Goal: Information Seeking & Learning: Learn about a topic

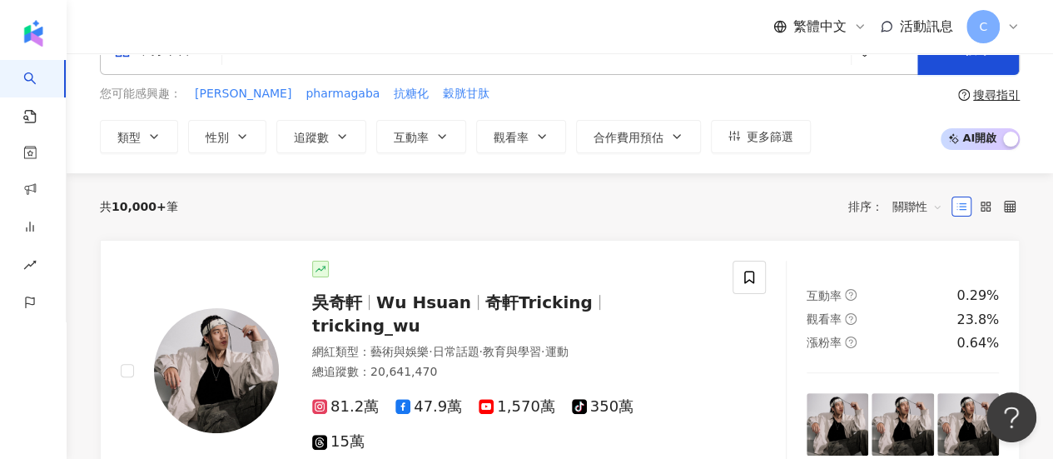
scroll to position [83, 0]
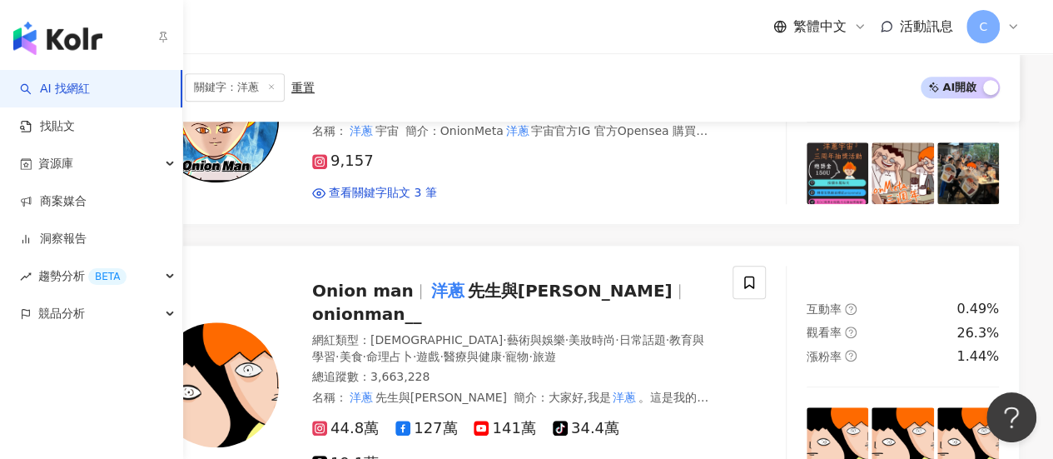
scroll to position [583, 0]
click at [78, 81] on link "AI 找網紅" at bounding box center [55, 89] width 70 height 17
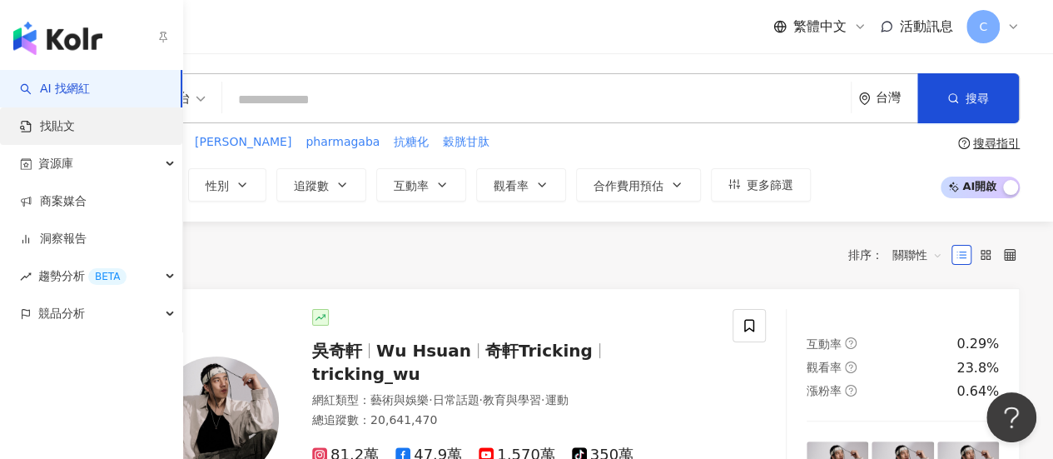
click at [75, 126] on link "找貼文" at bounding box center [47, 126] width 55 height 17
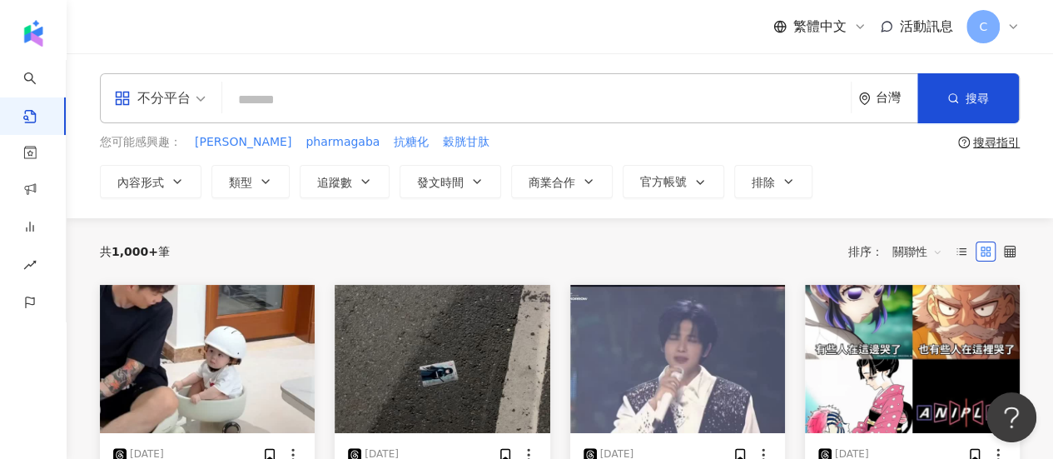
click at [360, 100] on input "search" at bounding box center [536, 100] width 615 height 36
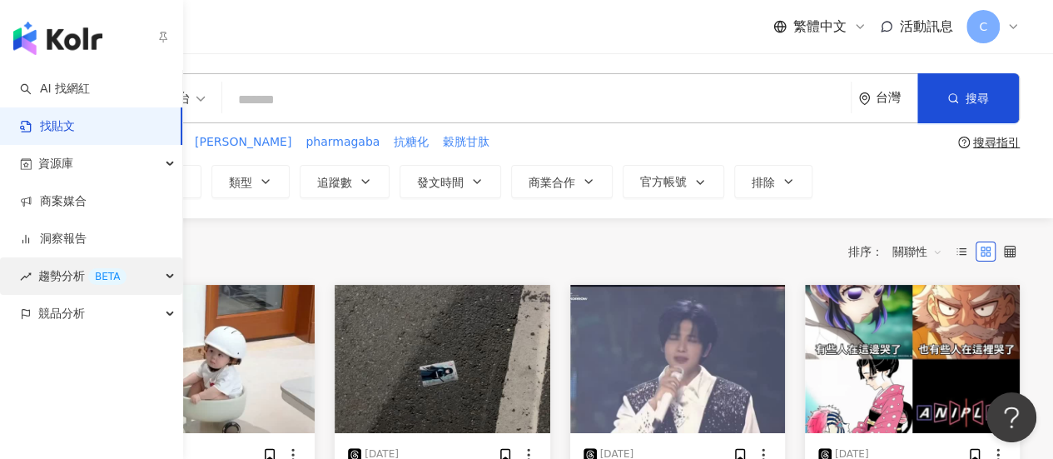
click at [162, 272] on div "趨勢分析 BETA" at bounding box center [91, 275] width 182 height 37
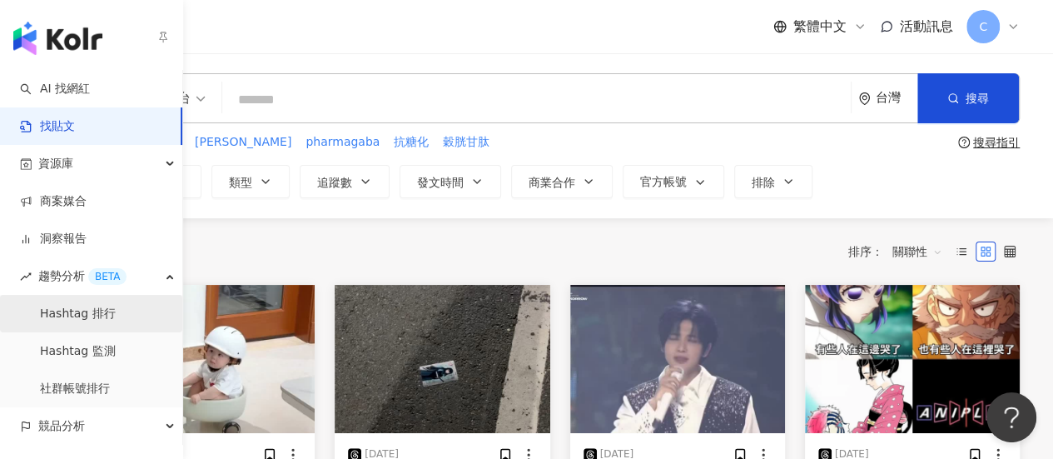
click at [116, 312] on link "Hashtag 排行" at bounding box center [78, 314] width 76 height 17
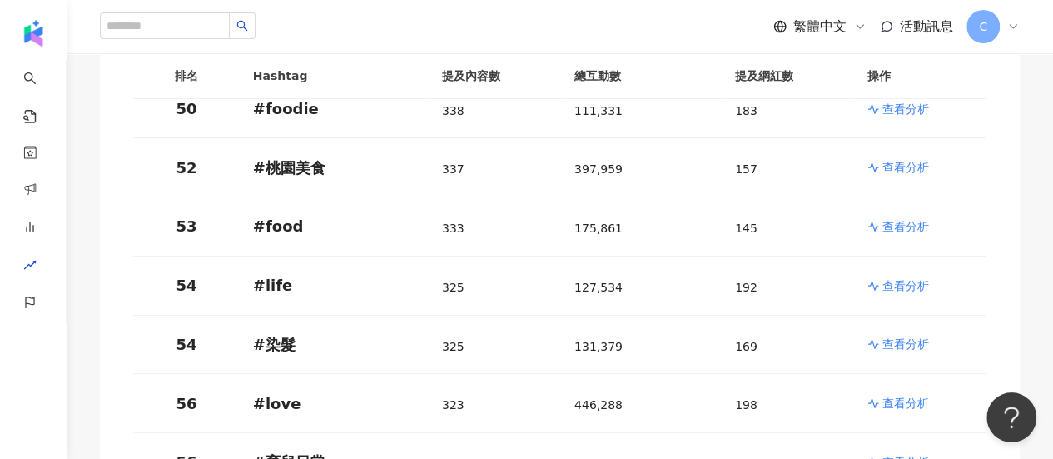
scroll to position [3330, 0]
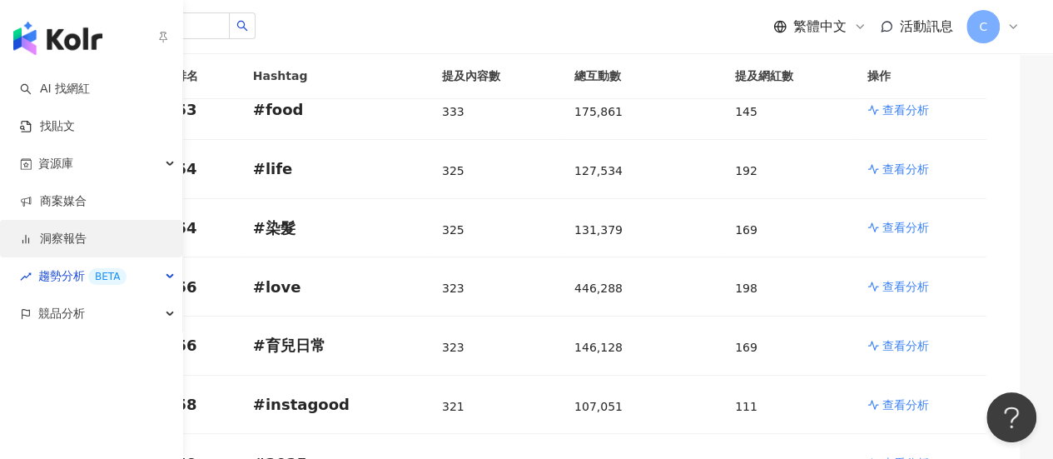
click at [87, 239] on link "洞察報告" at bounding box center [53, 239] width 67 height 17
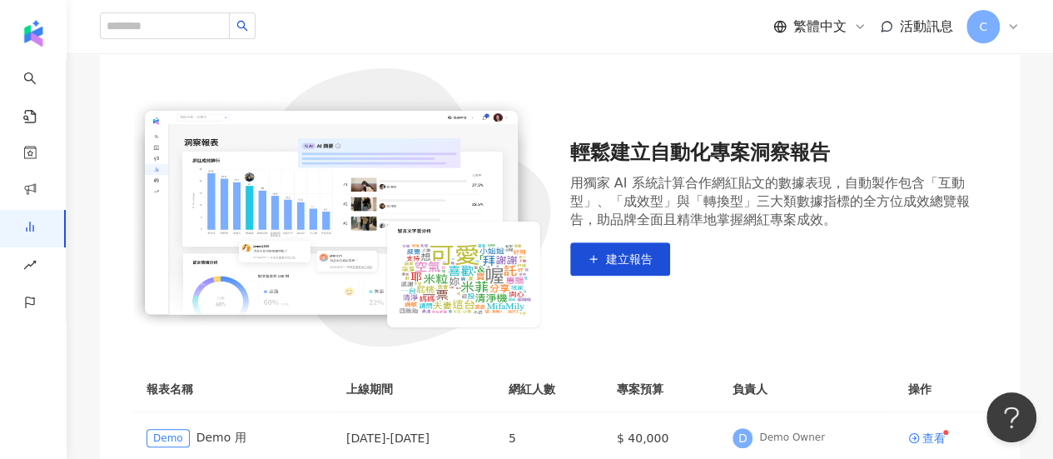
scroll to position [167, 0]
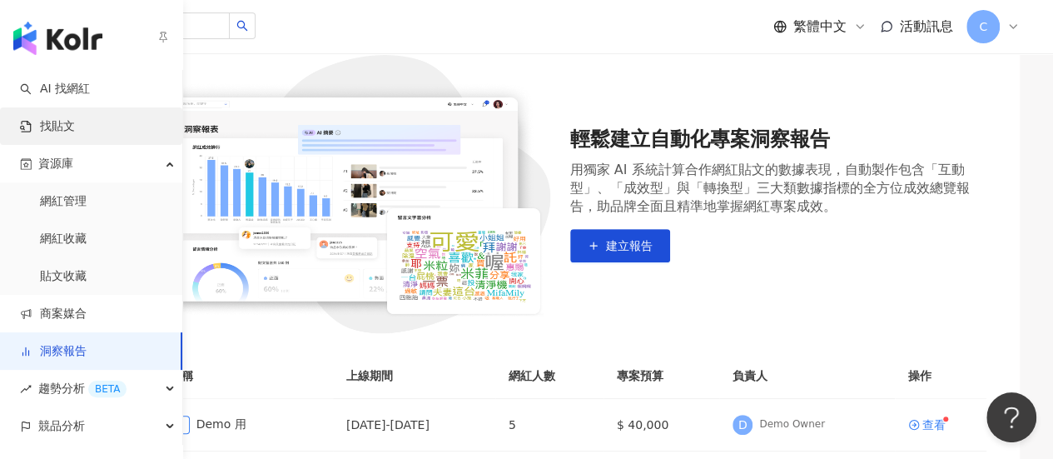
click at [75, 127] on link "找貼文" at bounding box center [47, 126] width 55 height 17
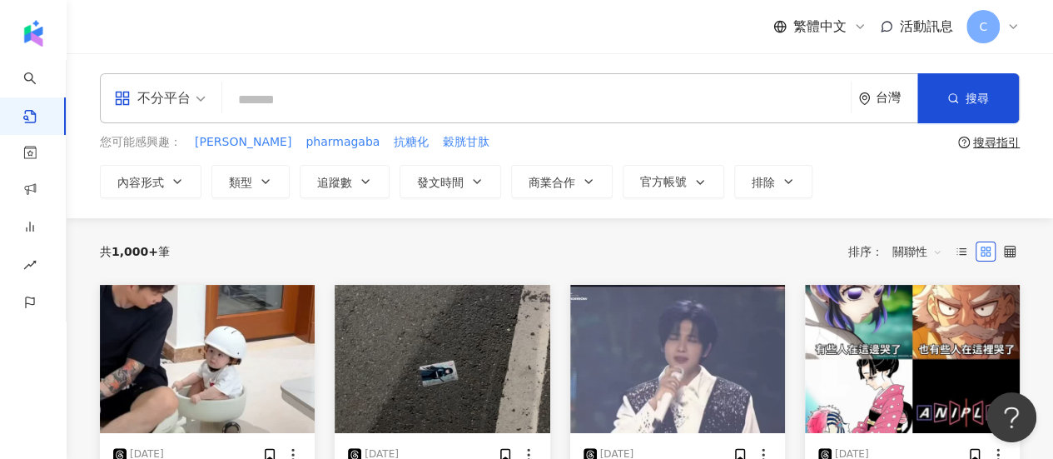
click at [381, 95] on input "search" at bounding box center [536, 100] width 615 height 36
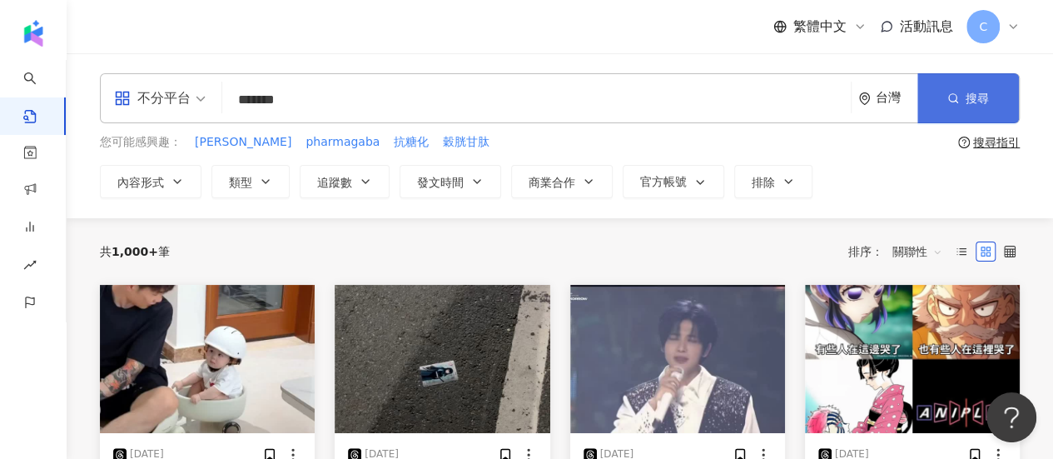
click at [956, 98] on icon "button" at bounding box center [953, 98] width 12 height 12
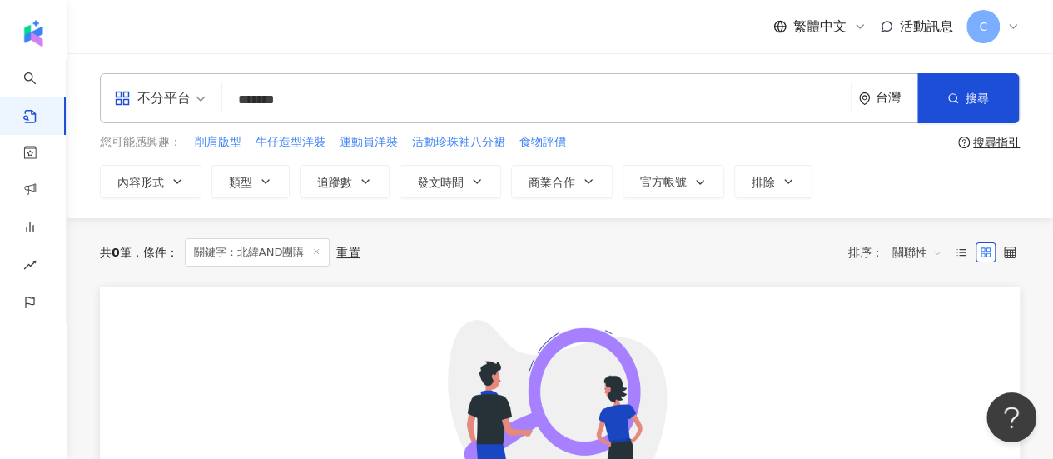
click at [915, 244] on span "關聯性" at bounding box center [918, 252] width 50 height 27
click at [916, 245] on span "關聯性" at bounding box center [918, 252] width 50 height 27
click at [992, 148] on div "搜尋指引" at bounding box center [996, 142] width 47 height 13
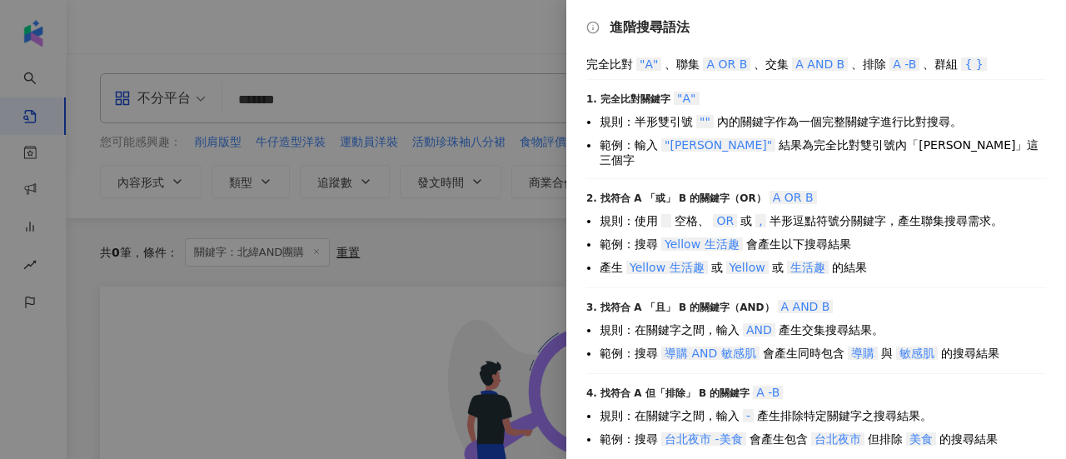
click at [370, 106] on div at bounding box center [533, 229] width 1066 height 459
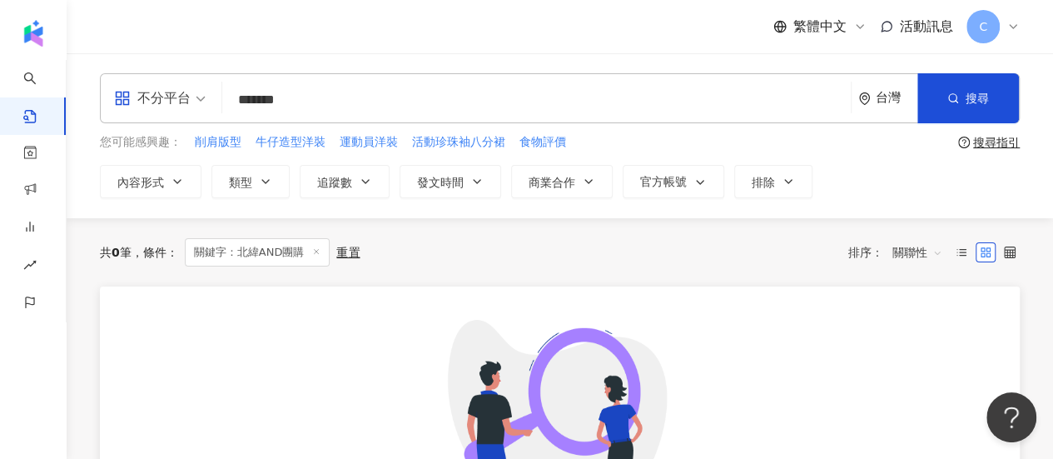
click at [265, 97] on input "*******" at bounding box center [536, 100] width 615 height 36
click at [298, 104] on input "********" at bounding box center [536, 100] width 615 height 36
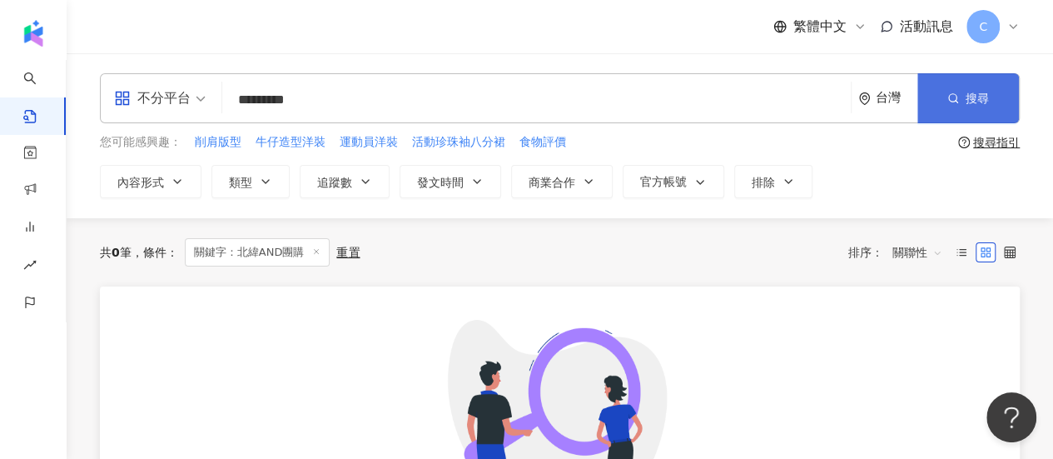
type input "*********"
click at [967, 99] on span "搜尋" at bounding box center [977, 98] width 23 height 13
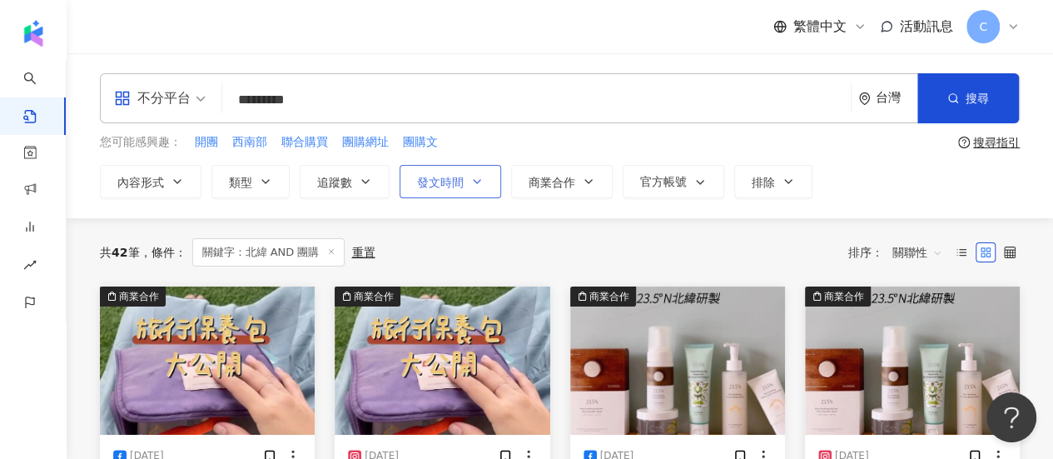
click at [476, 179] on icon "button" at bounding box center [476, 181] width 13 height 13
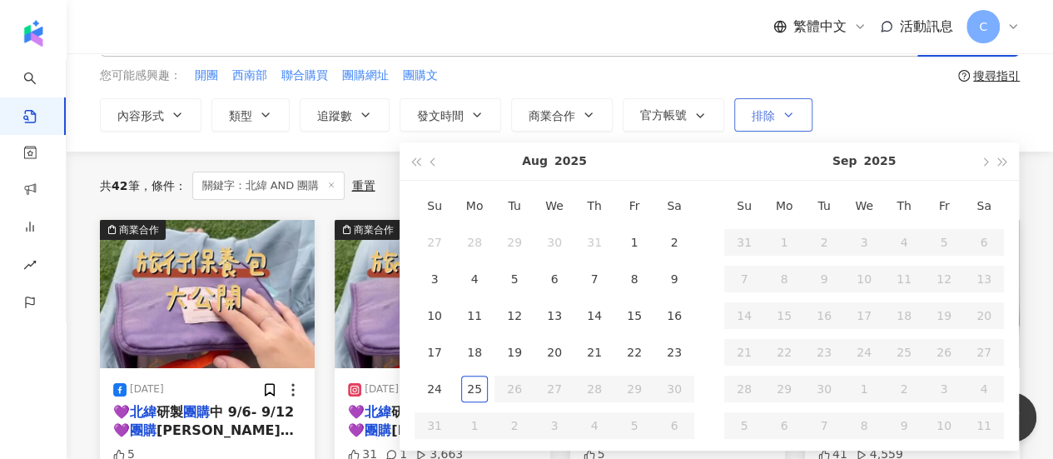
scroll to position [83, 0]
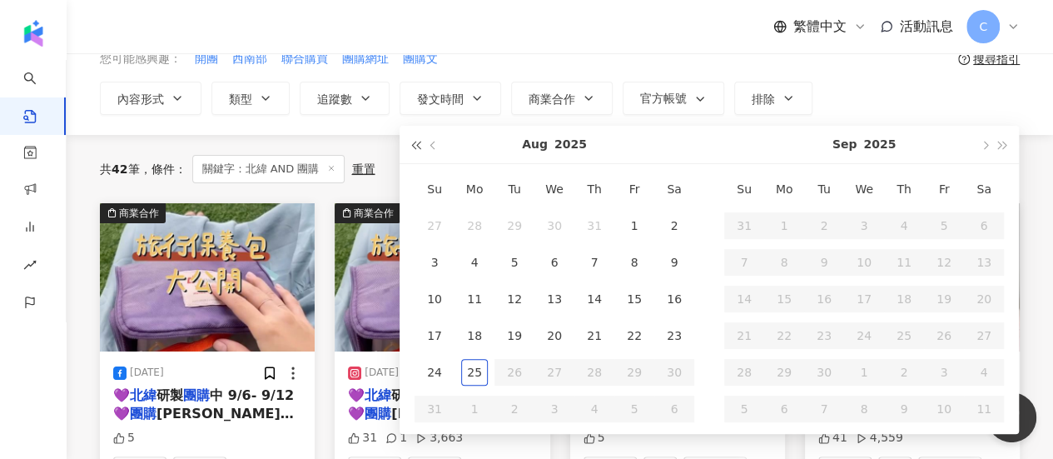
click at [419, 144] on span "button" at bounding box center [415, 146] width 8 height 8
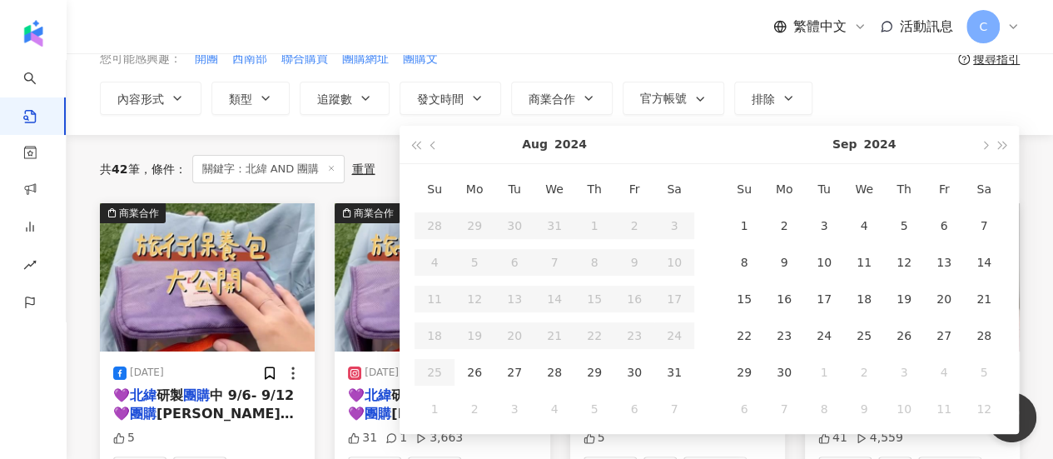
drag, startPoint x: 999, startPoint y: 146, endPoint x: 913, endPoint y: 146, distance: 85.8
click at [999, 146] on span "button" at bounding box center [1003, 146] width 8 height 8
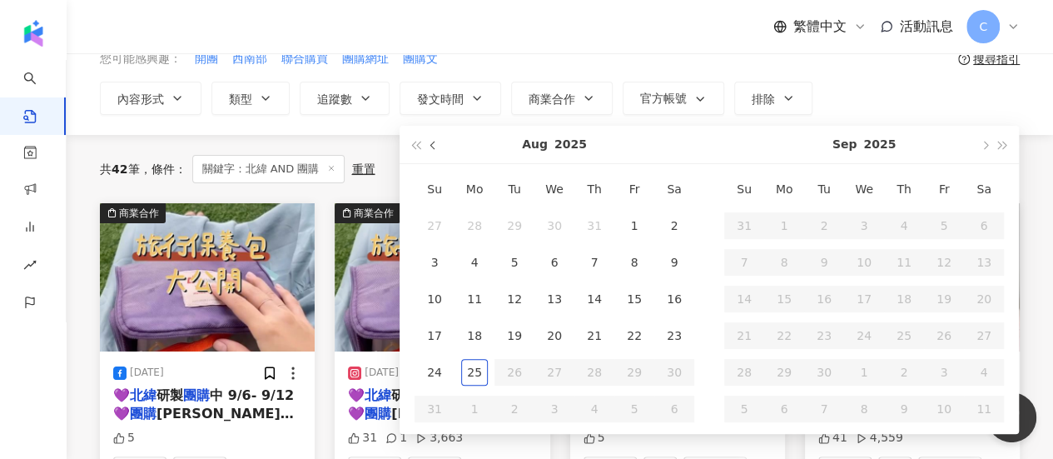
click at [435, 147] on button "button" at bounding box center [434, 144] width 18 height 37
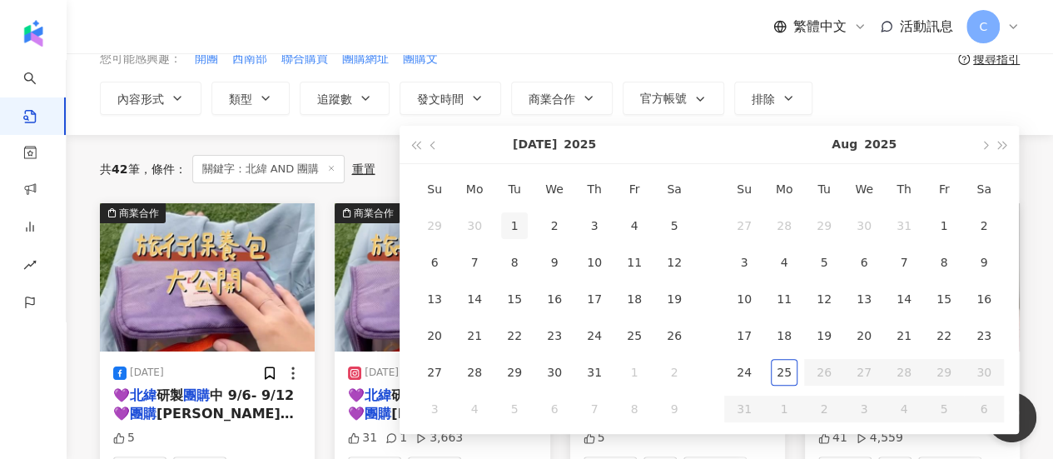
type input "**********"
click at [432, 147] on span "button" at bounding box center [434, 146] width 8 height 8
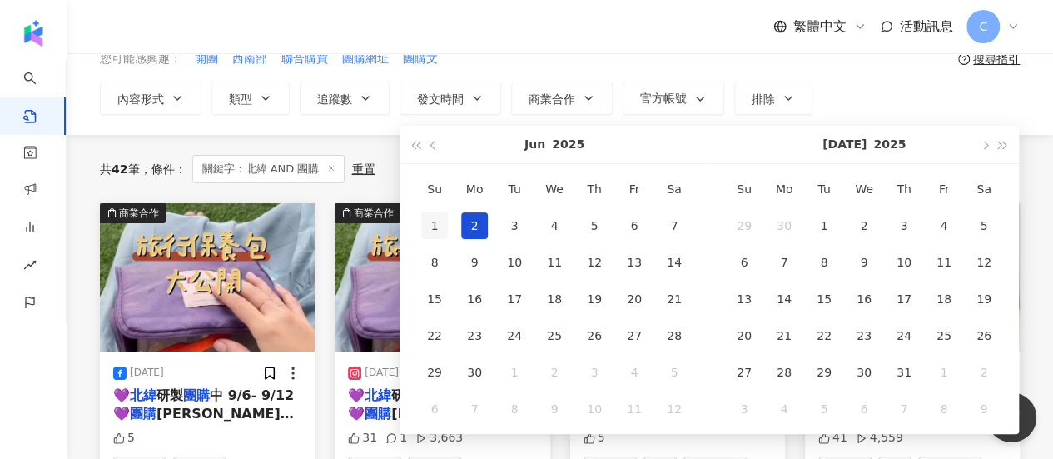
type input "**********"
drag, startPoint x: 423, startPoint y: 226, endPoint x: 470, endPoint y: 224, distance: 47.5
click at [424, 226] on div "1" at bounding box center [434, 225] width 27 height 27
type input "**********"
click at [982, 142] on span "button" at bounding box center [984, 146] width 8 height 8
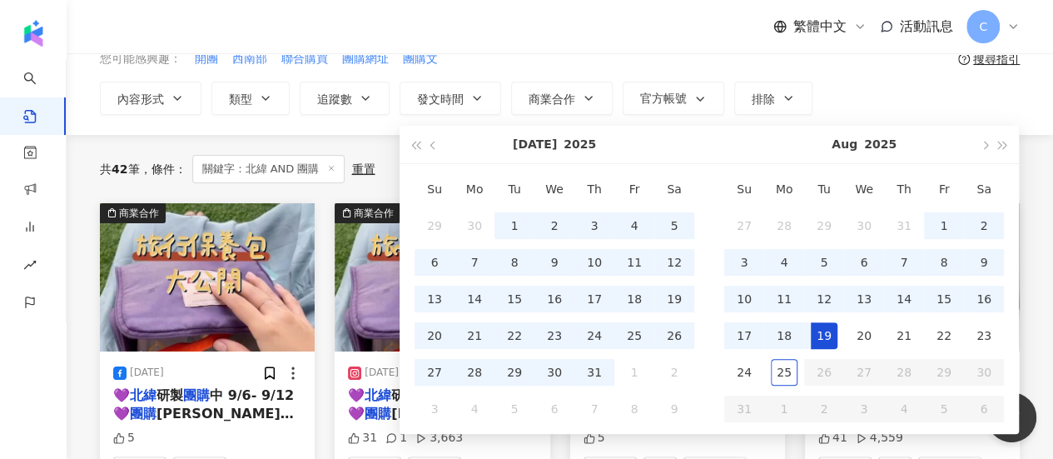
type input "**********"
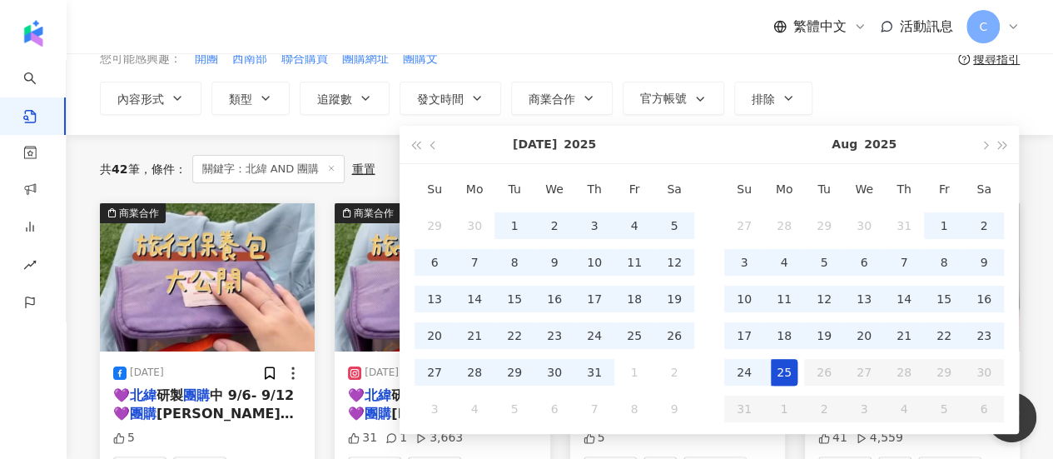
click at [778, 369] on div "25" at bounding box center [784, 372] width 27 height 27
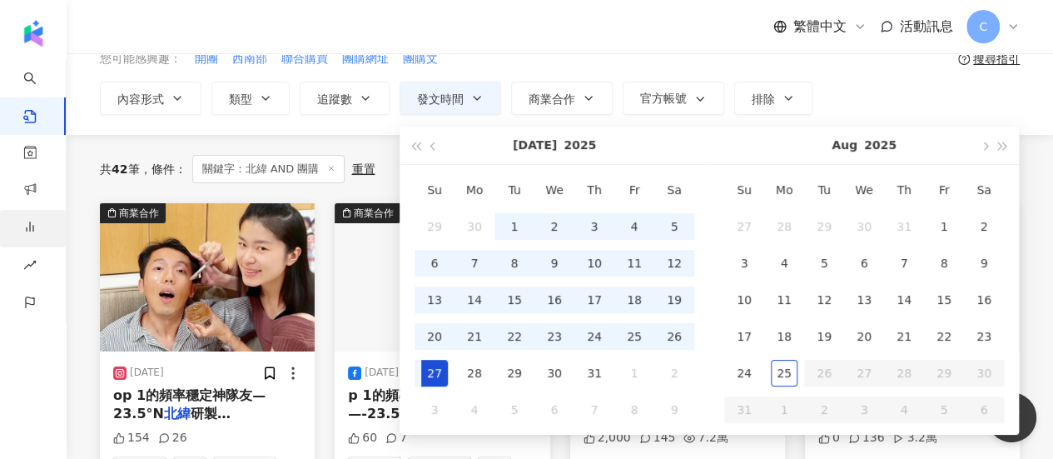
type input "**********"
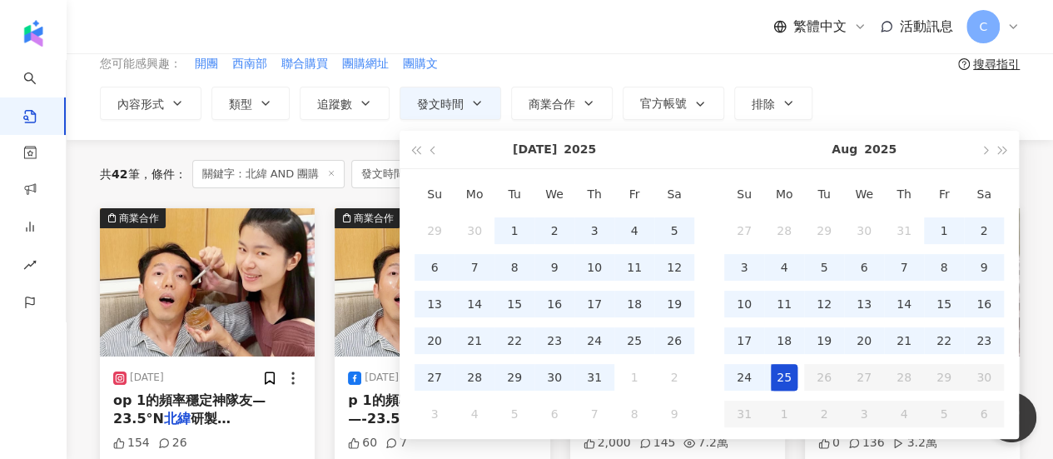
scroll to position [83, 0]
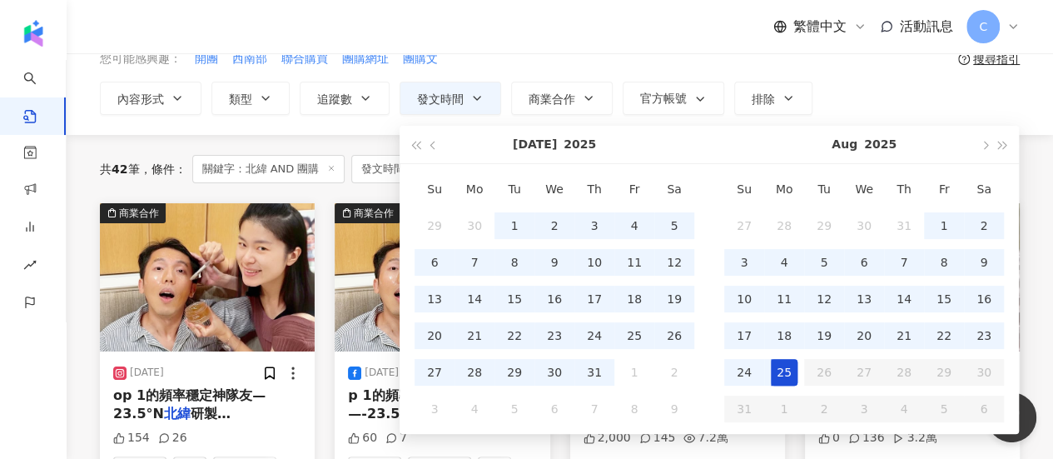
click at [71, 269] on div "共 42 筆 條件 ： 關鍵字：北緯 AND 團購 發文時間：2025/6/1 - 2025/8/25 重置 排序： 關聯性 商業合作 2025/7/9 op…" at bounding box center [560, 400] width 987 height 530
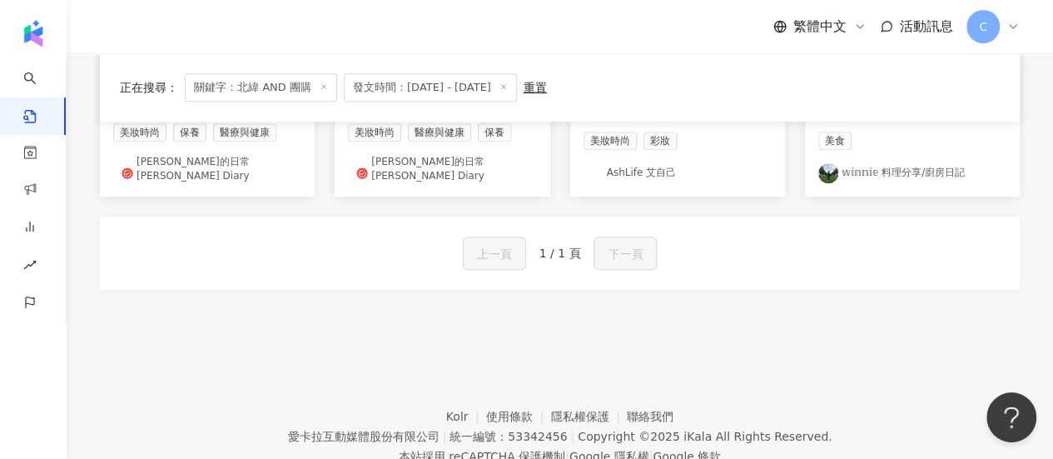
scroll to position [167, 0]
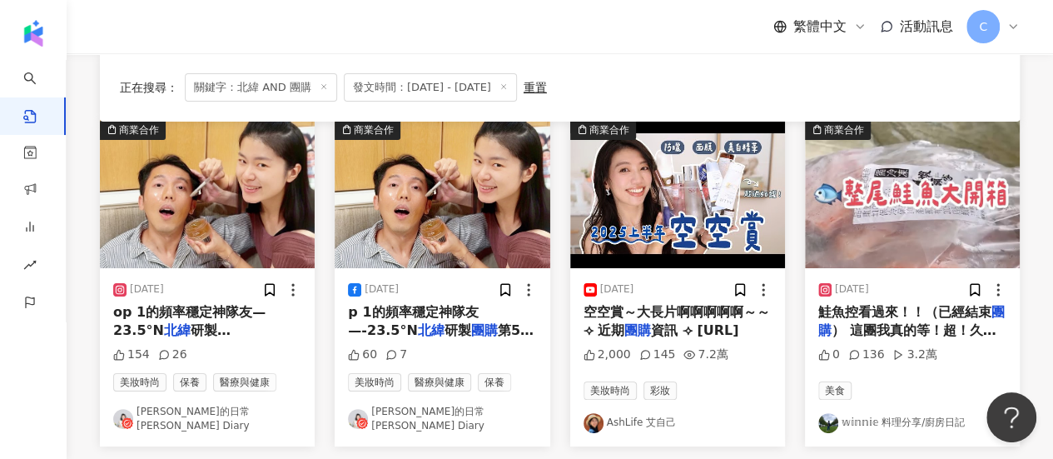
click at [181, 420] on link "艾琳的日常Erin's Diary" at bounding box center [207, 419] width 188 height 28
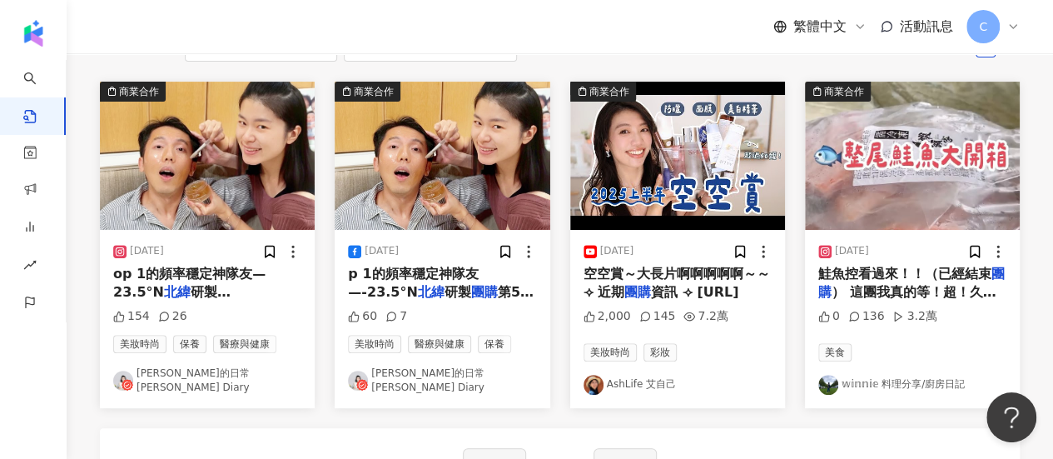
scroll to position [0, 0]
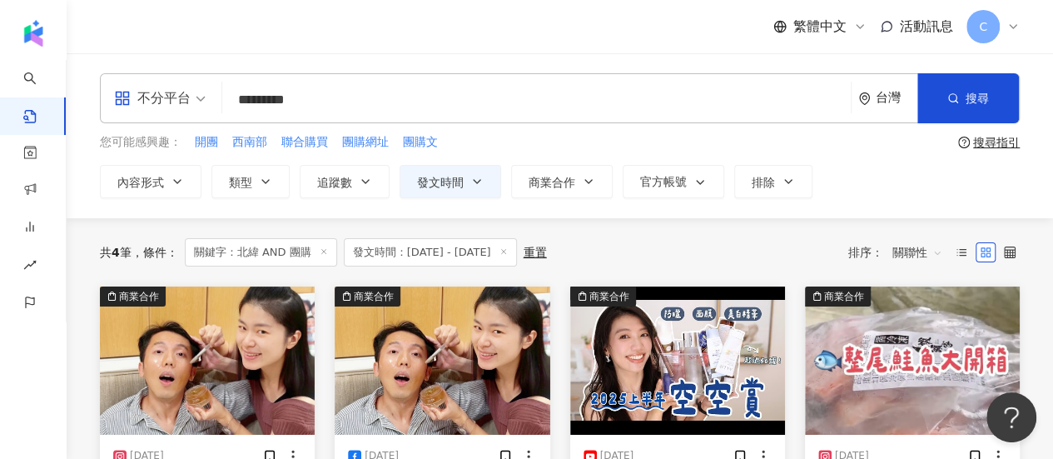
click at [508, 252] on icon at bounding box center [504, 251] width 8 height 8
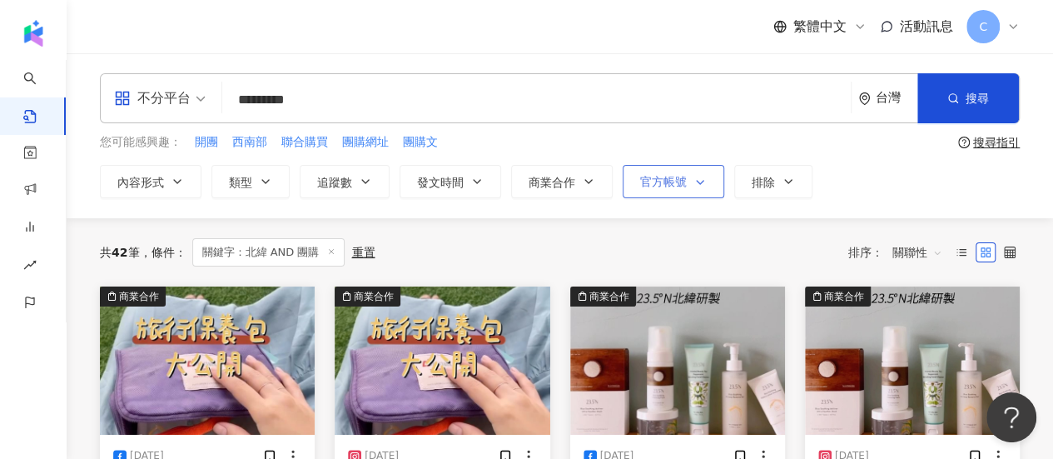
click at [699, 181] on polyline "button" at bounding box center [700, 182] width 7 height 3
click at [241, 186] on span "類型" at bounding box center [240, 182] width 23 height 13
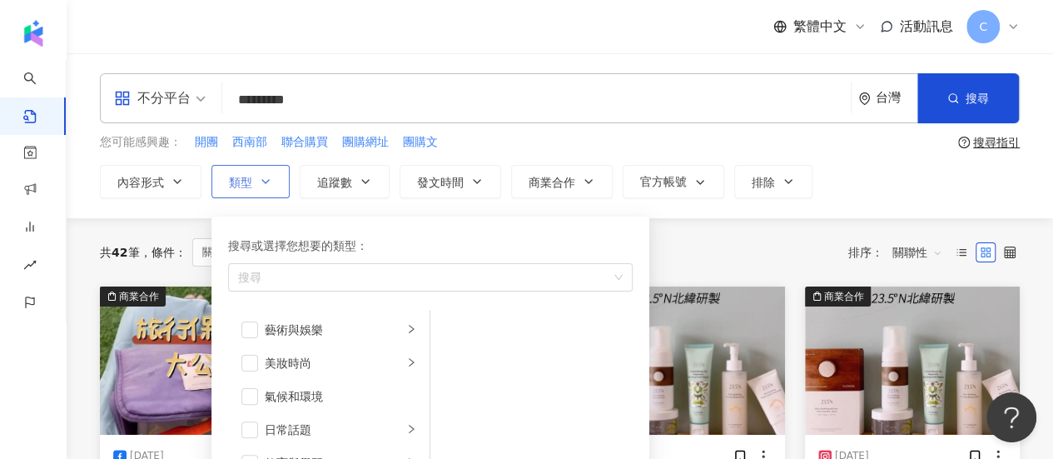
drag, startPoint x: 260, startPoint y: 180, endPoint x: 271, endPoint y: 177, distance: 12.1
click at [261, 180] on icon "button" at bounding box center [265, 181] width 13 height 13
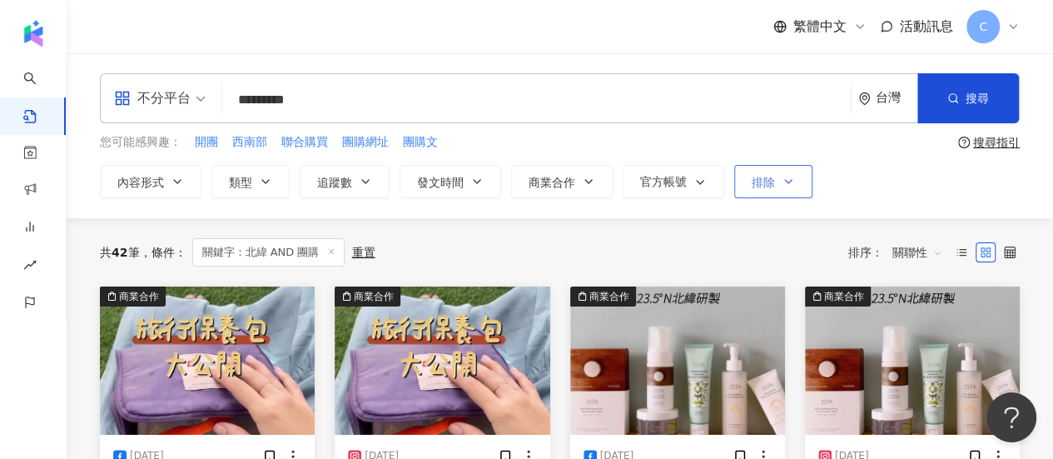
click at [794, 187] on button "排除" at bounding box center [773, 181] width 78 height 33
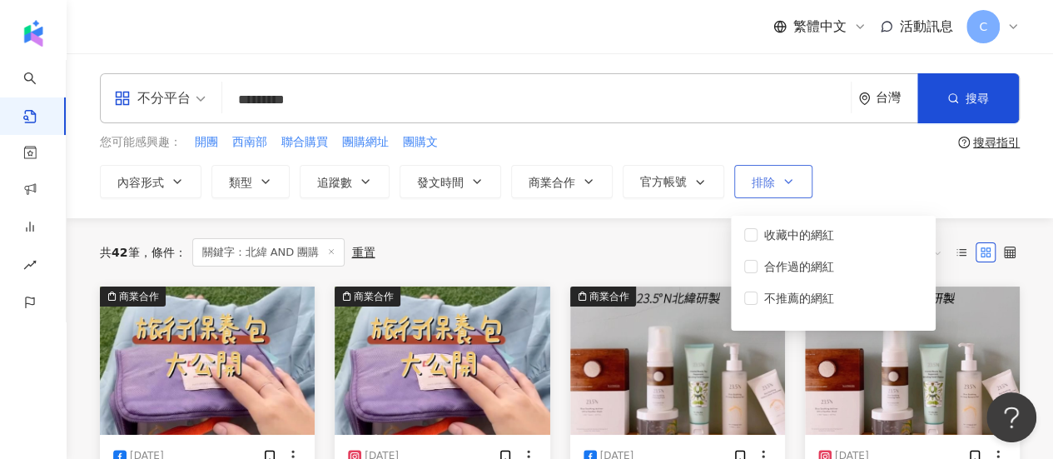
click at [788, 182] on icon "button" at bounding box center [788, 181] width 13 height 13
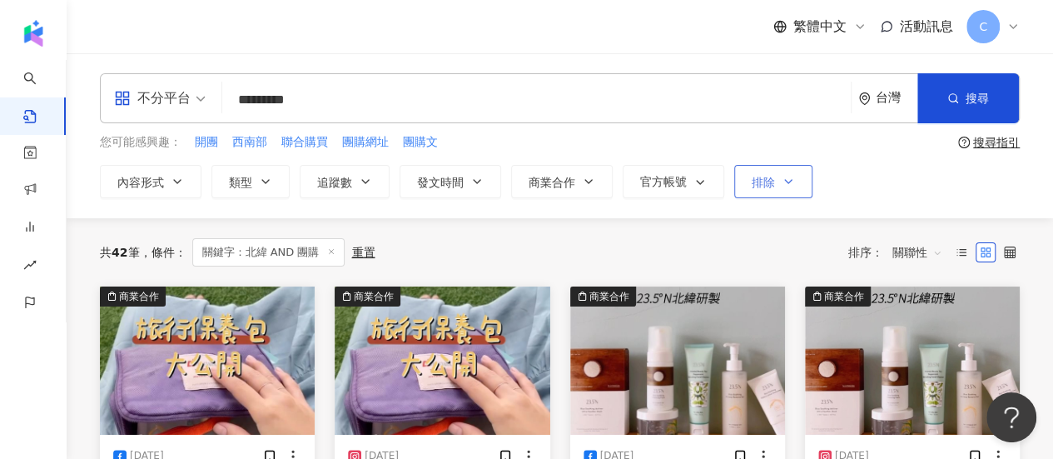
click at [786, 184] on icon "button" at bounding box center [788, 181] width 13 height 13
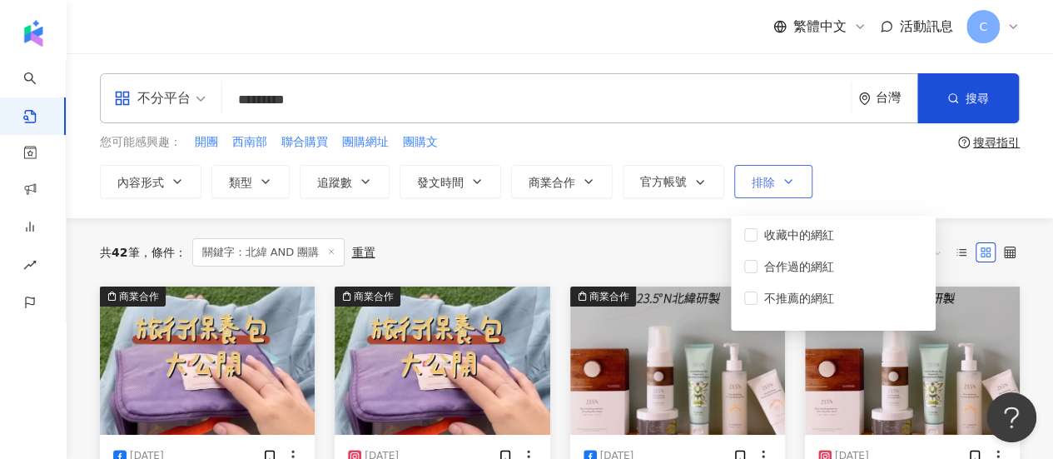
click at [773, 172] on button "排除" at bounding box center [773, 181] width 78 height 33
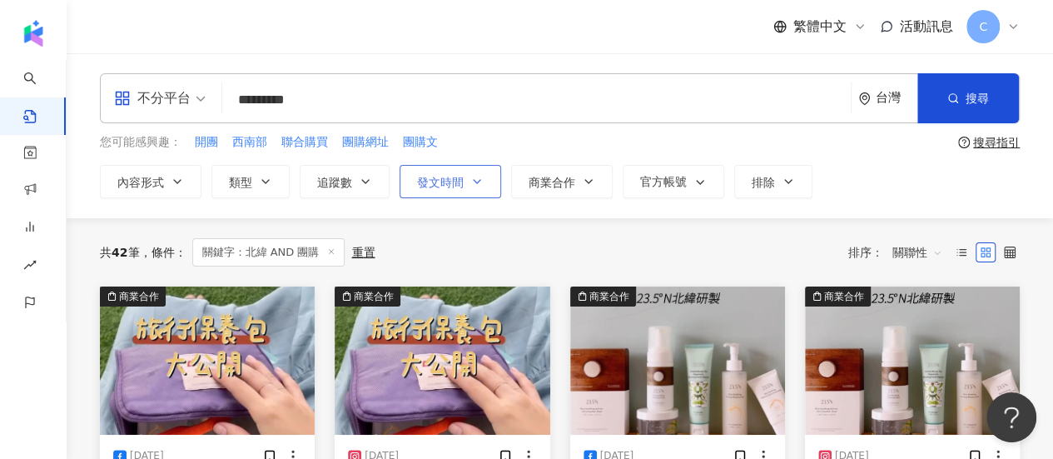
click at [456, 201] on div "不分平台 ********* 台灣 搜尋 您可能感興趣： 開團 西南部 聯合購買 團購網址 團購文 搜尋指引 內容形式 類型 追蹤數 發文時間 Jul 202…" at bounding box center [560, 135] width 987 height 165
click at [456, 188] on span "發文時間" at bounding box center [440, 182] width 47 height 13
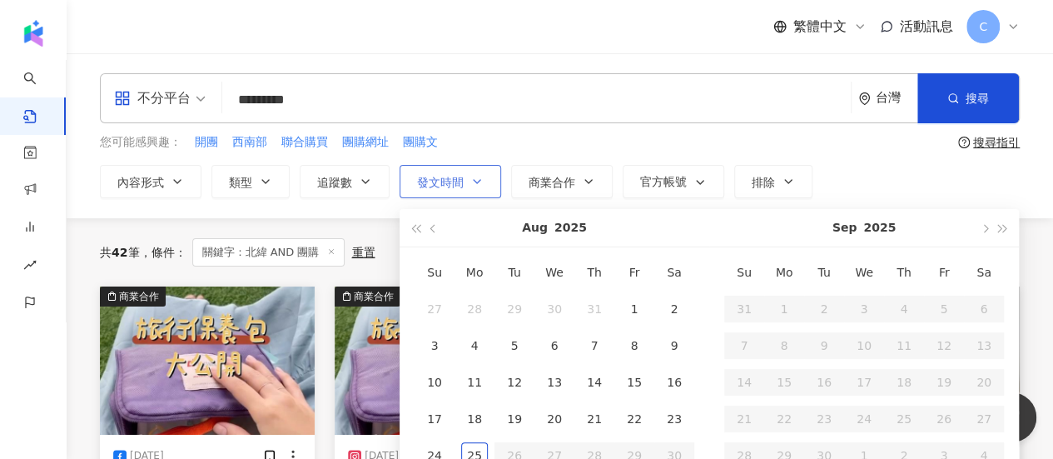
click at [458, 190] on button "發文時間" at bounding box center [451, 181] width 102 height 33
type input "**********"
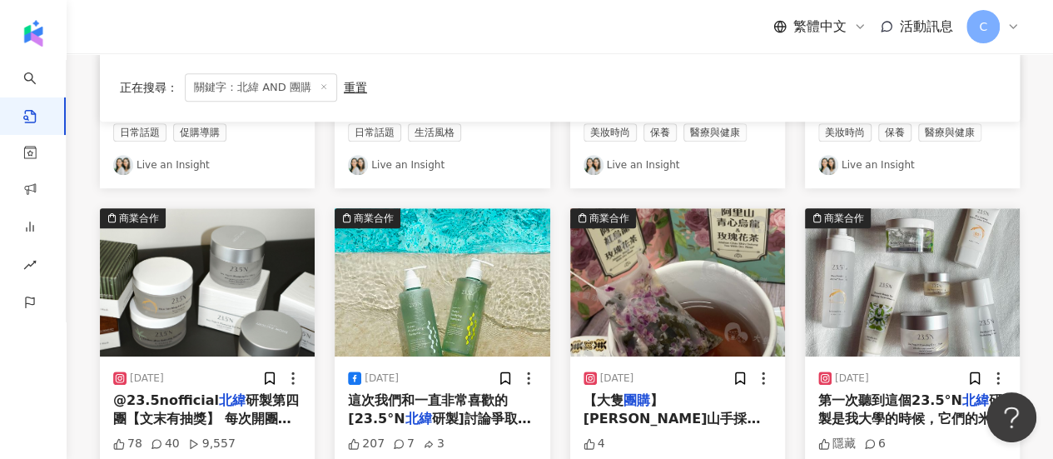
click at [329, 264] on div "商業合作 2024/11/1 這次我們和一直非常喜歡的[23.5°N 北緯 研製]討論爭取許久，在1111電商大戰前夕，他們特別咬牙為我們加開了這檔 團購 ：…" at bounding box center [442, 371] width 235 height 326
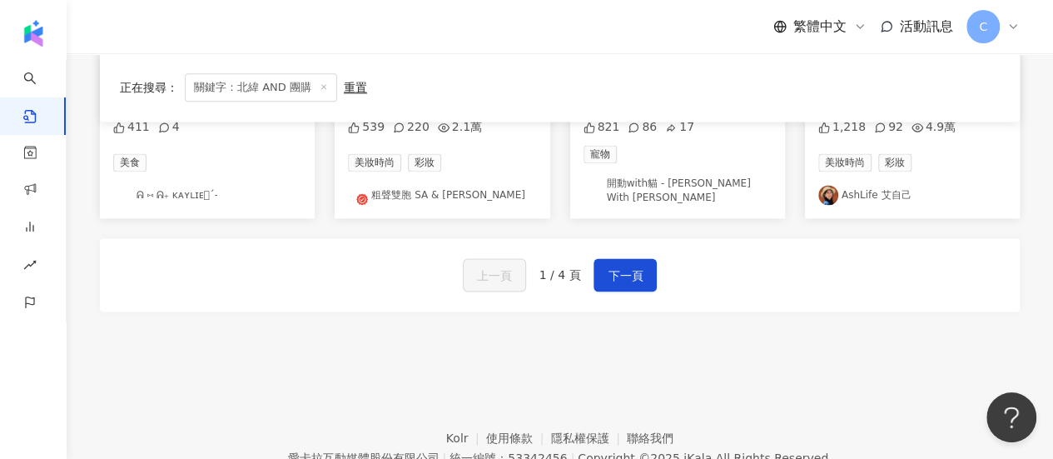
scroll to position [1082, 0]
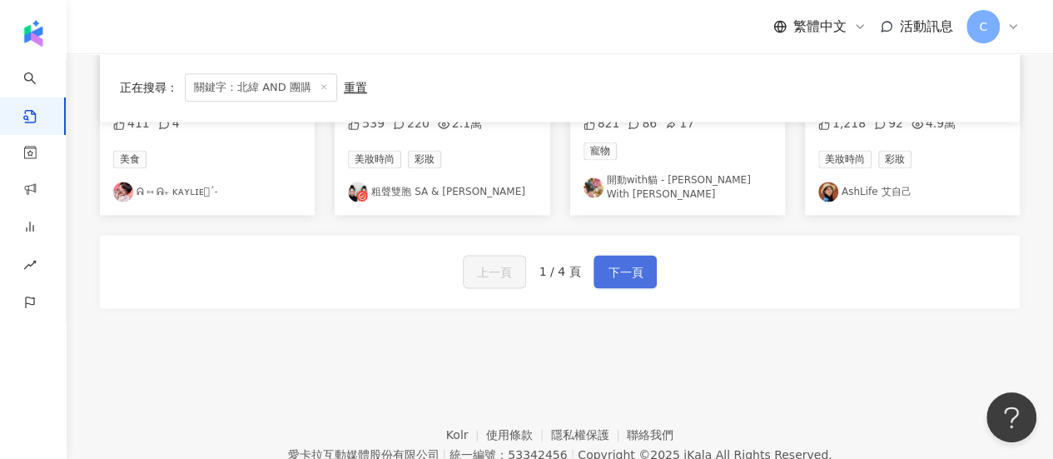
click at [612, 255] on button "下一頁" at bounding box center [625, 271] width 63 height 33
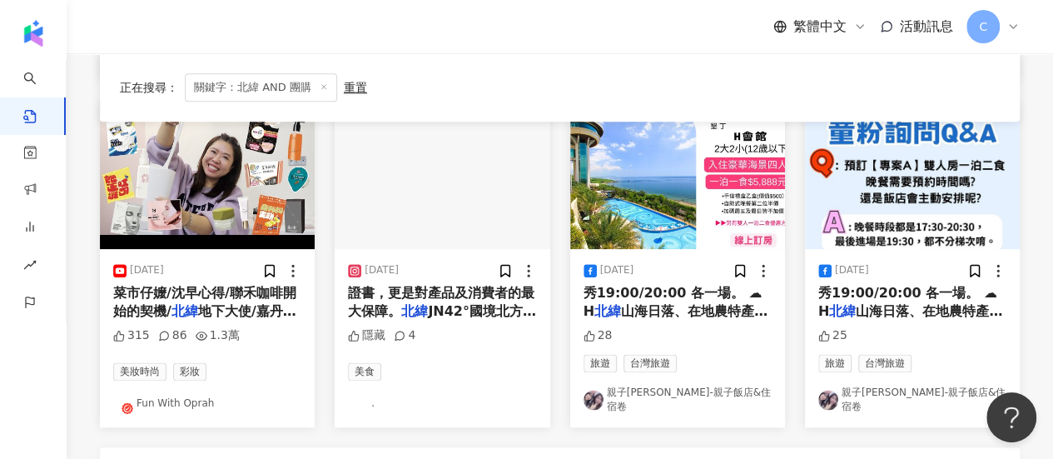
scroll to position [1139, 0]
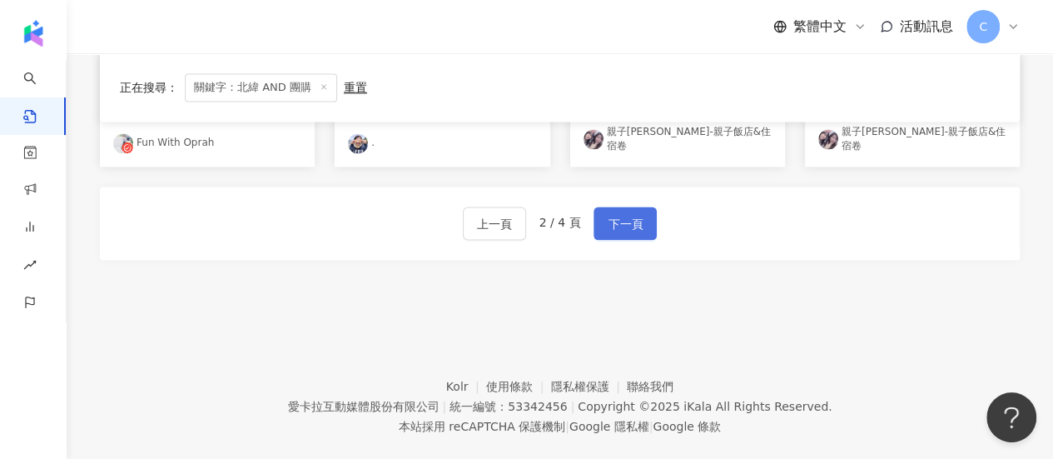
click at [609, 214] on span "下一頁" at bounding box center [625, 224] width 35 height 20
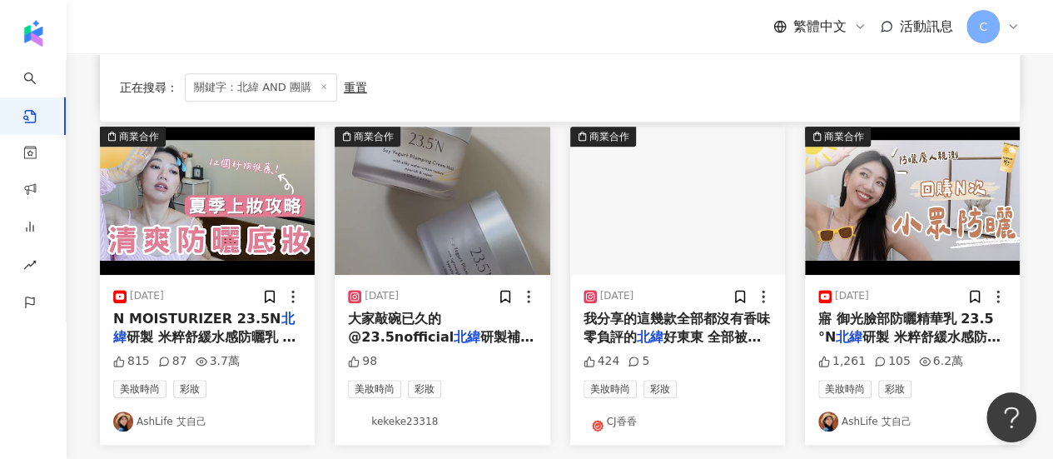
scroll to position [473, 0]
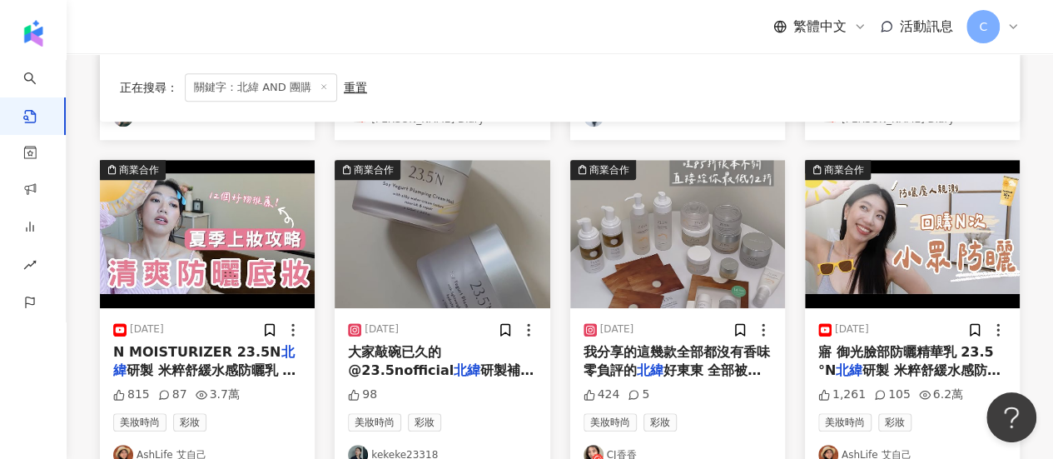
click at [876, 449] on link "AshLife 艾自己" at bounding box center [912, 455] width 188 height 20
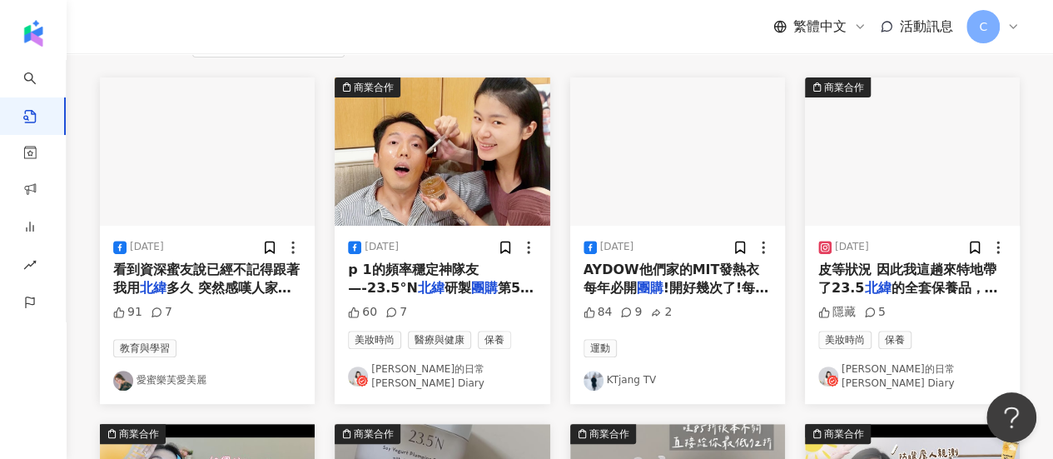
scroll to position [140, 0]
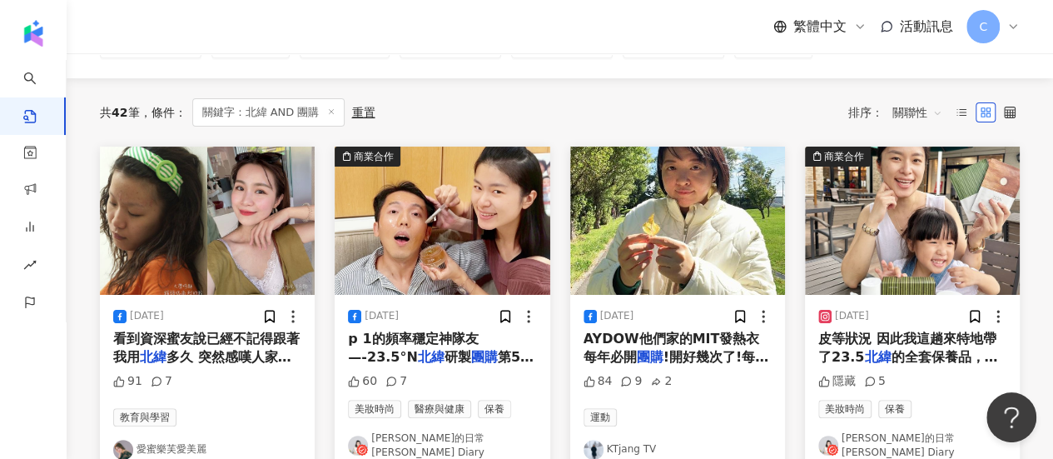
click at [332, 112] on span "關鍵字：北緯 AND 團購" at bounding box center [268, 112] width 152 height 28
click at [333, 112] on icon at bounding box center [331, 111] width 8 height 8
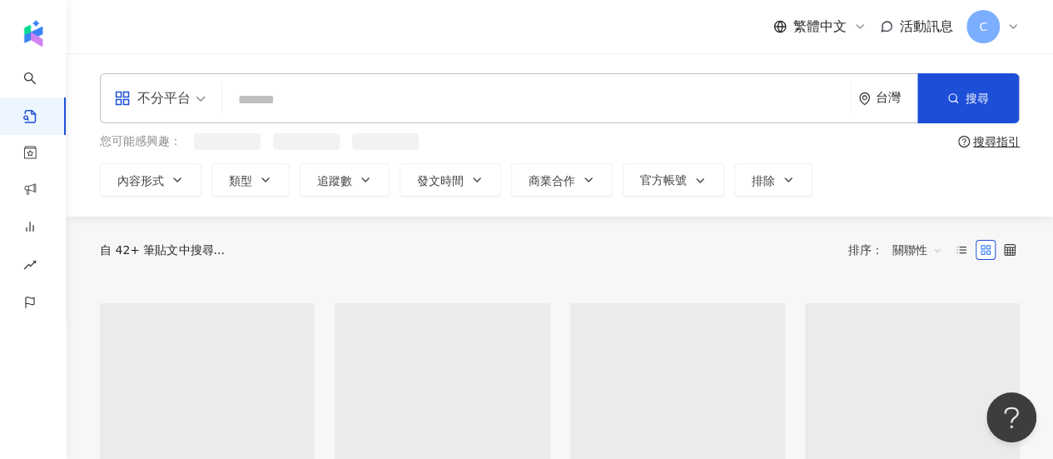
drag, startPoint x: 376, startPoint y: 89, endPoint x: 378, endPoint y: 80, distance: 9.3
click at [376, 87] on input "search" at bounding box center [536, 100] width 615 height 36
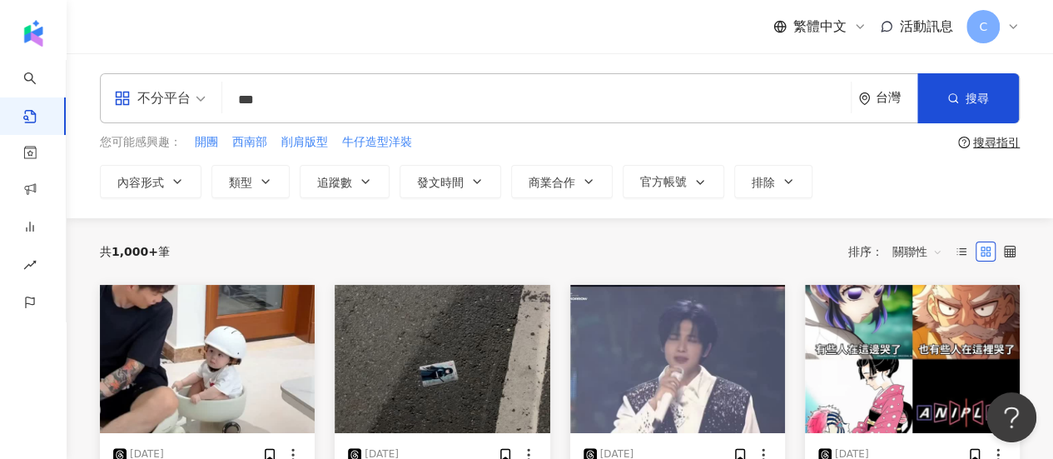
type input "***"
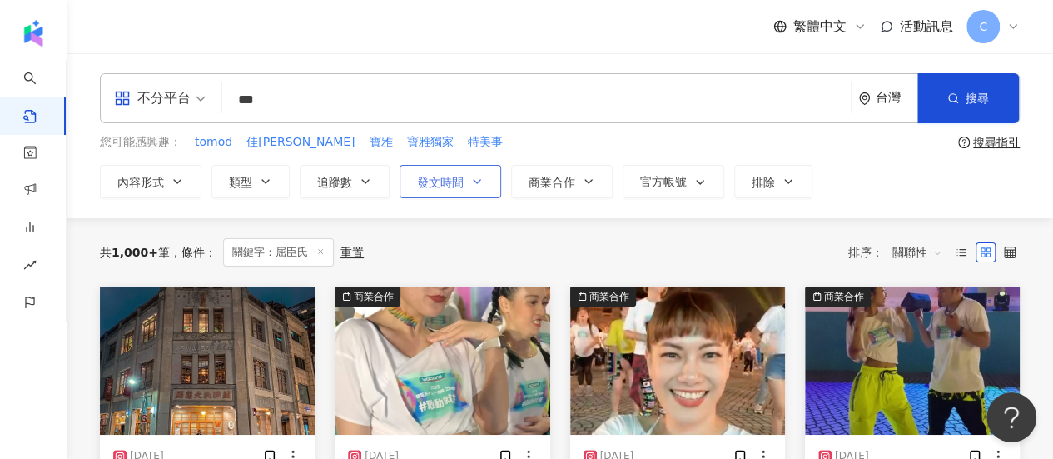
click at [430, 183] on span "發文時間" at bounding box center [440, 182] width 47 height 13
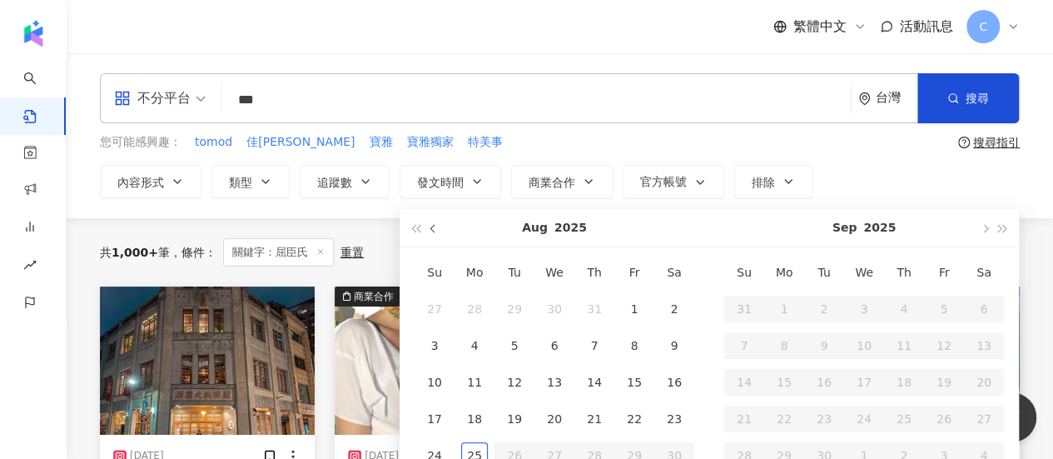
click at [431, 230] on span "button" at bounding box center [434, 229] width 8 height 8
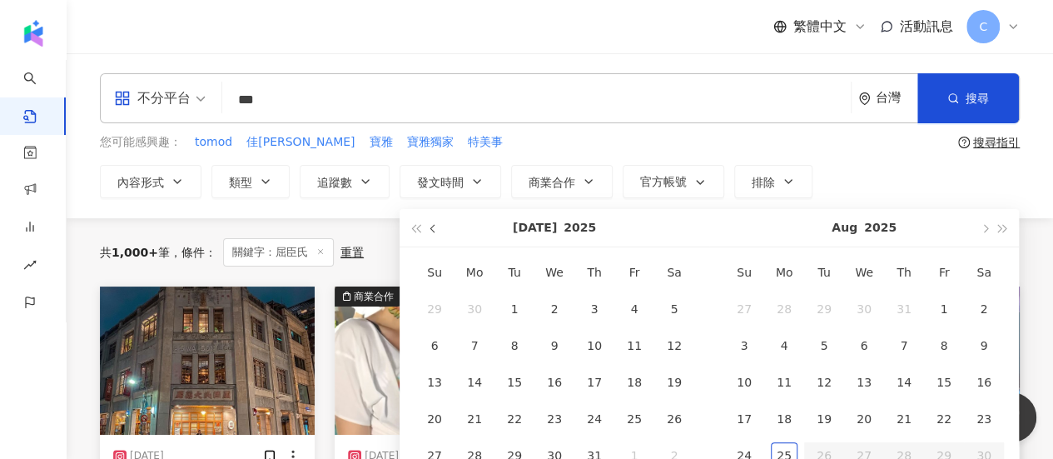
click at [431, 230] on span "button" at bounding box center [434, 229] width 8 height 8
type input "**********"
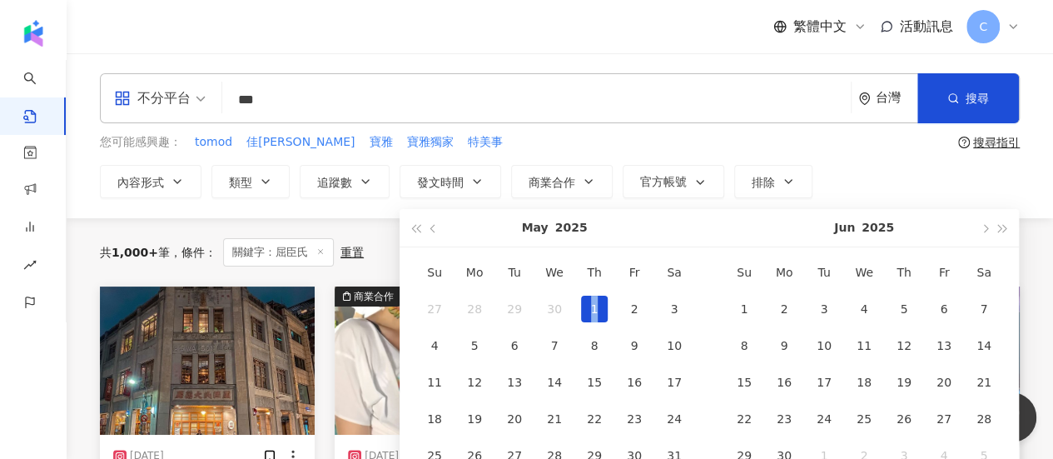
click at [591, 309] on div "1" at bounding box center [594, 309] width 27 height 27
type input "**********"
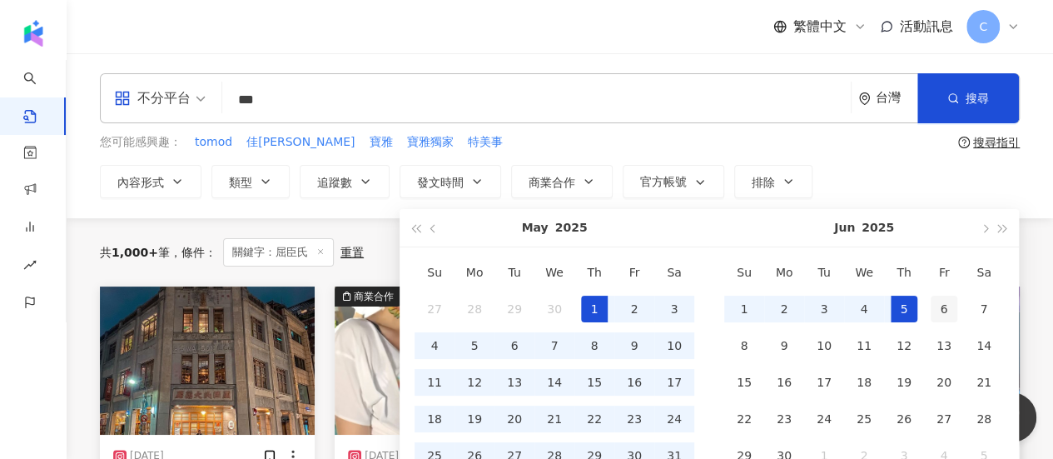
type input "**********"
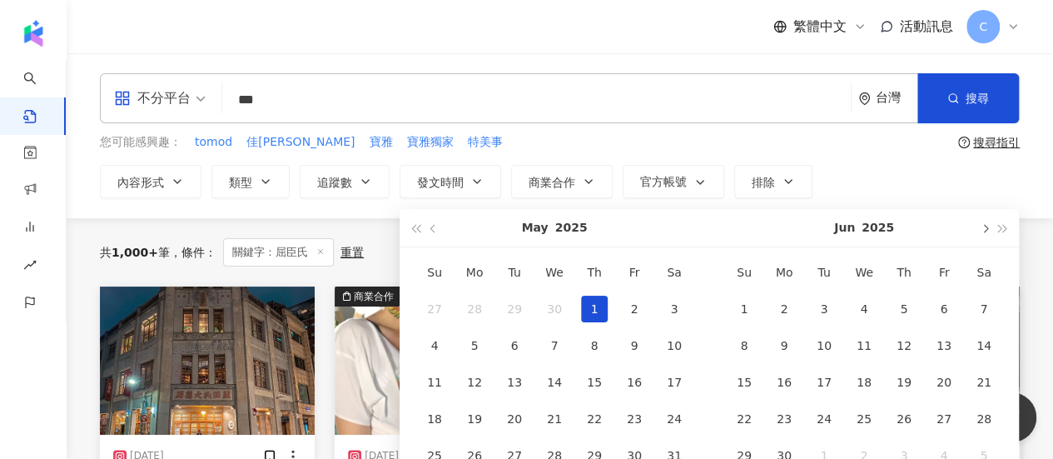
click at [981, 228] on span "button" at bounding box center [984, 229] width 8 height 8
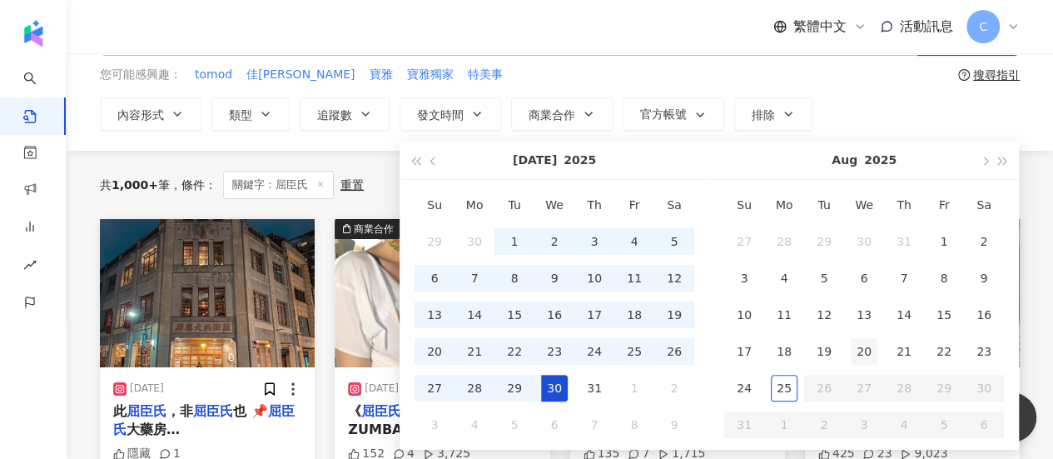
type input "**********"
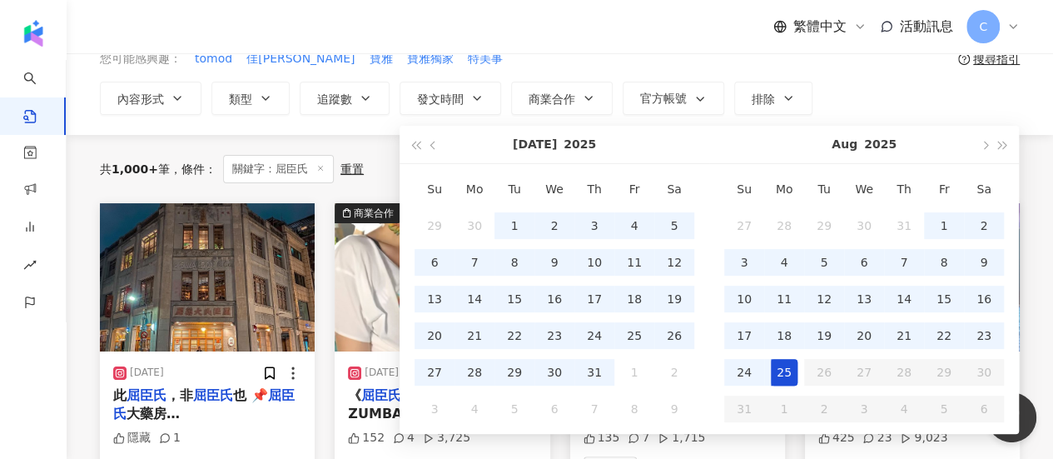
click at [788, 362] on div "25" at bounding box center [784, 372] width 27 height 27
type input "**********"
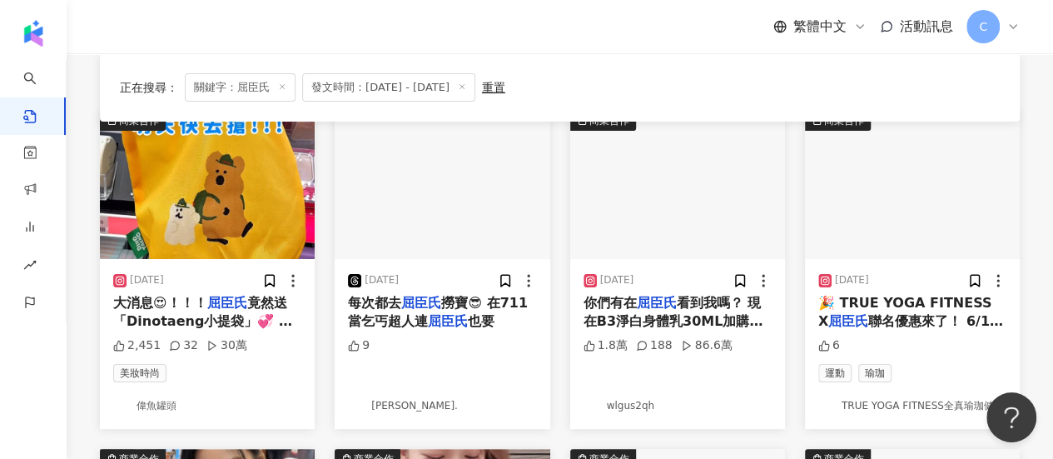
scroll to position [201, 0]
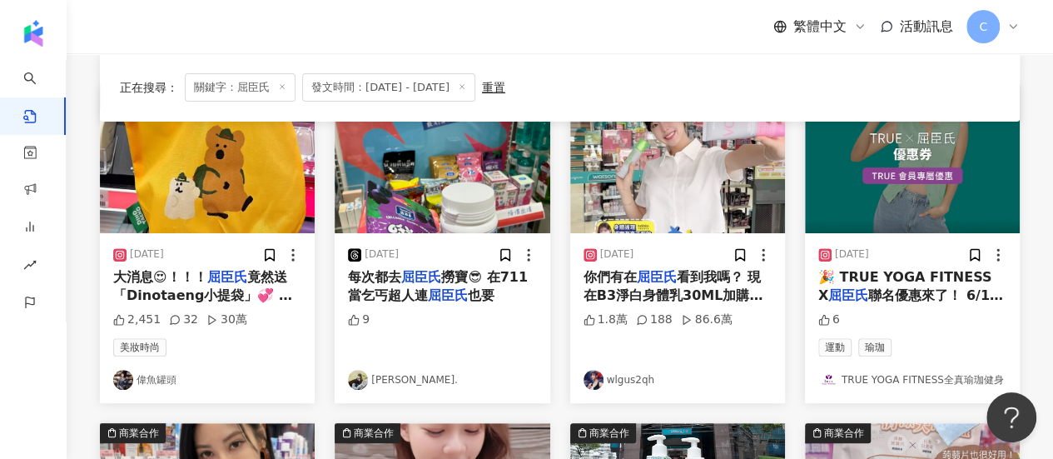
click at [619, 376] on link "wlgus2qh" at bounding box center [678, 380] width 188 height 20
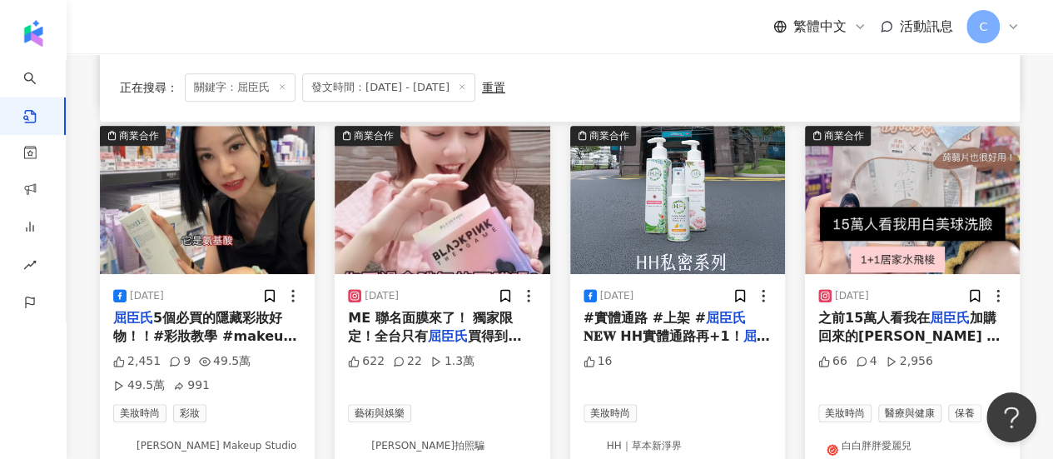
scroll to position [535, 0]
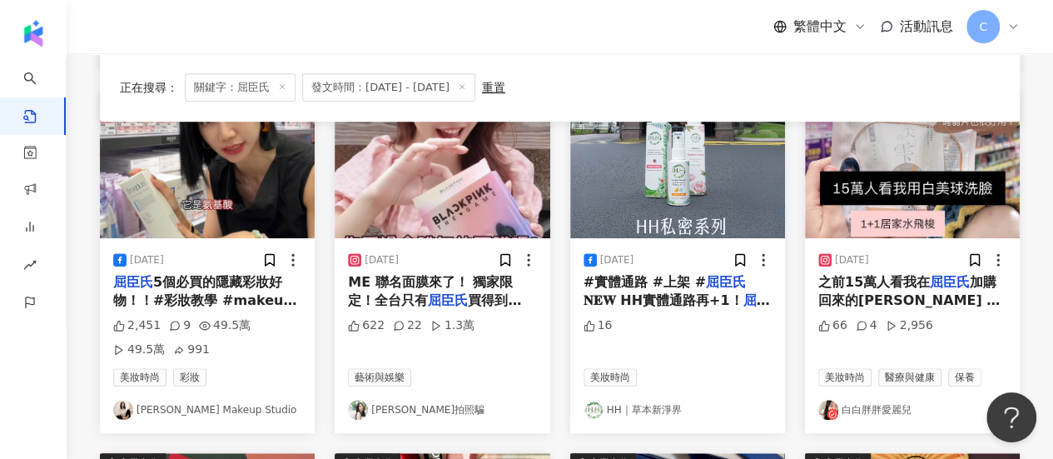
click at [858, 410] on link "白白胖胖愛麗兒" at bounding box center [912, 410] width 188 height 20
click at [884, 196] on img at bounding box center [912, 164] width 215 height 148
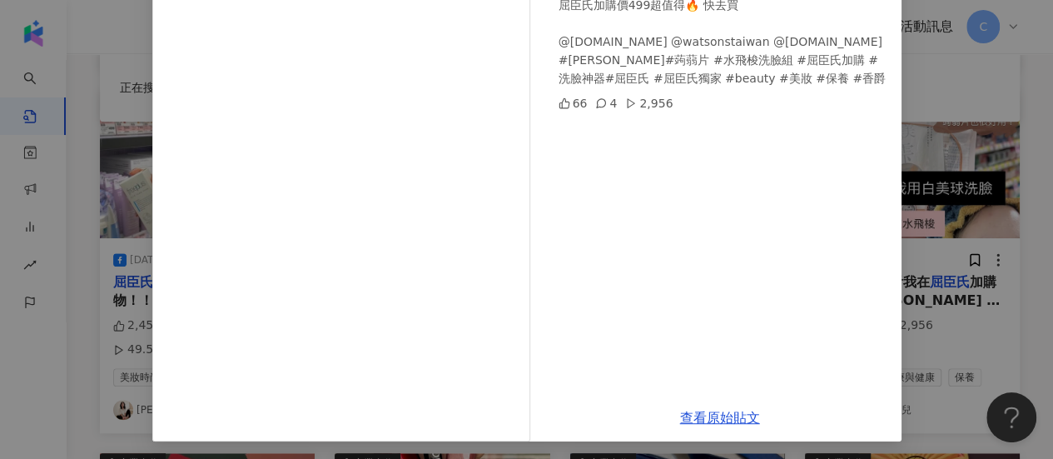
scroll to position [288, 0]
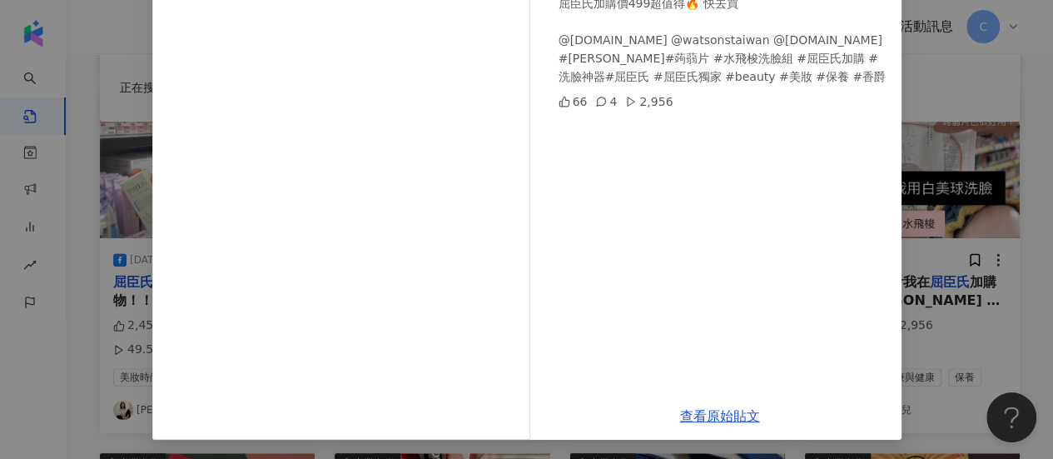
click at [1004, 138] on div "白白胖胖愛麗兒 2025/5/25 之前15萬人看我在屈臣氏加購回來的白美球 洗臉舒緩泛紅真的有感～ 現在竟然多送「蒟蒻片」！超氣自己沒早點用！！ 這組【1+…" at bounding box center [526, 229] width 1053 height 459
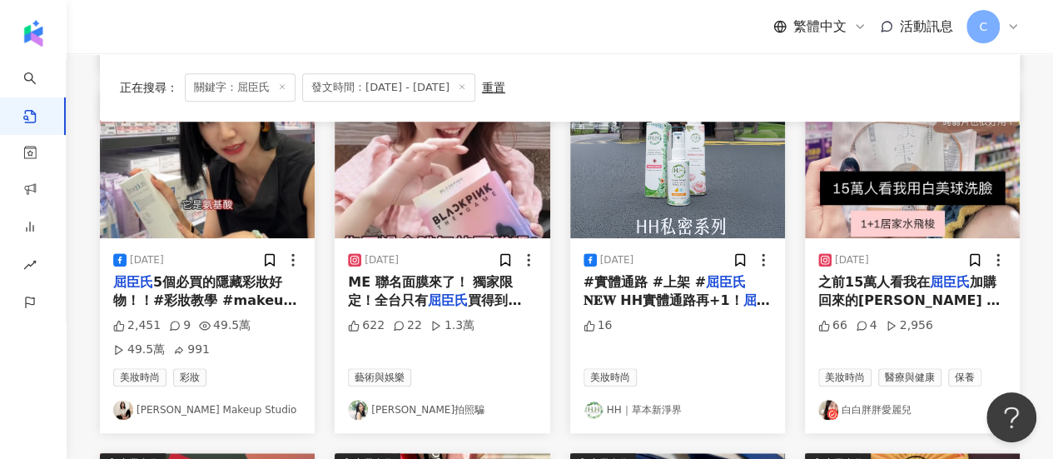
click at [385, 409] on link "芊聿拍照騙" at bounding box center [442, 410] width 188 height 20
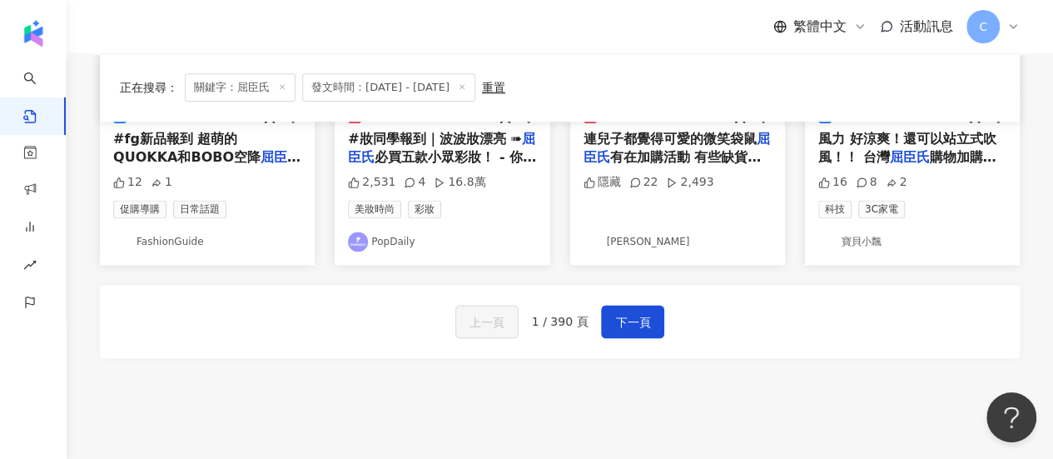
scroll to position [1164, 0]
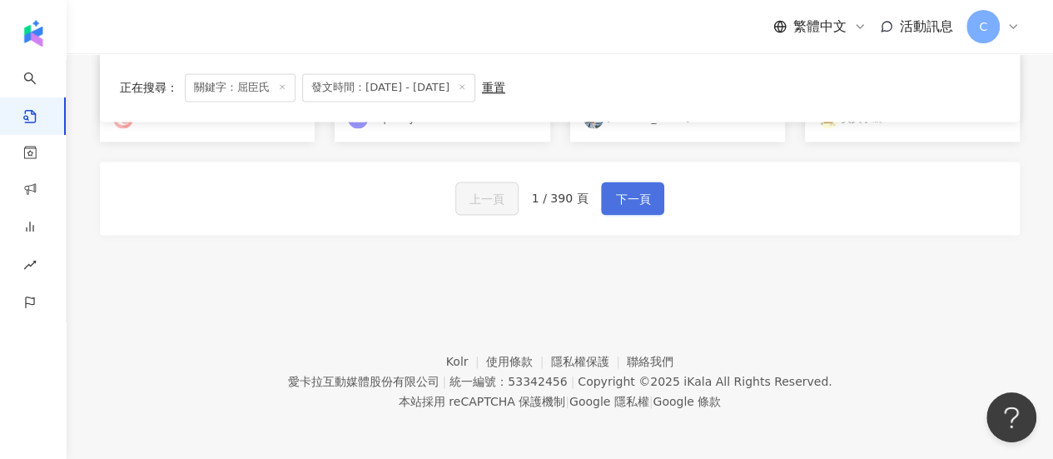
click at [627, 189] on span "下一頁" at bounding box center [632, 199] width 35 height 20
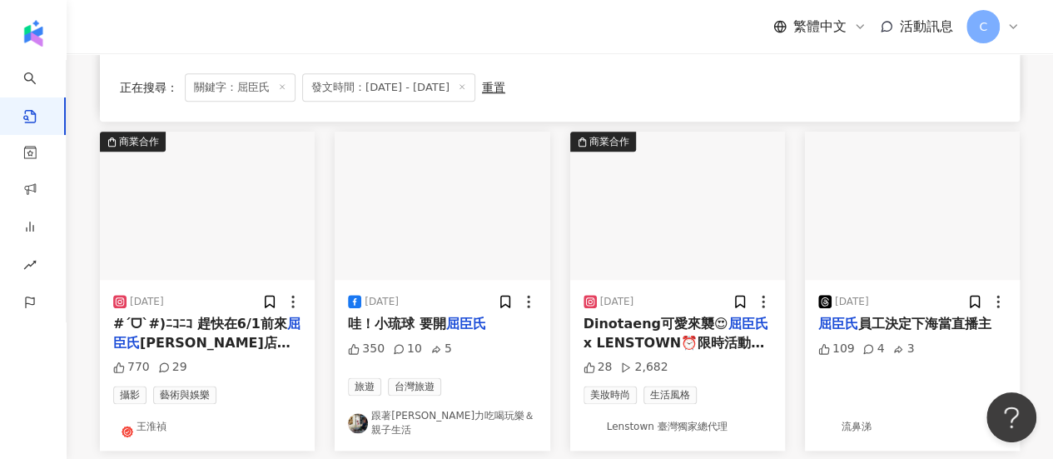
scroll to position [806, 0]
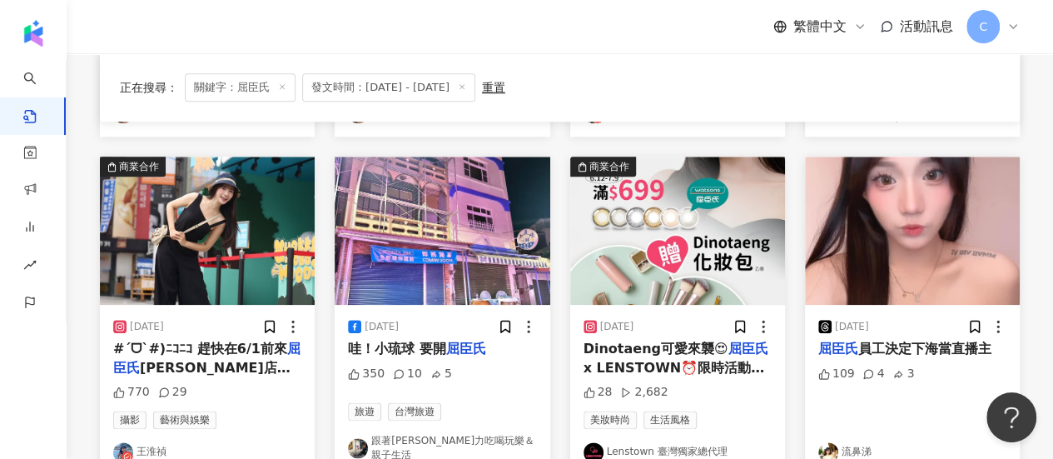
click at [152, 445] on link "王淮禎" at bounding box center [207, 452] width 188 height 20
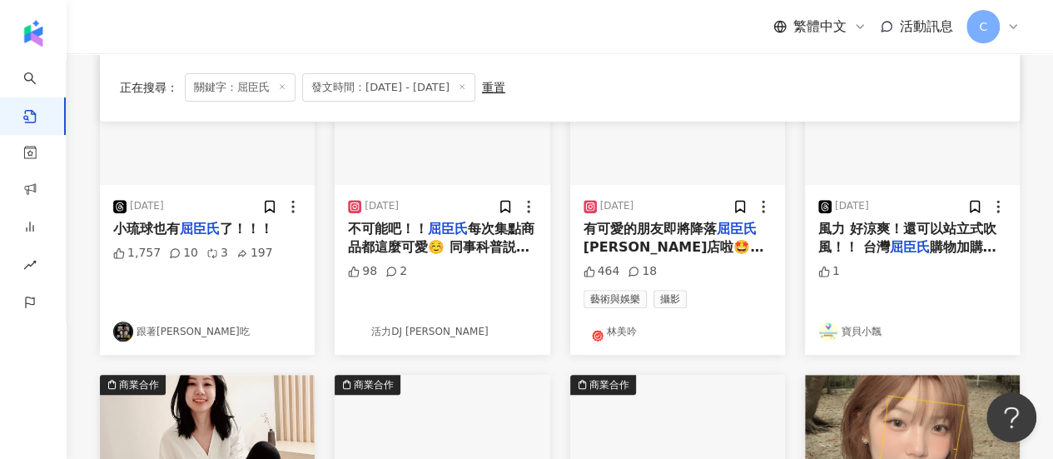
scroll to position [500, 0]
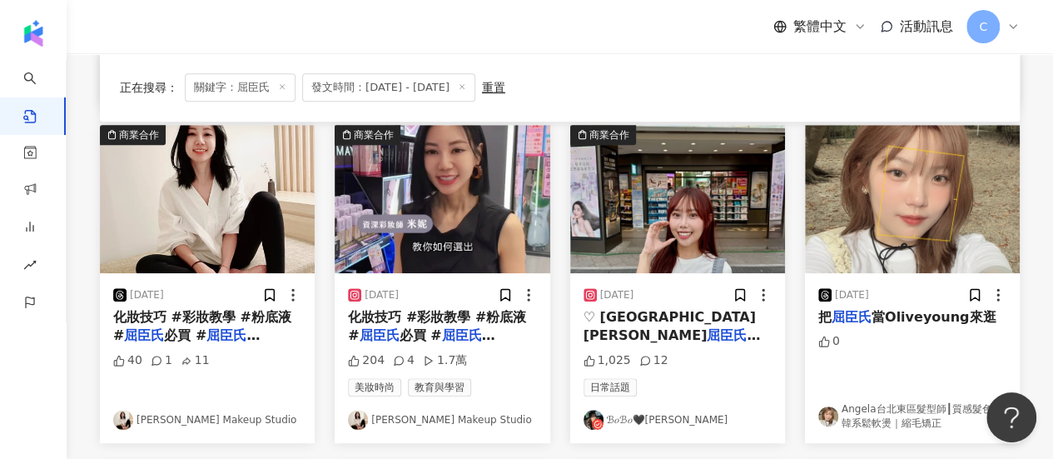
click at [656, 419] on link "ℬ𝑜ℬ𝑜🖤彤彤" at bounding box center [678, 420] width 188 height 20
click at [487, 425] on link "Minnie Kao Makeup Studio" at bounding box center [442, 420] width 188 height 20
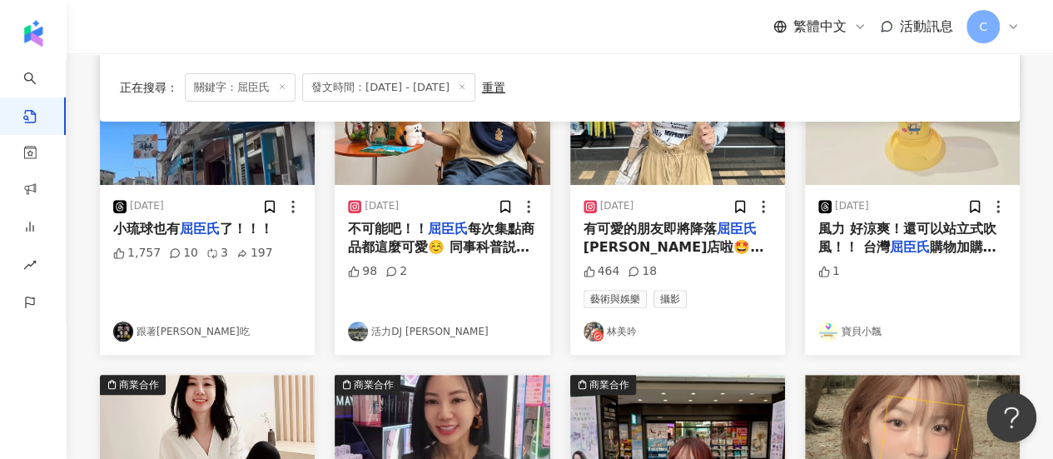
click at [616, 333] on link "林美吟" at bounding box center [678, 331] width 188 height 20
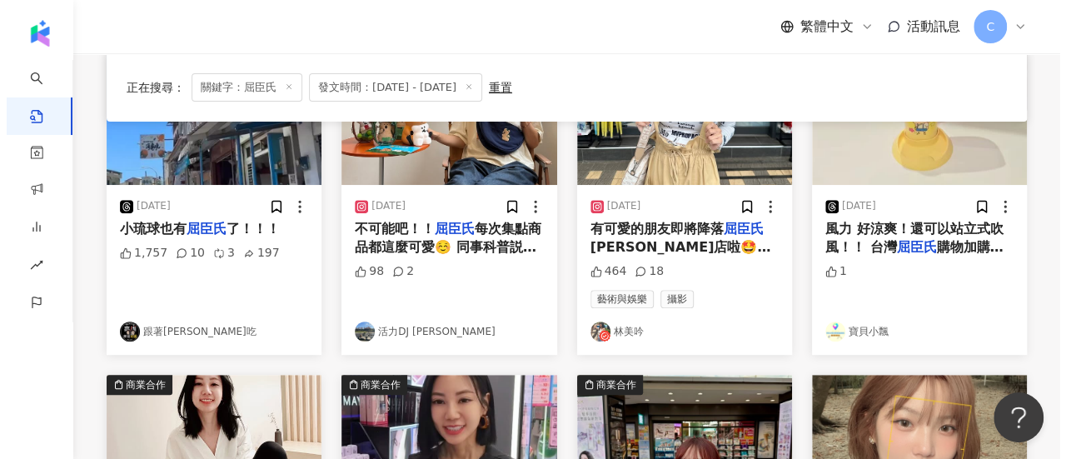
scroll to position [0, 0]
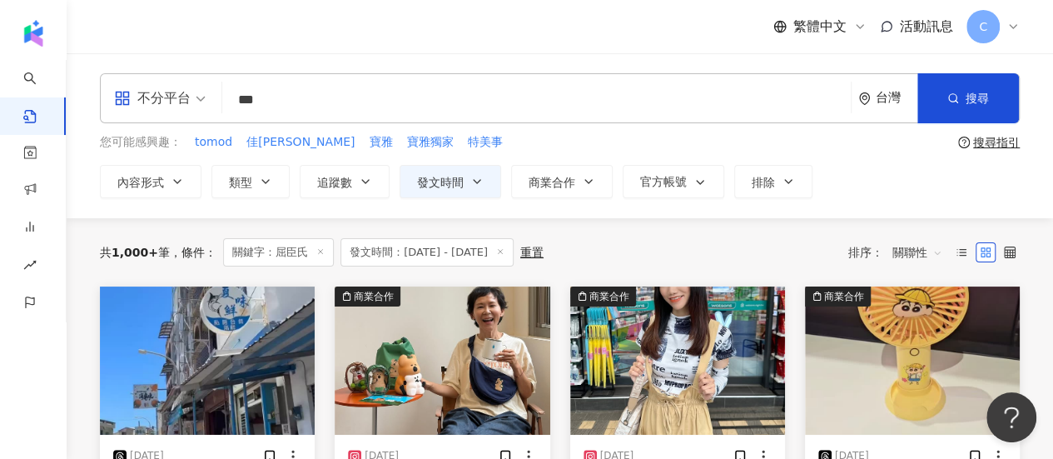
click at [1014, 24] on icon at bounding box center [1013, 26] width 13 height 13
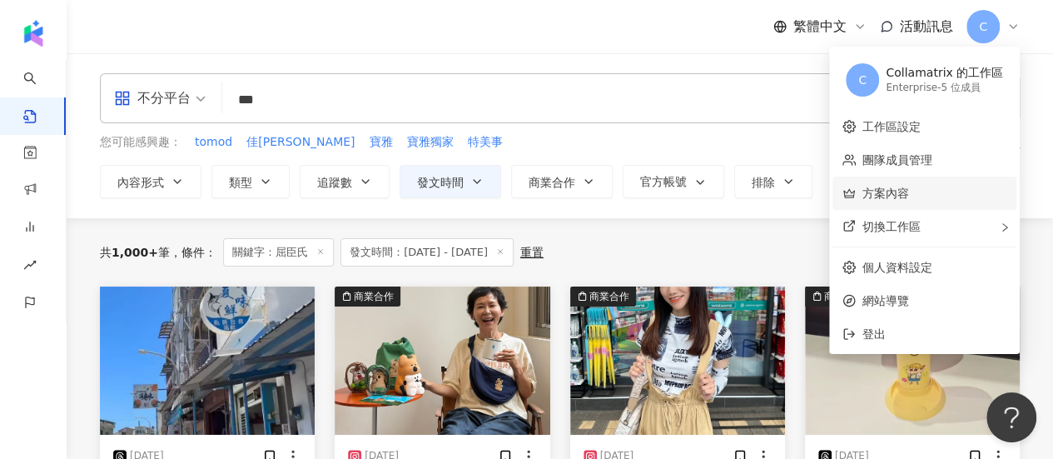
click at [909, 197] on link "方案內容" at bounding box center [886, 192] width 47 height 13
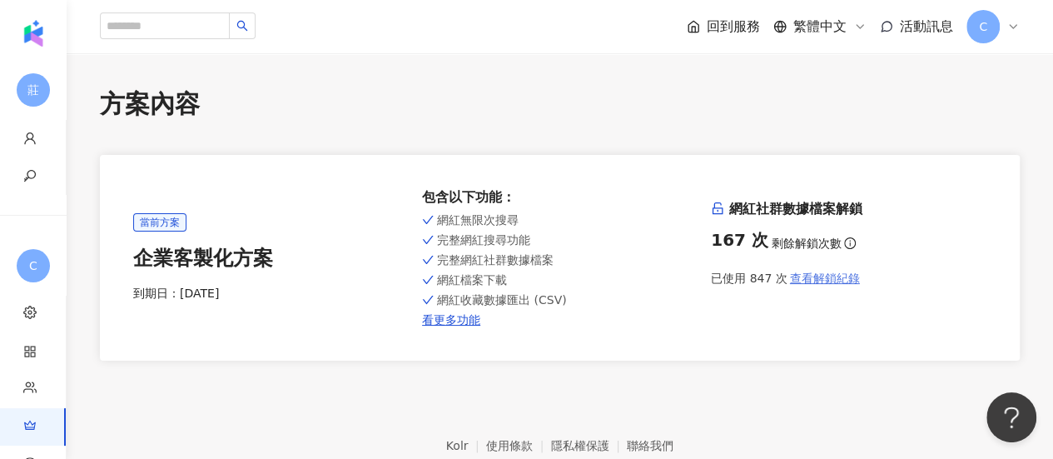
click at [816, 279] on span "查看解鎖紀錄" at bounding box center [825, 277] width 70 height 13
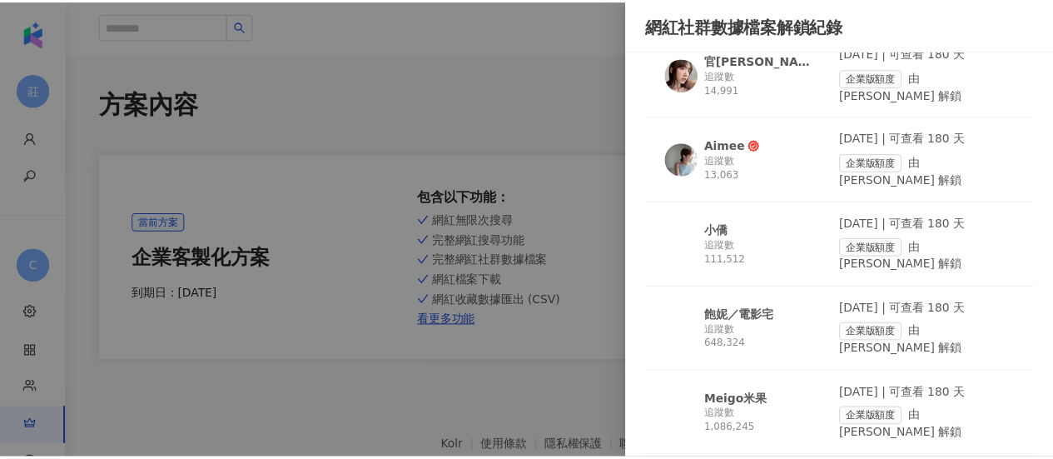
scroll to position [3324, 0]
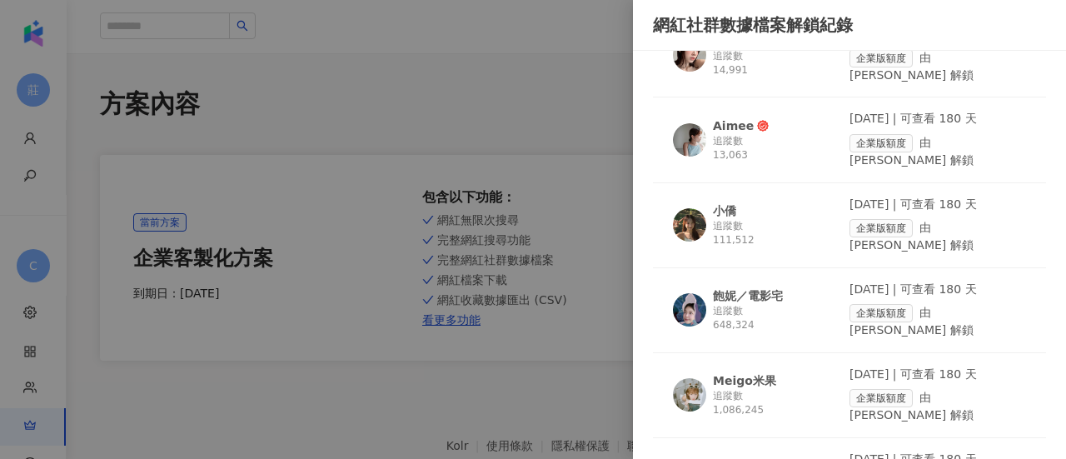
click at [511, 379] on div at bounding box center [533, 229] width 1066 height 459
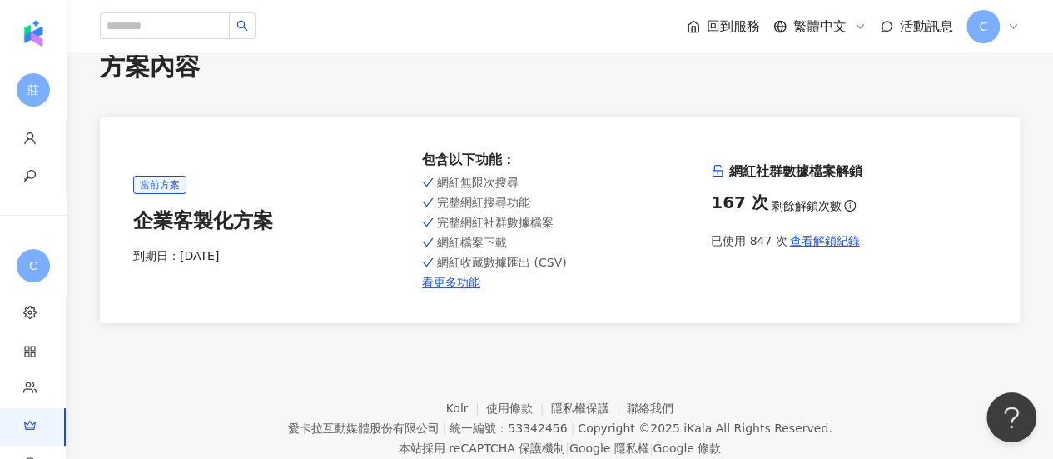
scroll to position [0, 0]
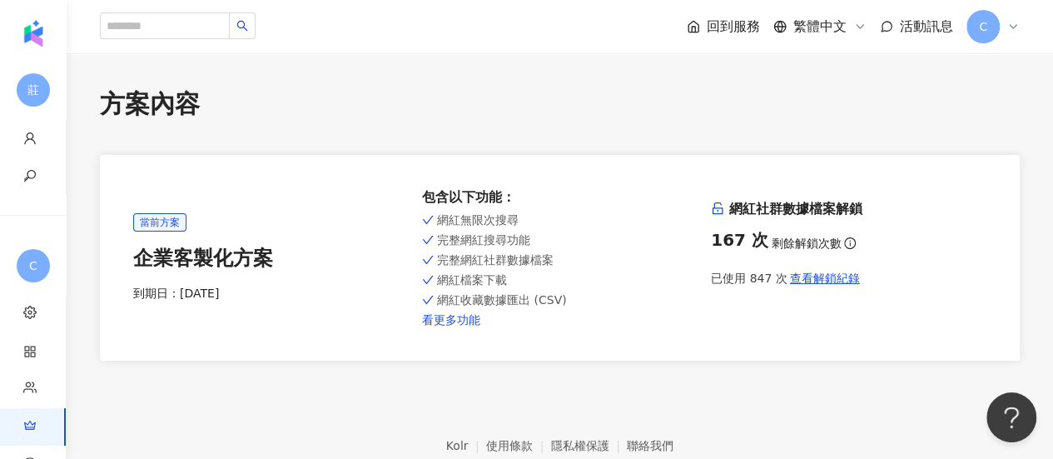
click at [443, 317] on link "看更多功能" at bounding box center [560, 319] width 276 height 13
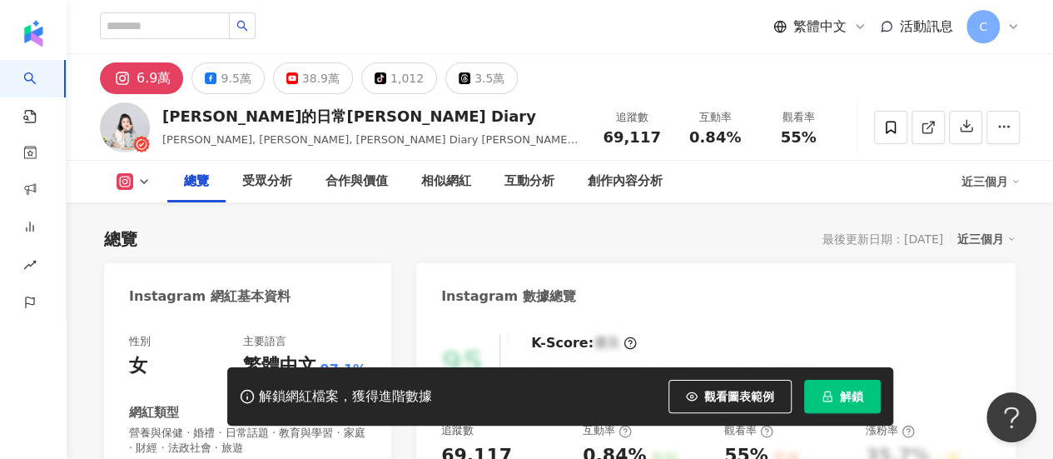
click at [847, 405] on button "解鎖" at bounding box center [842, 396] width 77 height 33
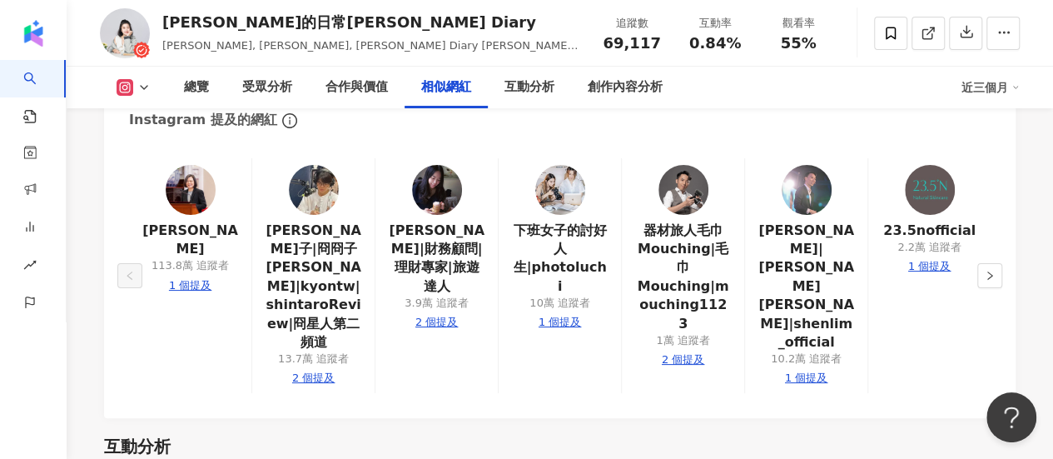
scroll to position [3081, 0]
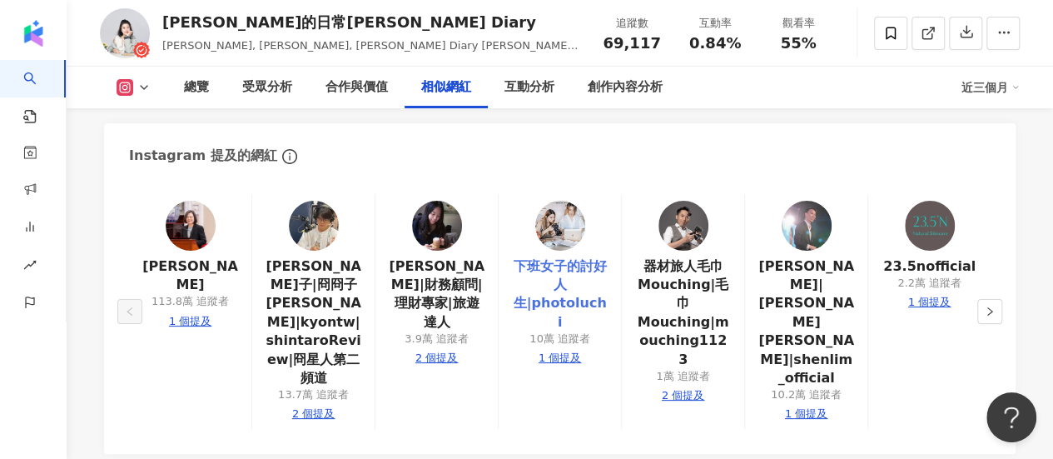
click at [565, 257] on link "下班女子的討好人生|photoluchi" at bounding box center [560, 294] width 96 height 75
click at [992, 306] on icon "right" at bounding box center [990, 311] width 10 height 10
click at [927, 201] on img at bounding box center [930, 226] width 50 height 50
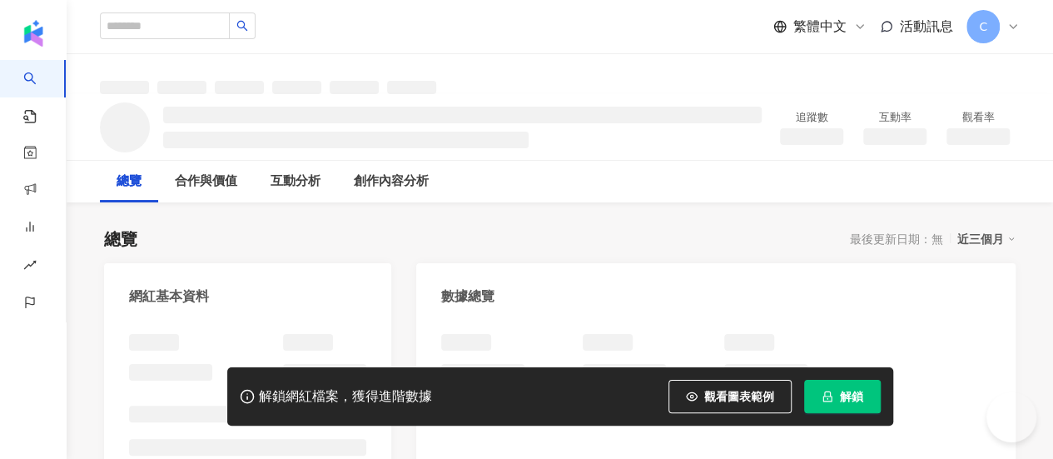
click at [816, 404] on button "解鎖" at bounding box center [842, 396] width 77 height 33
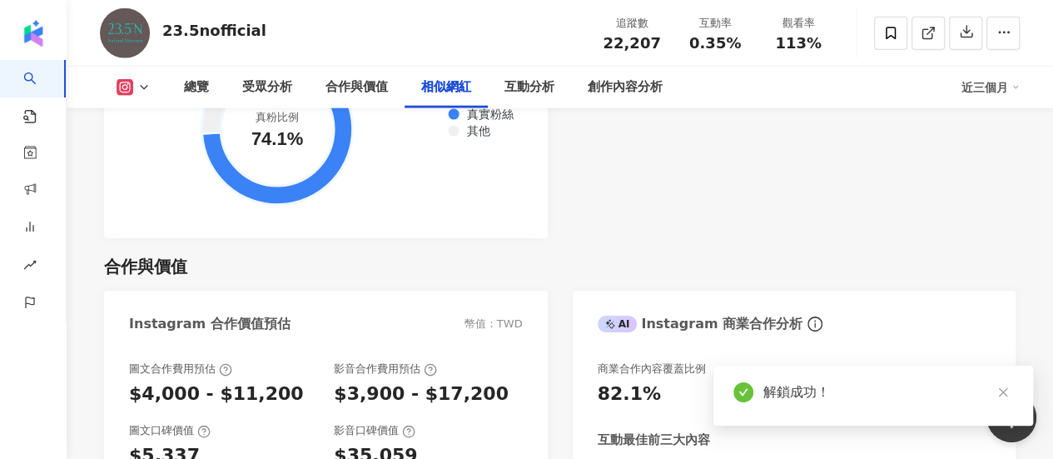
scroll to position [2747, 0]
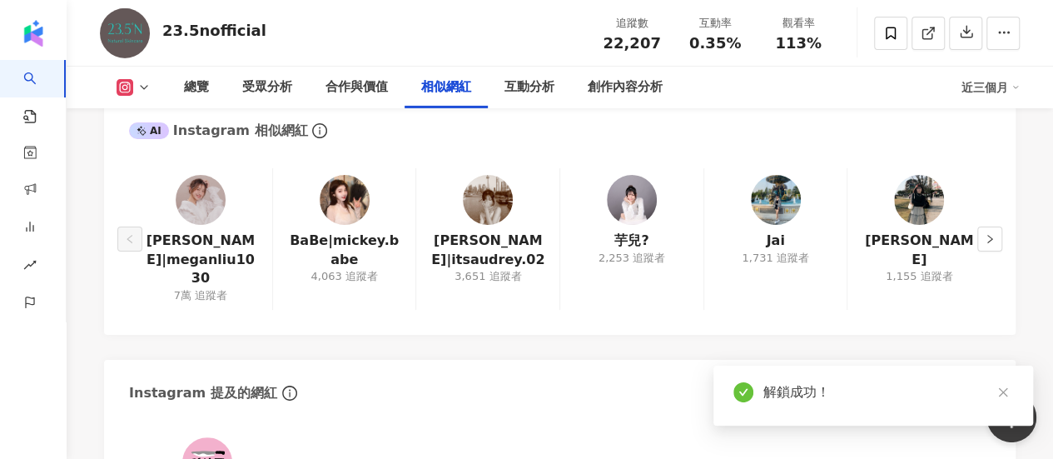
click at [191, 201] on img at bounding box center [201, 200] width 50 height 50
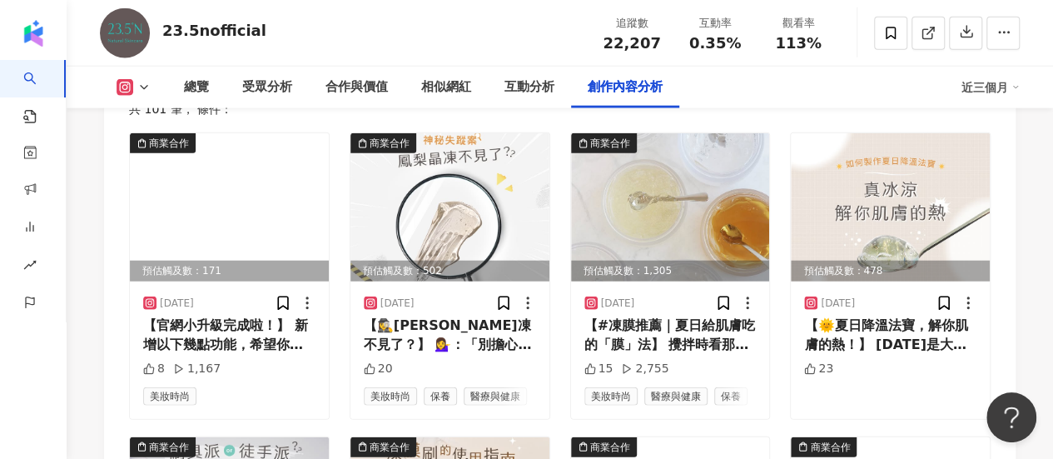
scroll to position [5248, 0]
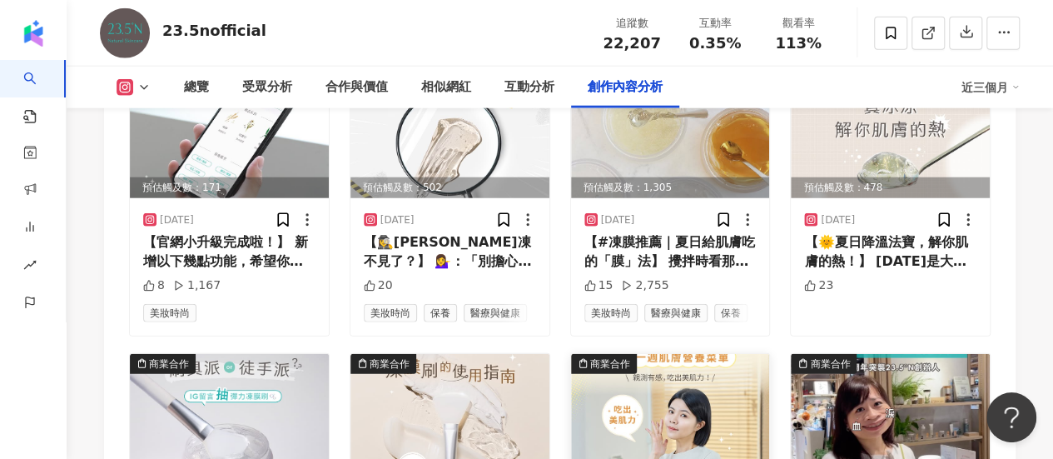
click at [686, 421] on img at bounding box center [670, 428] width 199 height 148
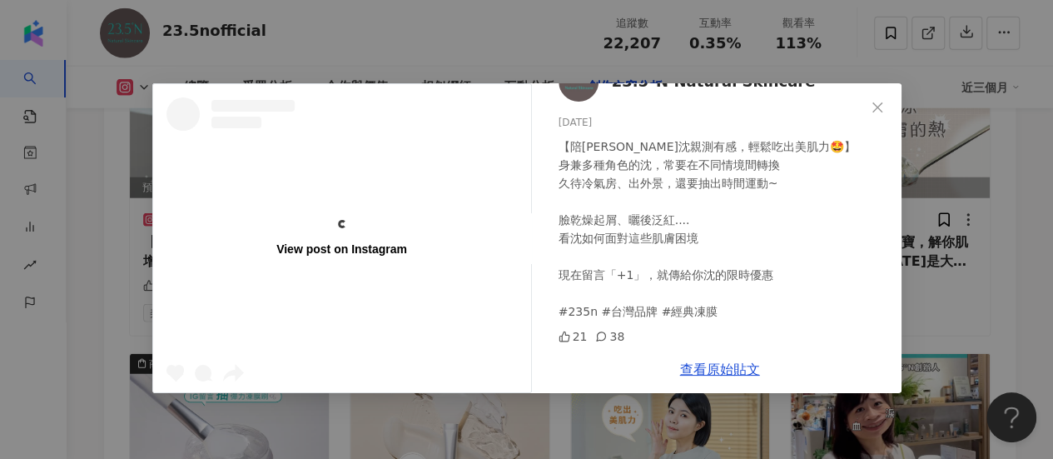
scroll to position [0, 0]
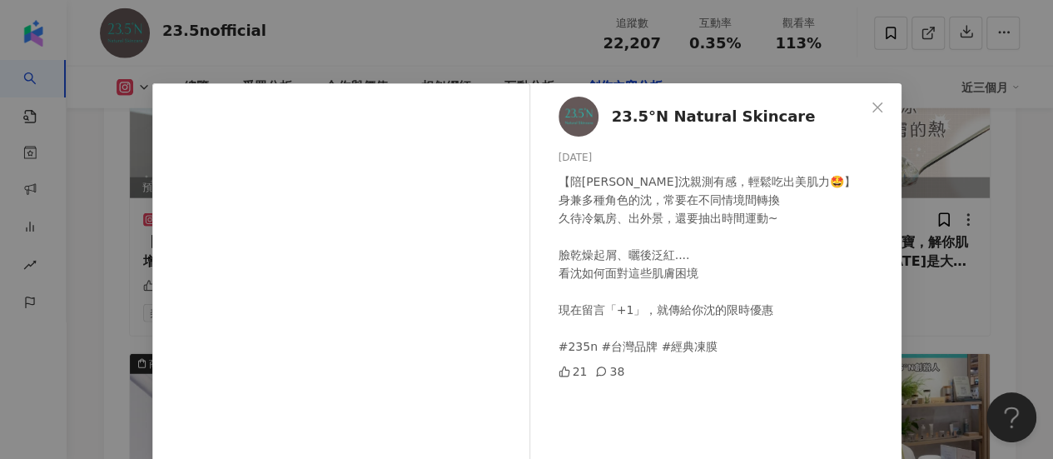
click at [999, 188] on div "23.5°N Natural Skincare 2025/7/13 【陪沈團沈親測有感，輕鬆吃出美肌力🤩】 身兼多種角色的沈，常要在不同情境間轉換 久待冷氣房…" at bounding box center [526, 229] width 1053 height 459
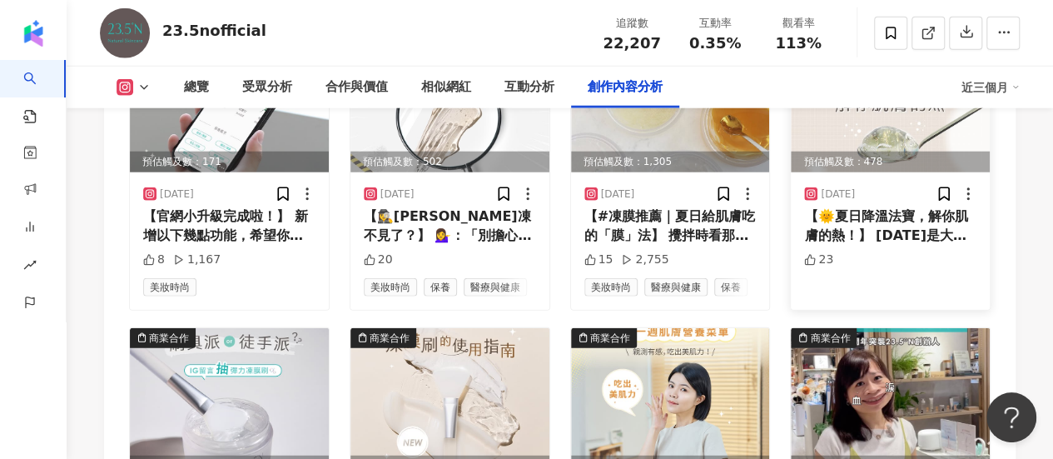
scroll to position [5248, 0]
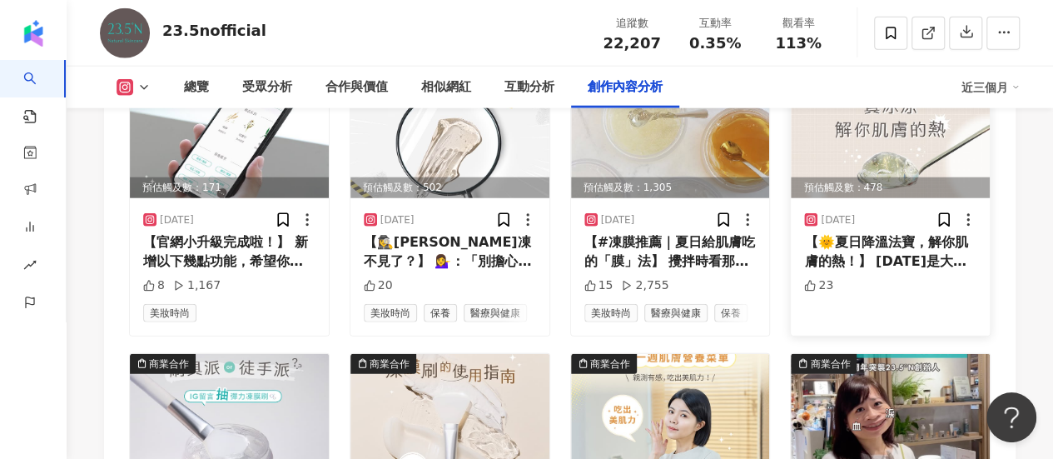
click at [874, 186] on img at bounding box center [890, 124] width 199 height 148
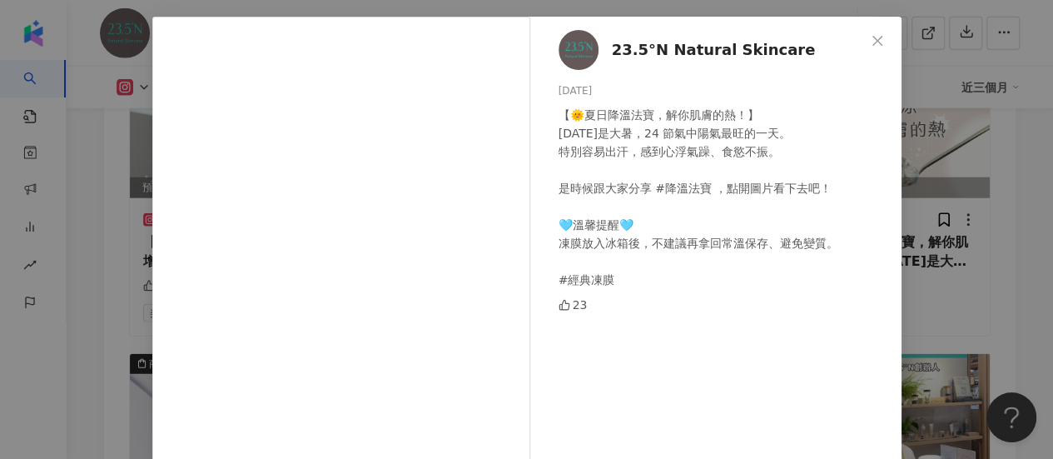
scroll to position [83, 0]
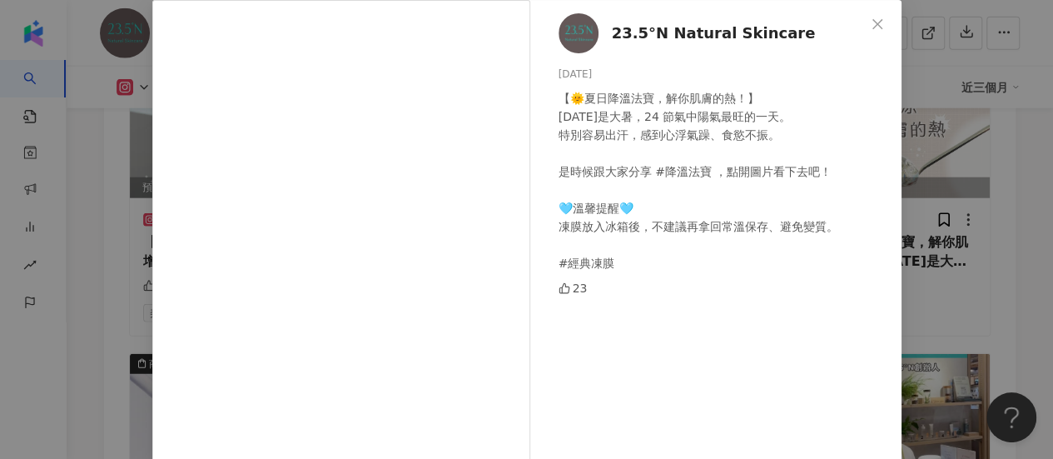
click at [998, 97] on div "23.5°N Natural Skincare 2025/7/22 【🌞夏日降溫法寶，解你肌膚的熱！】 今天是大暑，24 節氣中陽氣最旺的一天。 特別容易出汗…" at bounding box center [526, 229] width 1053 height 459
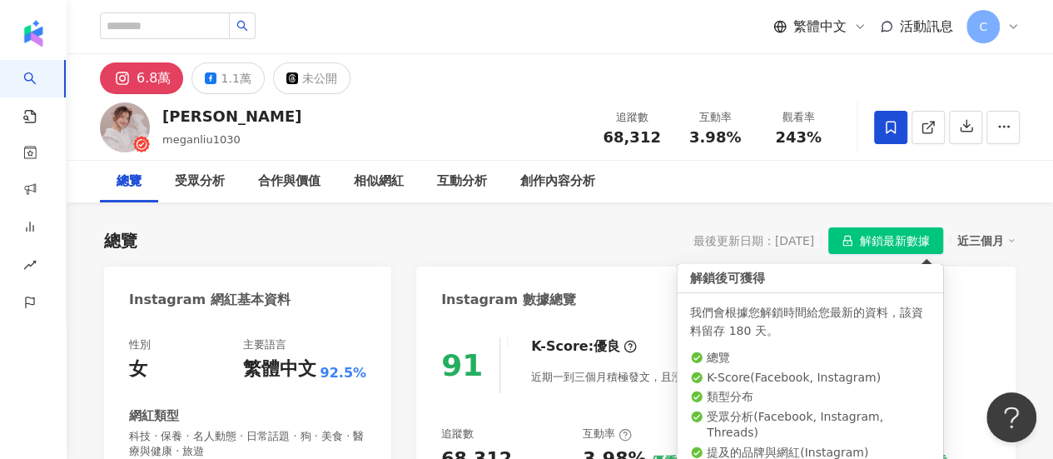
click at [912, 240] on span "解鎖最新數據" at bounding box center [895, 241] width 70 height 27
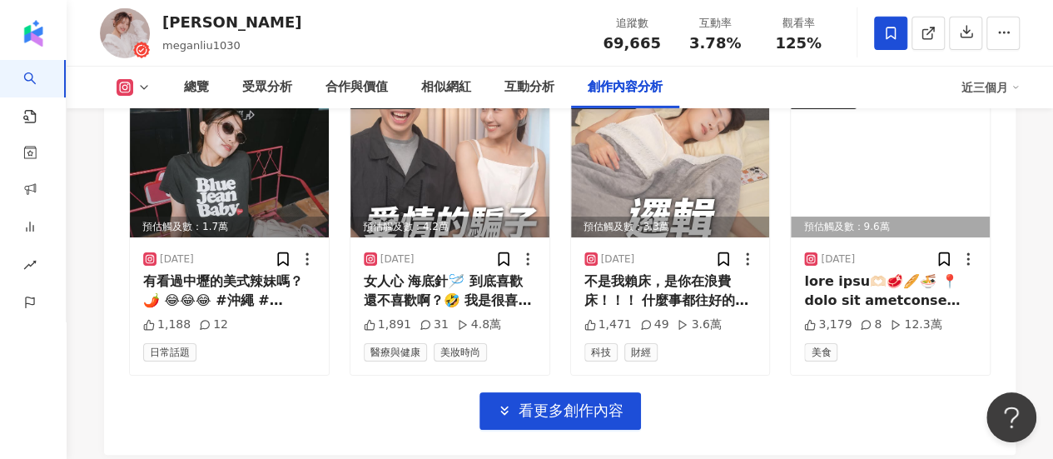
scroll to position [6024, 0]
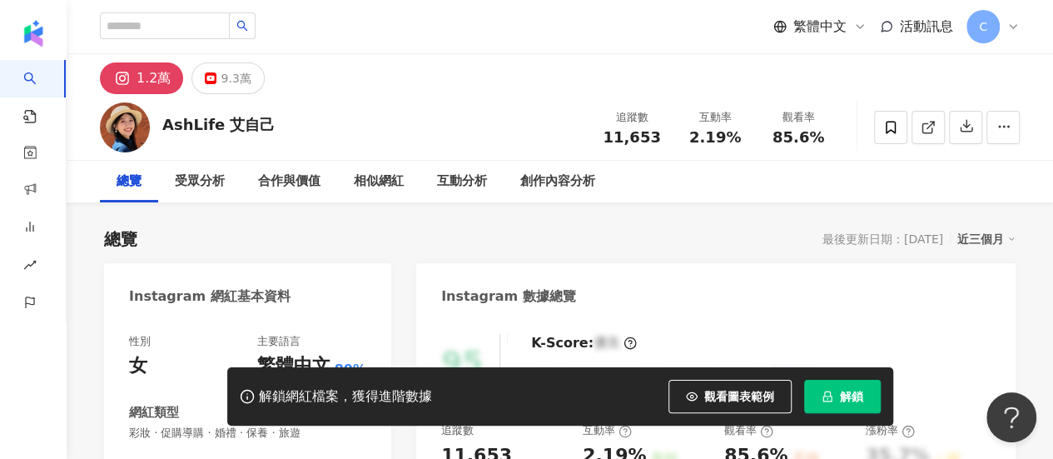
click at [837, 394] on button "解鎖" at bounding box center [842, 396] width 77 height 33
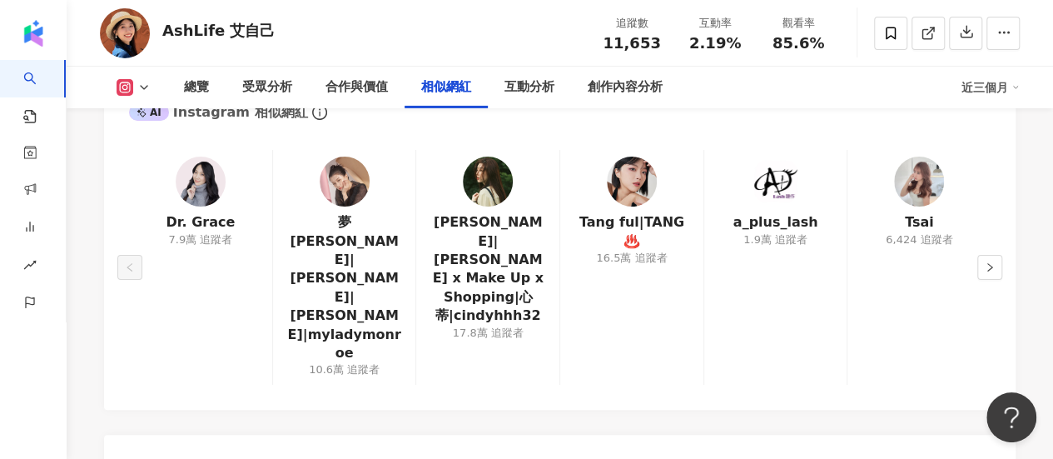
scroll to position [2747, 0]
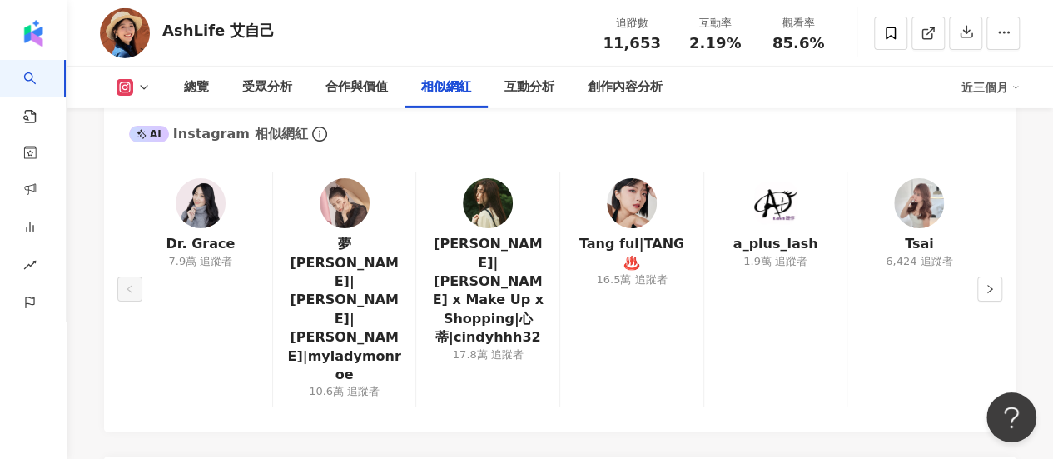
click at [205, 209] on img at bounding box center [201, 203] width 50 height 50
click at [644, 208] on img at bounding box center [632, 203] width 50 height 50
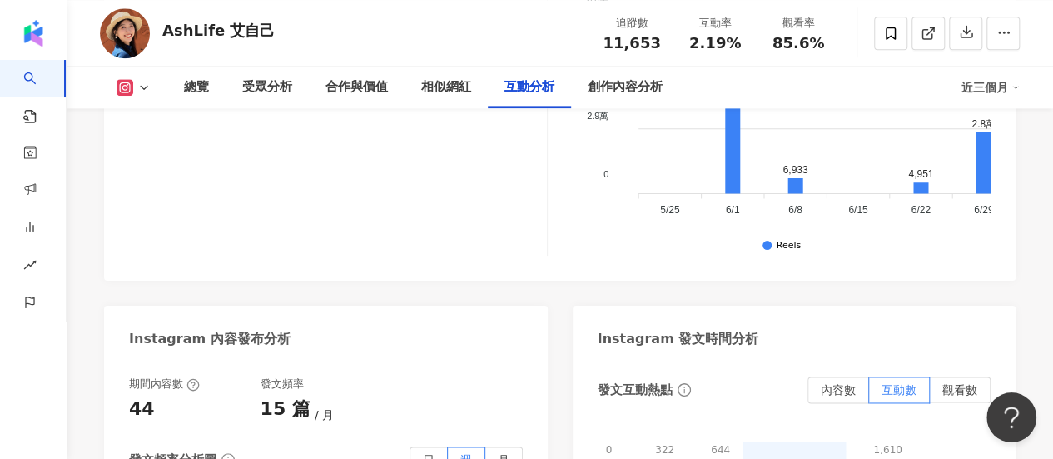
scroll to position [4329, 0]
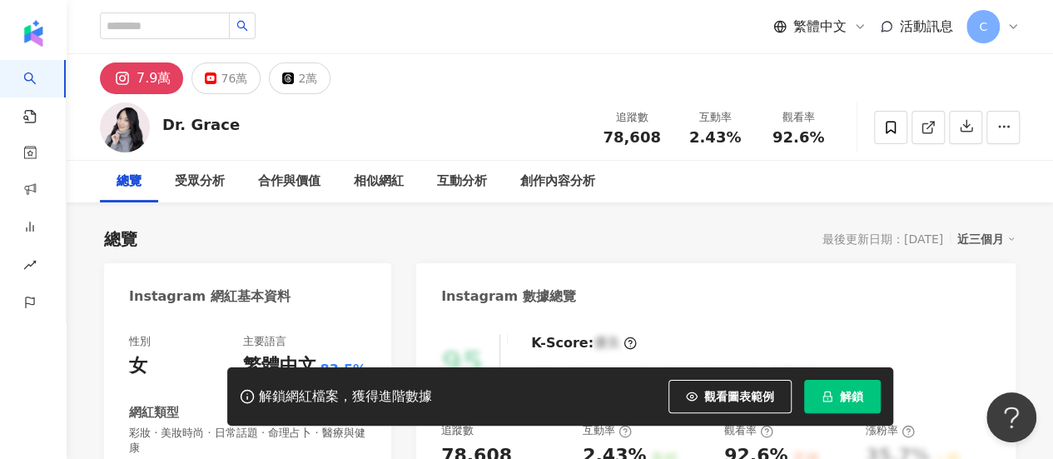
click at [856, 394] on span "解鎖" at bounding box center [851, 396] width 23 height 13
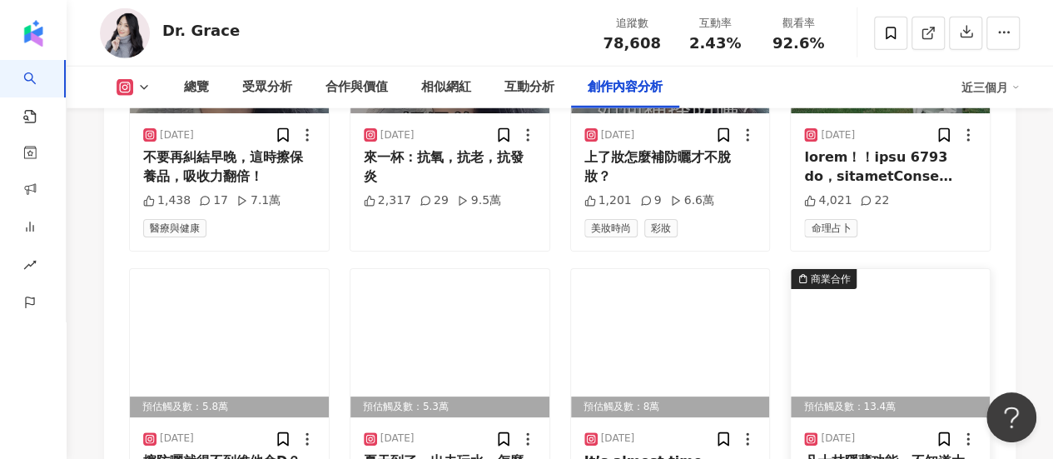
scroll to position [5412, 0]
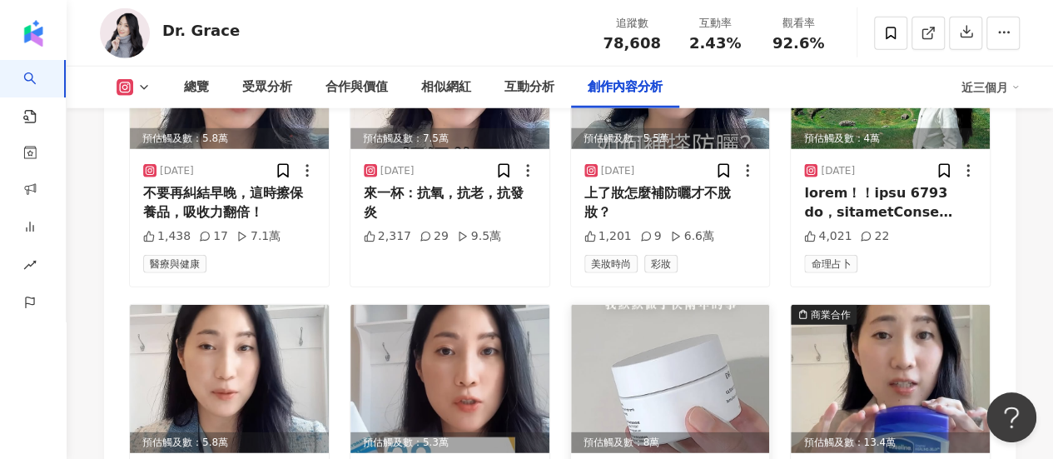
click at [713, 345] on img at bounding box center [670, 379] width 199 height 148
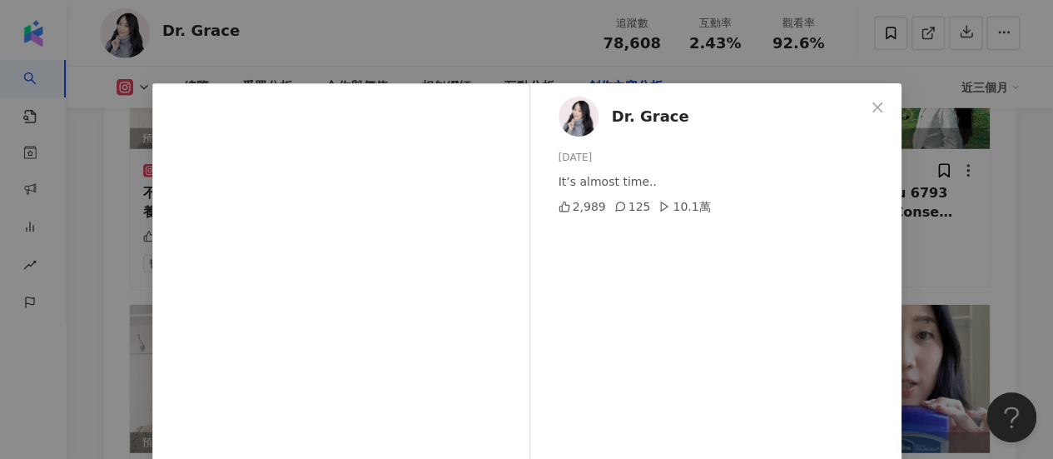
scroll to position [83, 0]
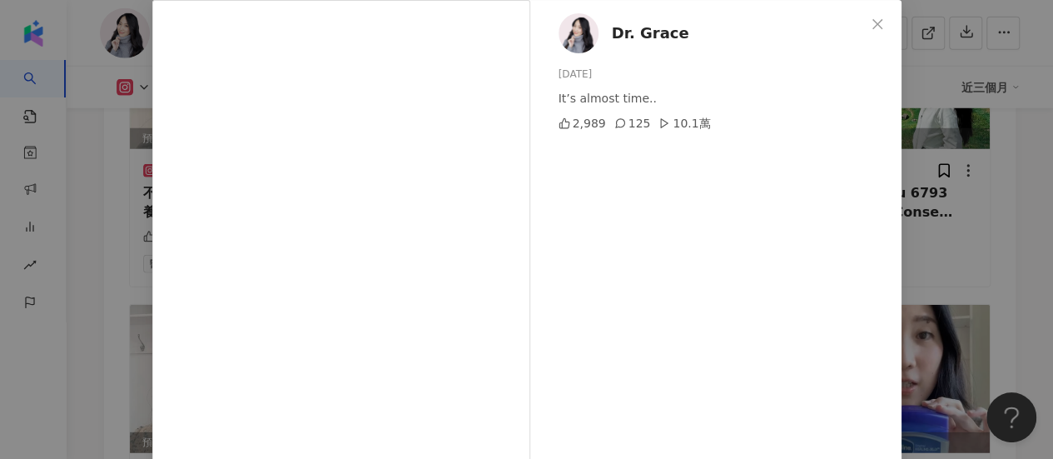
click at [936, 237] on div "Dr. Grace 2025/5/7 It’s almost time.. 2,989 125 10.1萬 查看原始貼文" at bounding box center [526, 229] width 1053 height 459
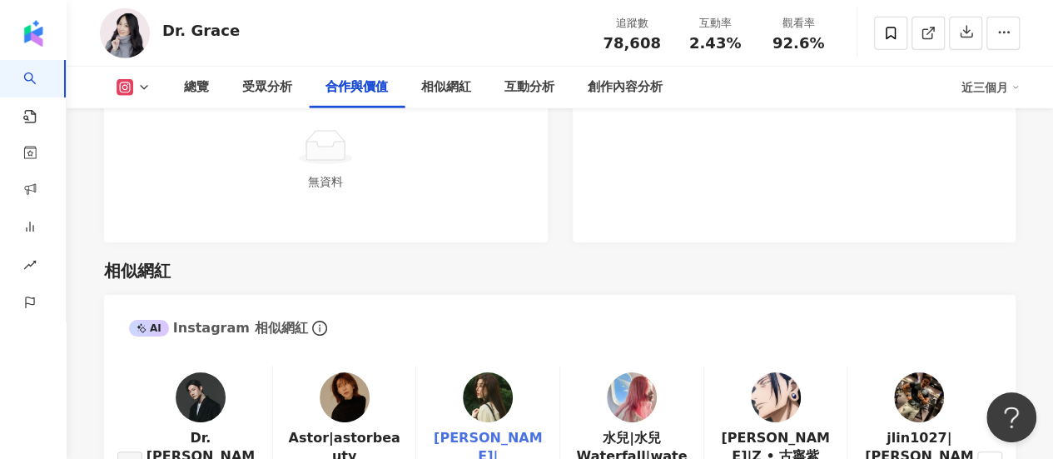
scroll to position [2664, 0]
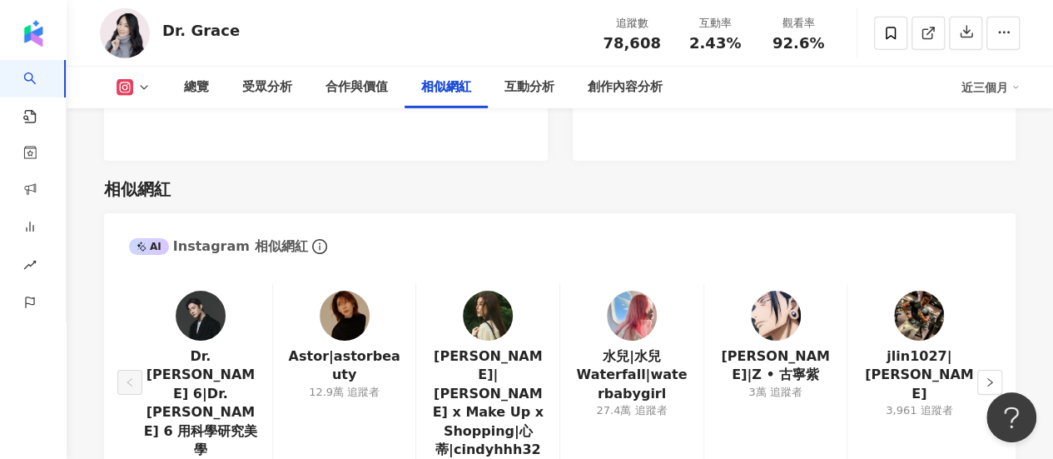
click at [232, 284] on div "Dr. Ivan 6|Dr. Ivan 6 用科學研究美學 6.6萬 追蹤者" at bounding box center [200, 382] width 143 height 197
click at [195, 298] on img at bounding box center [201, 316] width 50 height 50
click at [993, 377] on icon "right" at bounding box center [990, 382] width 10 height 10
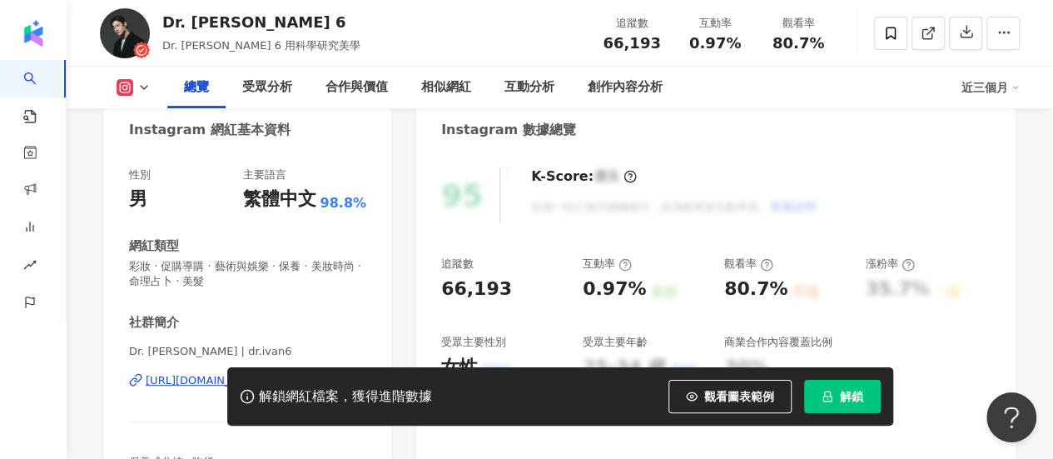
click at [830, 397] on icon "lock" at bounding box center [828, 396] width 12 height 12
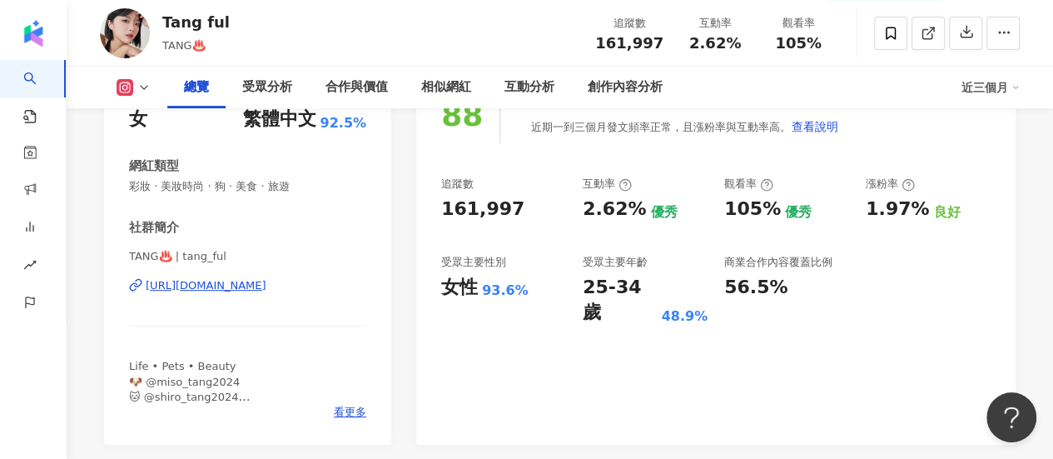
scroll to position [83, 0]
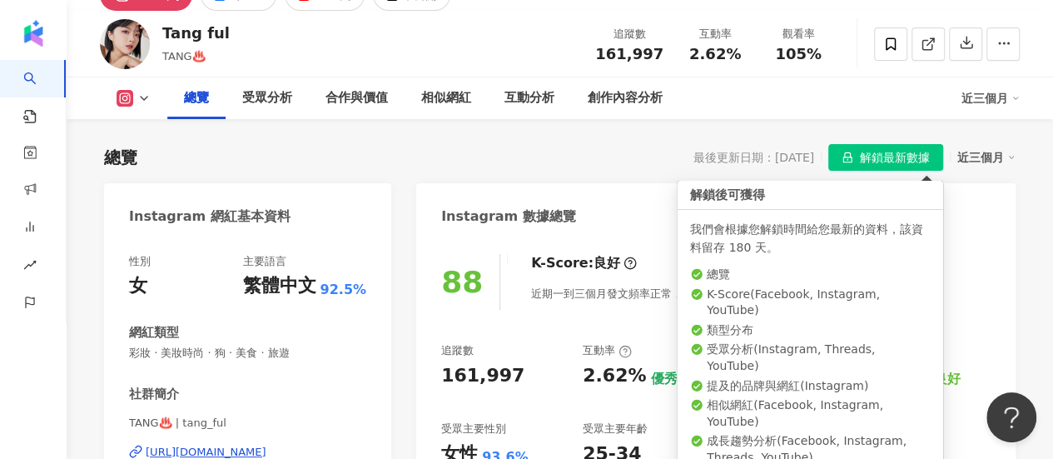
click at [878, 159] on span "解鎖最新數據" at bounding box center [895, 158] width 70 height 27
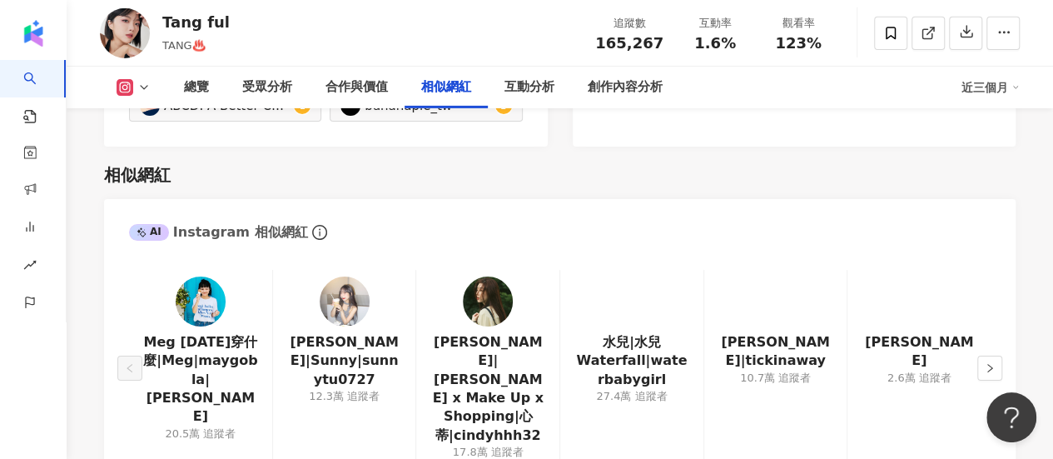
scroll to position [2747, 0]
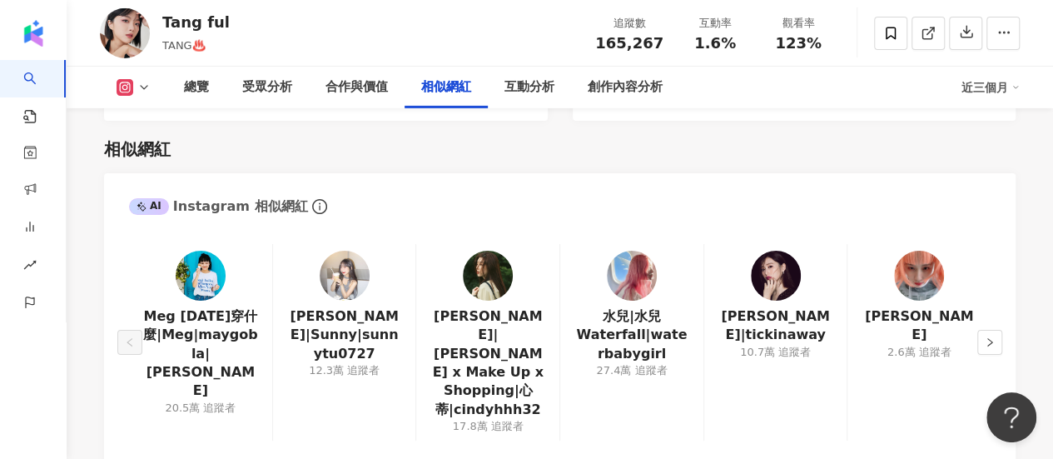
click at [339, 251] on img at bounding box center [345, 276] width 50 height 50
drag, startPoint x: 983, startPoint y: 276, endPoint x: 977, endPoint y: 282, distance: 8.9
click at [983, 330] on button "button" at bounding box center [989, 342] width 25 height 25
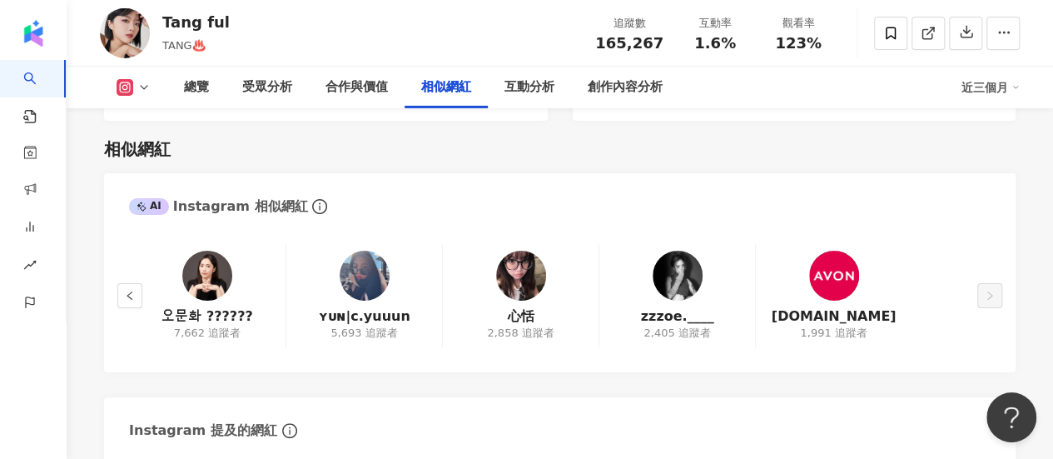
click at [110, 241] on div "오문화 ??︎??︎?? 7,662 追蹤者 ʏᴜɴ|c.yuuun 5,693 追蹤者 心恬 2,858 追蹤者 zzzoe.____ 2,405 …" at bounding box center [560, 300] width 912 height 146
click at [127, 291] on icon "left" at bounding box center [130, 296] width 10 height 10
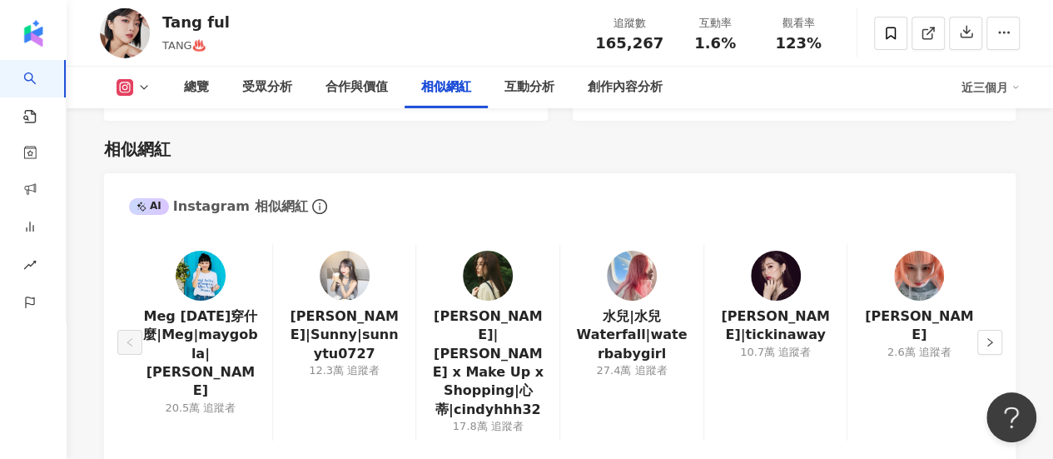
click at [916, 251] on img at bounding box center [919, 276] width 50 height 50
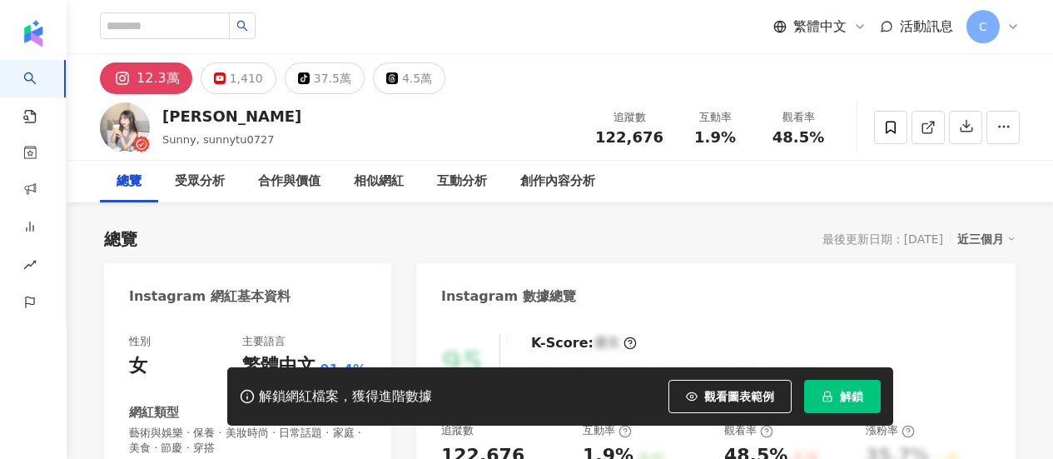
click at [848, 392] on span "解鎖" at bounding box center [851, 396] width 23 height 13
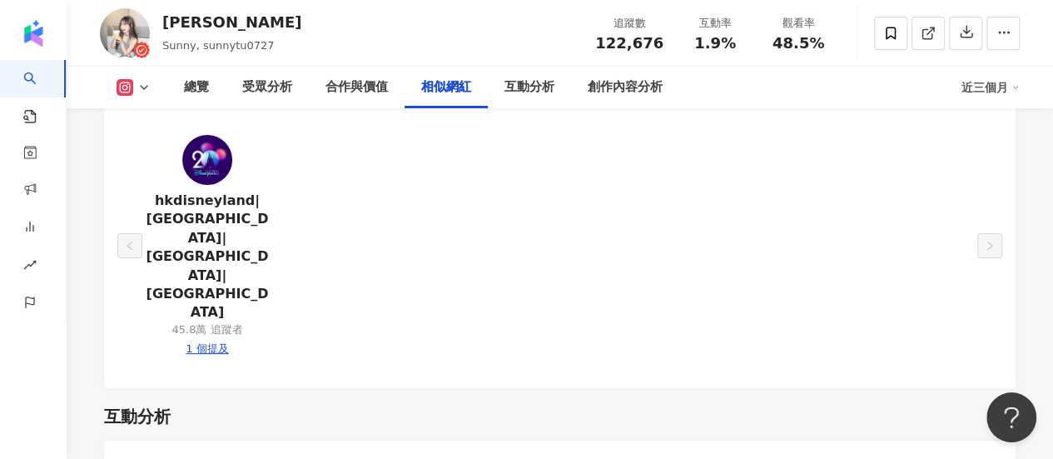
scroll to position [2699, 0]
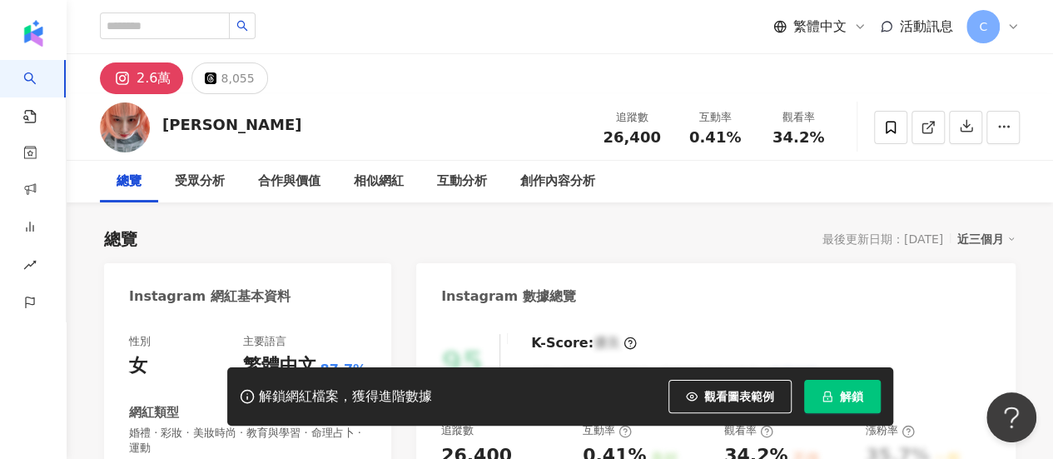
scroll to position [167, 0]
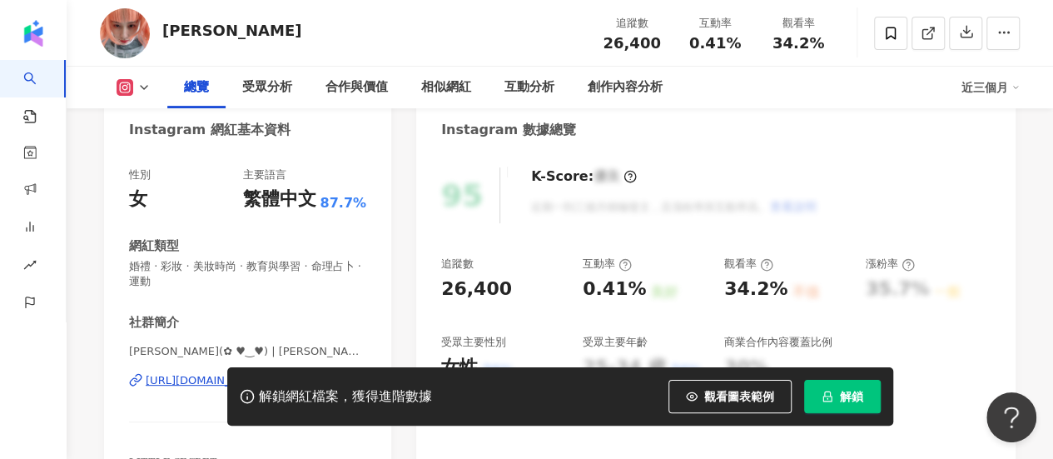
drag, startPoint x: 827, startPoint y: 387, endPoint x: 814, endPoint y: 356, distance: 34.0
click at [828, 387] on button "解鎖" at bounding box center [842, 396] width 77 height 33
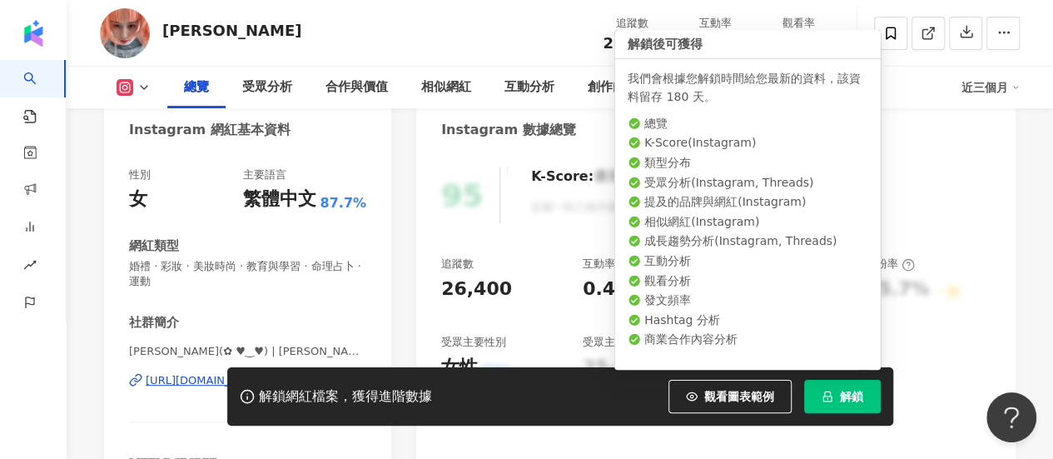
click at [834, 387] on button "解鎖" at bounding box center [842, 396] width 77 height 33
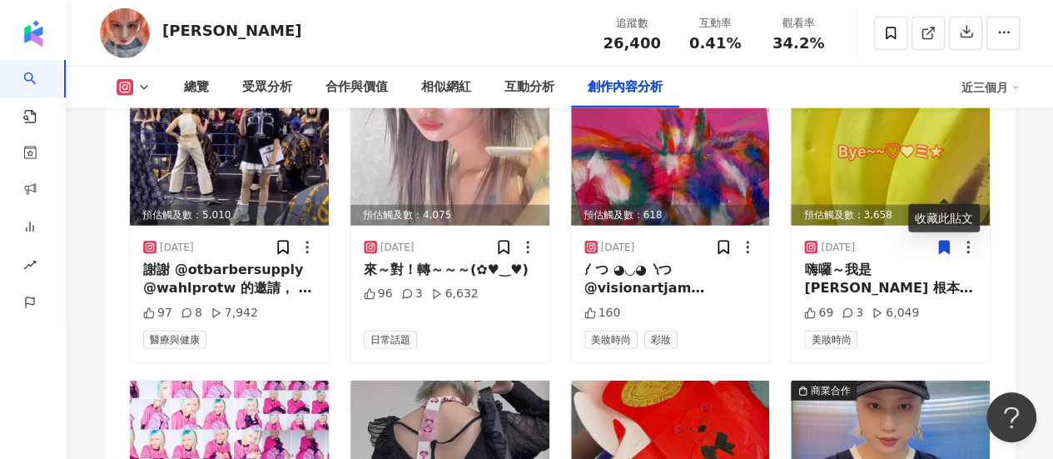
scroll to position [5745, 0]
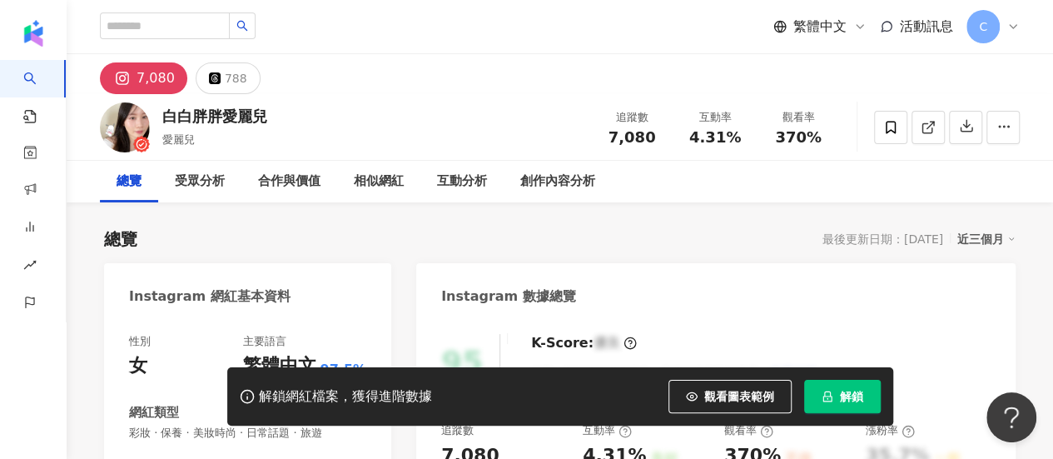
click at [854, 397] on span "解鎖" at bounding box center [851, 396] width 23 height 13
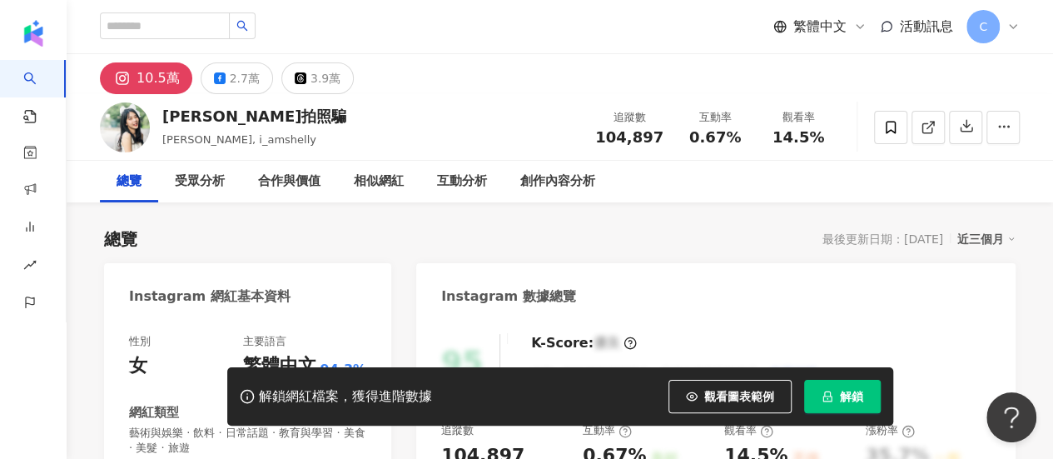
scroll to position [167, 0]
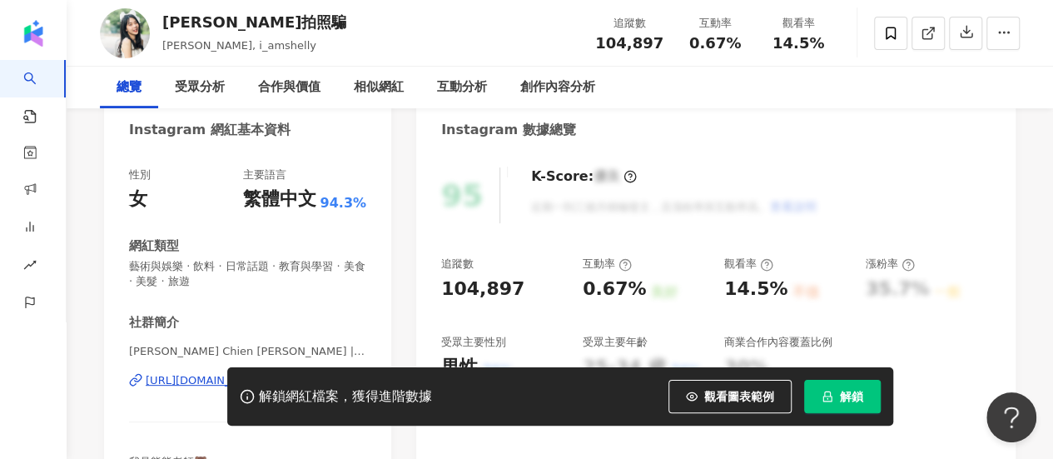
click at [828, 395] on icon "lock" at bounding box center [828, 396] width 12 height 12
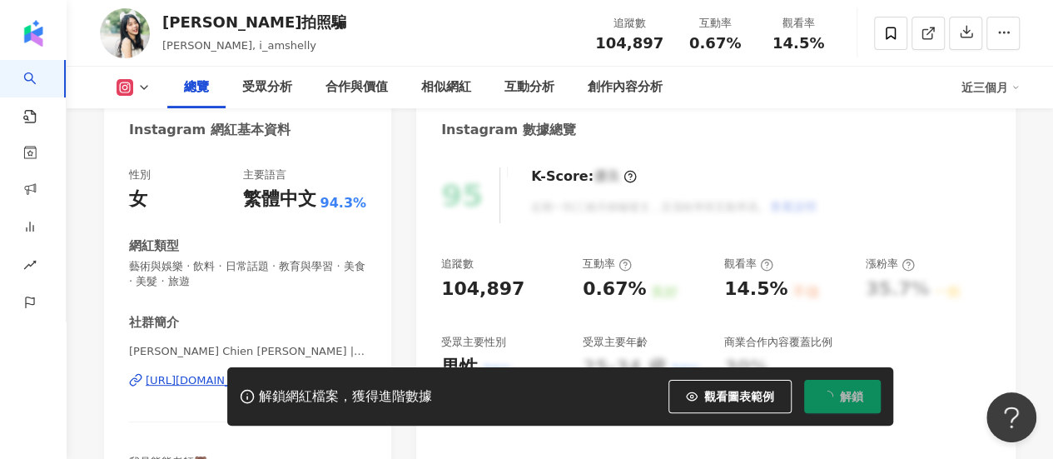
scroll to position [333, 0]
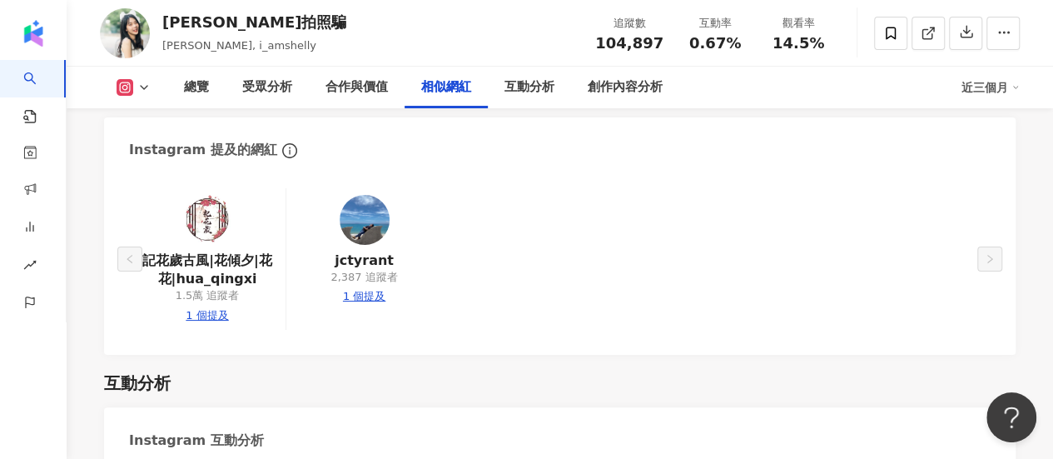
scroll to position [2831, 0]
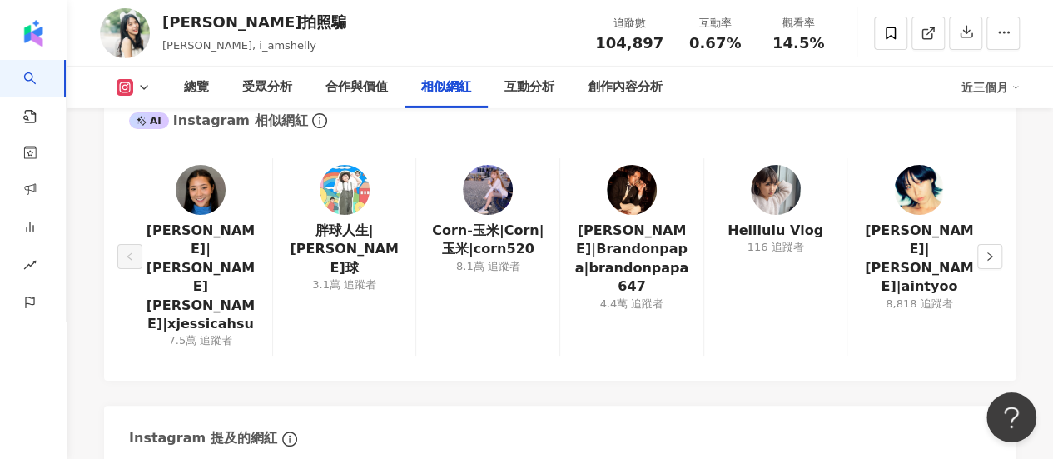
click at [195, 165] on img at bounding box center [201, 190] width 50 height 50
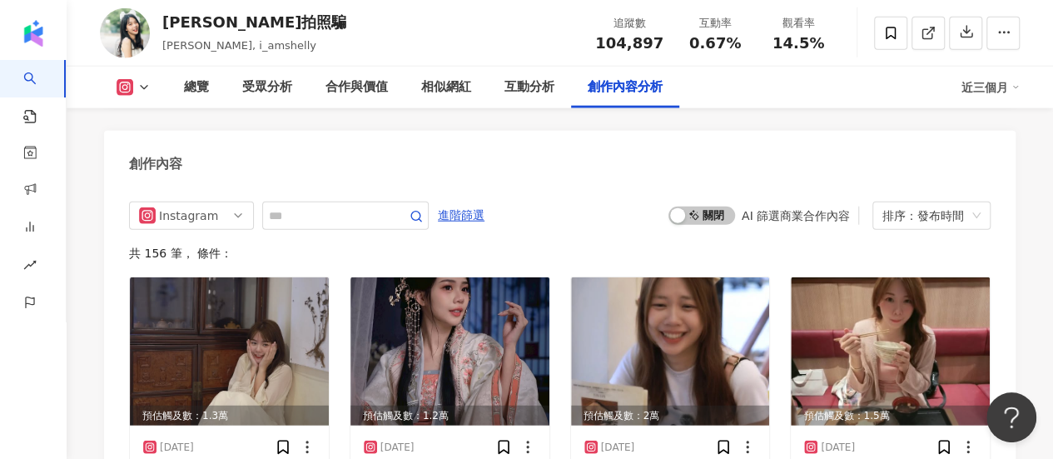
scroll to position [5495, 0]
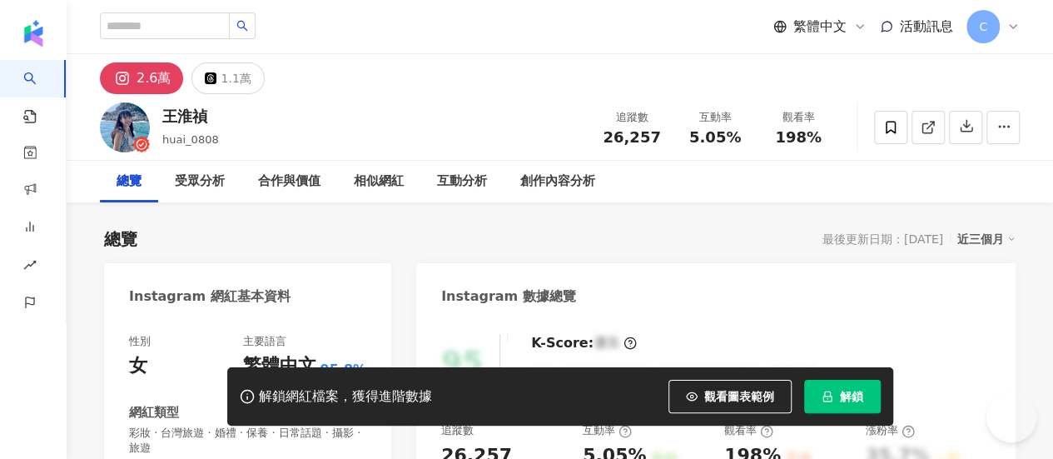
click at [858, 385] on button "解鎖" at bounding box center [842, 396] width 77 height 33
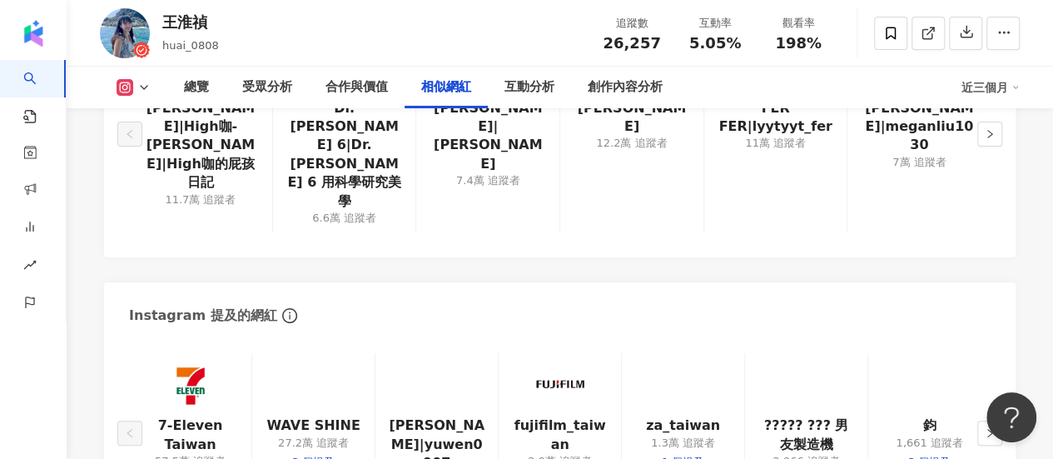
scroll to position [2747, 0]
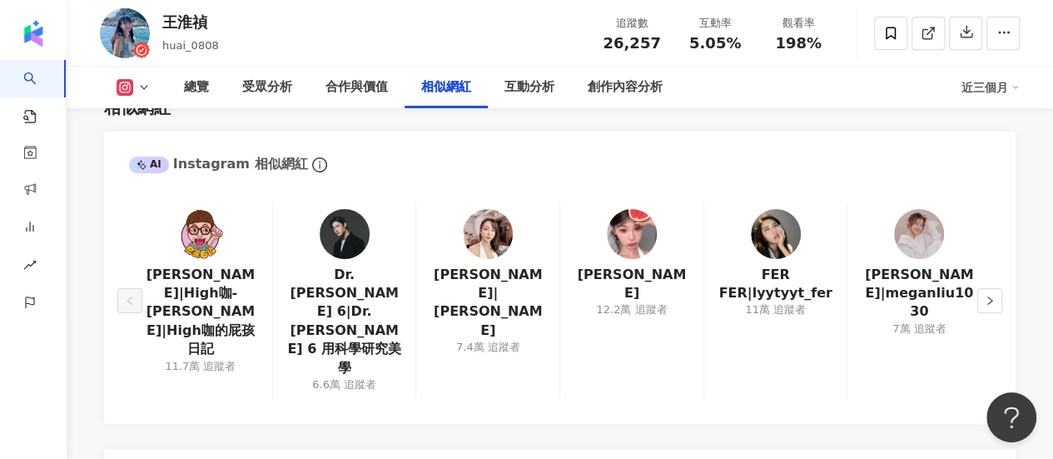
click at [776, 258] on img at bounding box center [776, 234] width 50 height 50
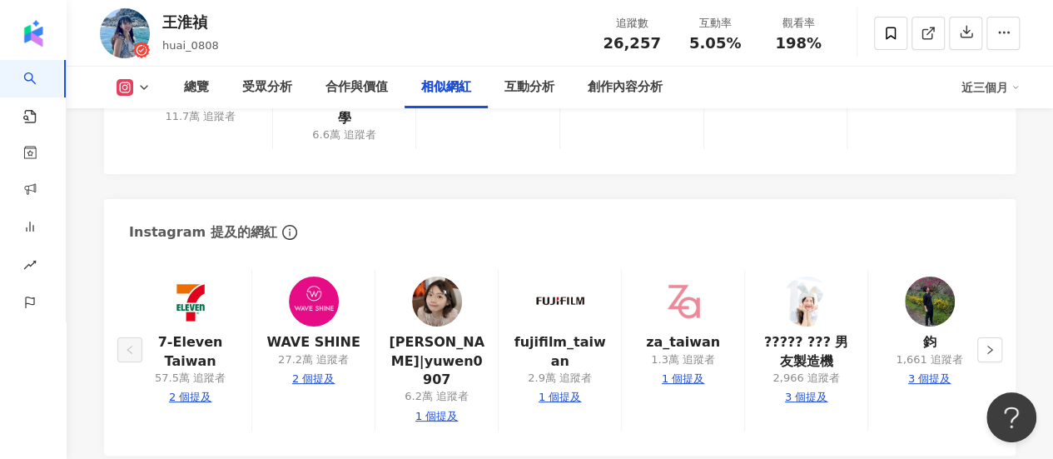
click at [472, 270] on div "郁雯|yuwen0907 6.2萬 追蹤者 1 個提及" at bounding box center [436, 350] width 123 height 161
click at [440, 276] on img at bounding box center [437, 301] width 50 height 50
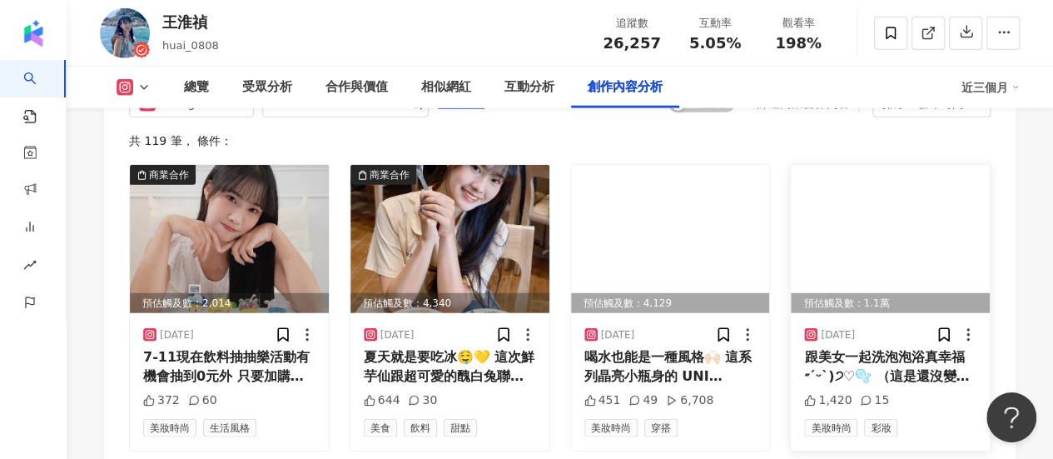
scroll to position [5162, 0]
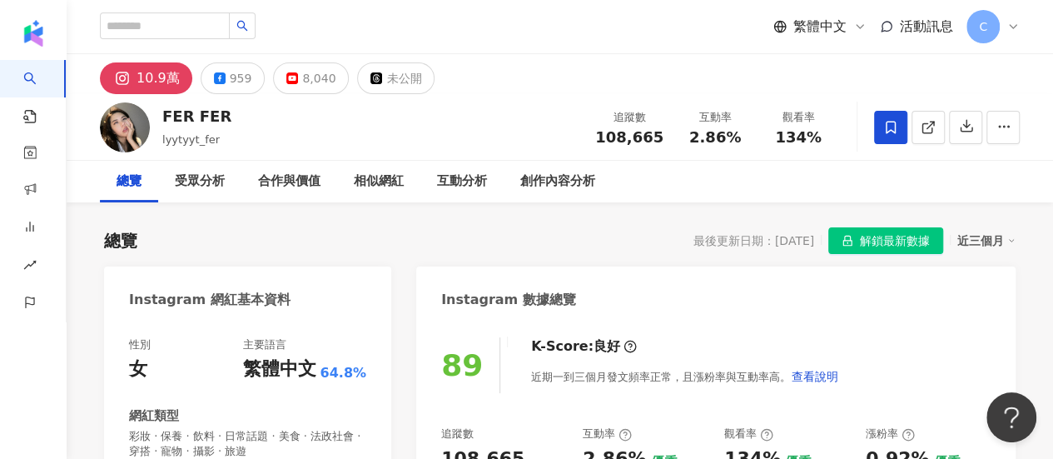
click at [856, 232] on button "解鎖最新數據" at bounding box center [885, 240] width 115 height 27
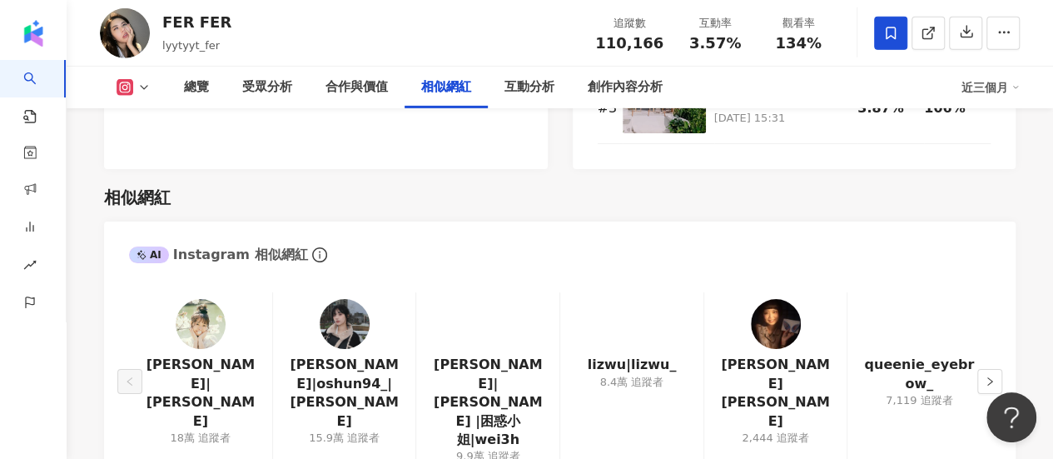
scroll to position [2997, 0]
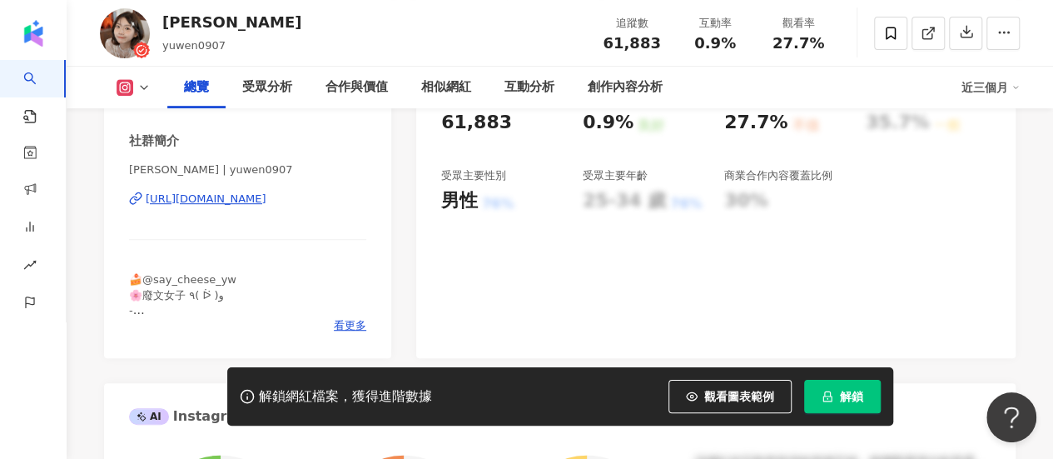
scroll to position [250, 0]
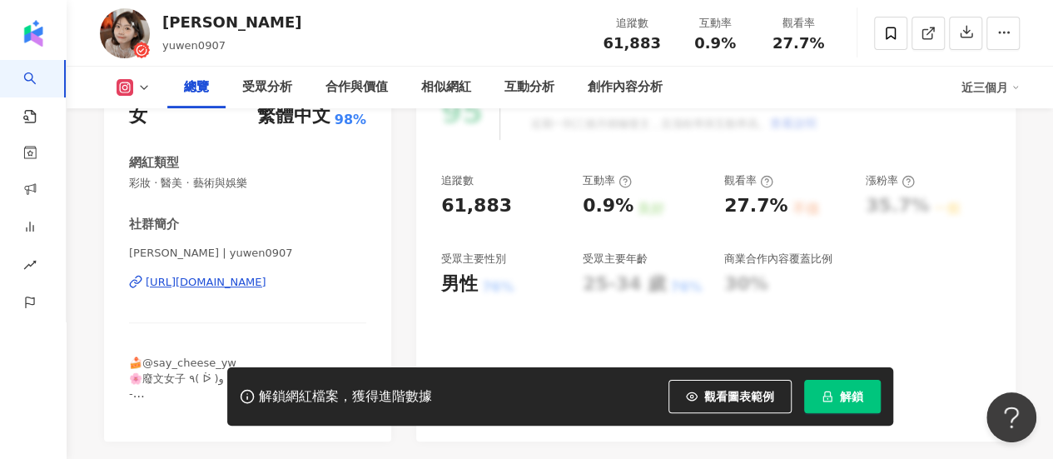
click at [831, 390] on button "解鎖" at bounding box center [842, 396] width 77 height 33
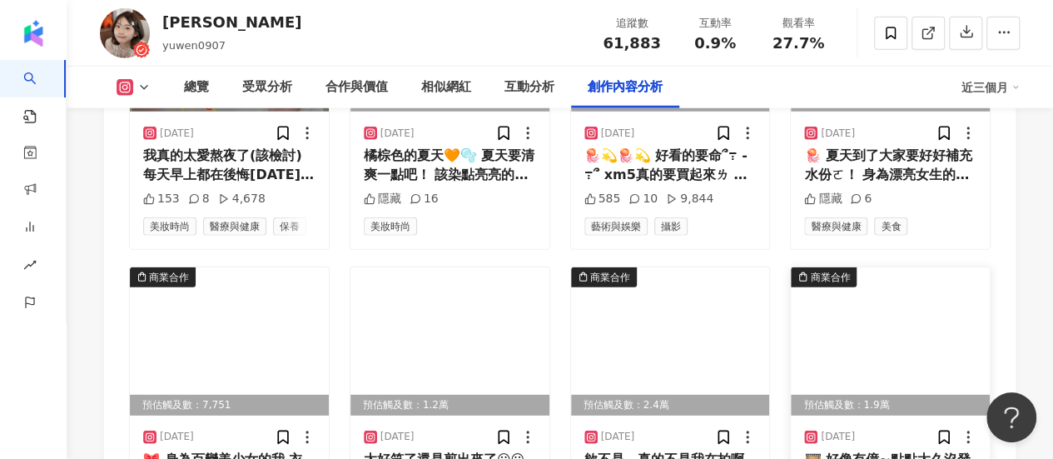
scroll to position [5495, 0]
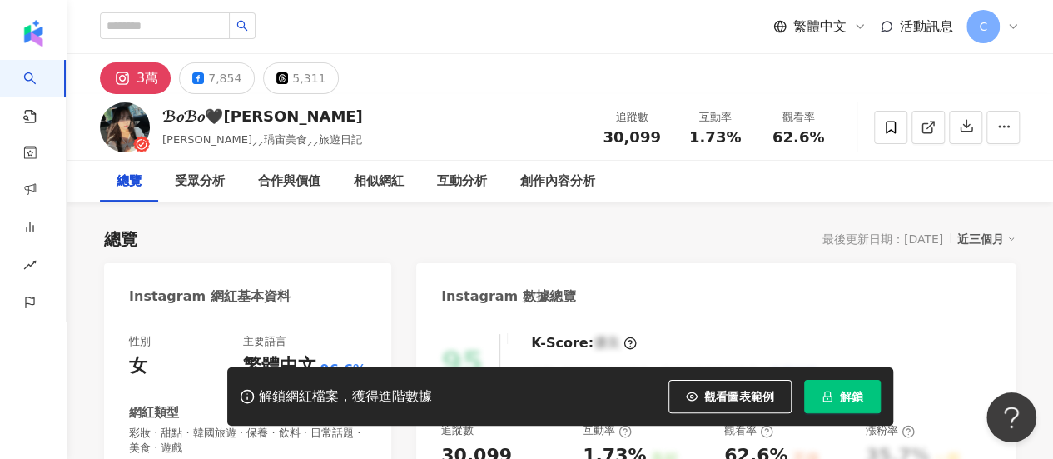
click at [839, 407] on button "解鎖" at bounding box center [842, 396] width 77 height 33
click at [851, 390] on span "解鎖" at bounding box center [851, 396] width 23 height 13
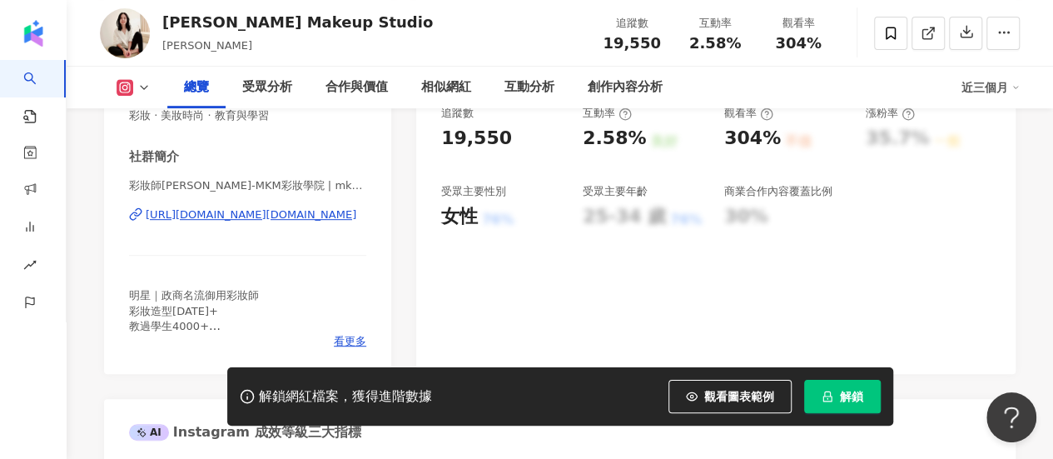
scroll to position [333, 0]
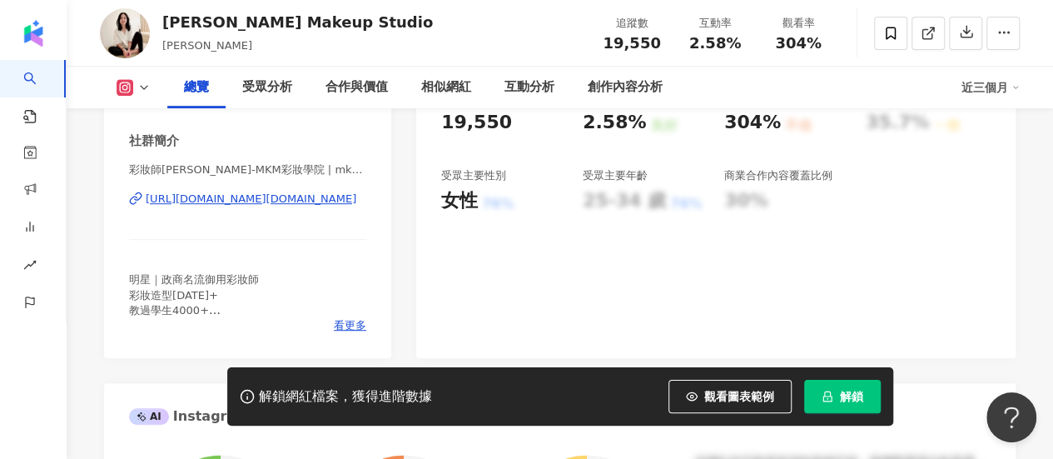
click at [823, 392] on icon "lock" at bounding box center [828, 396] width 12 height 12
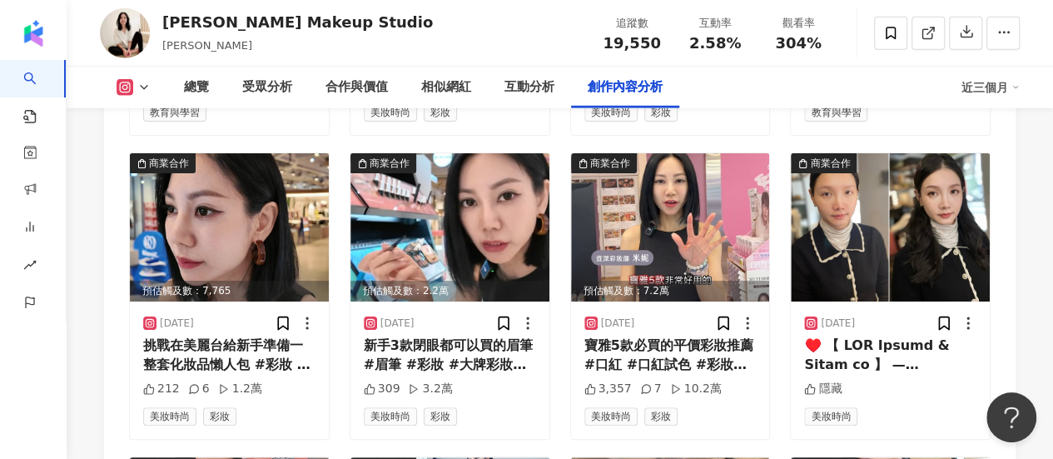
scroll to position [5520, 0]
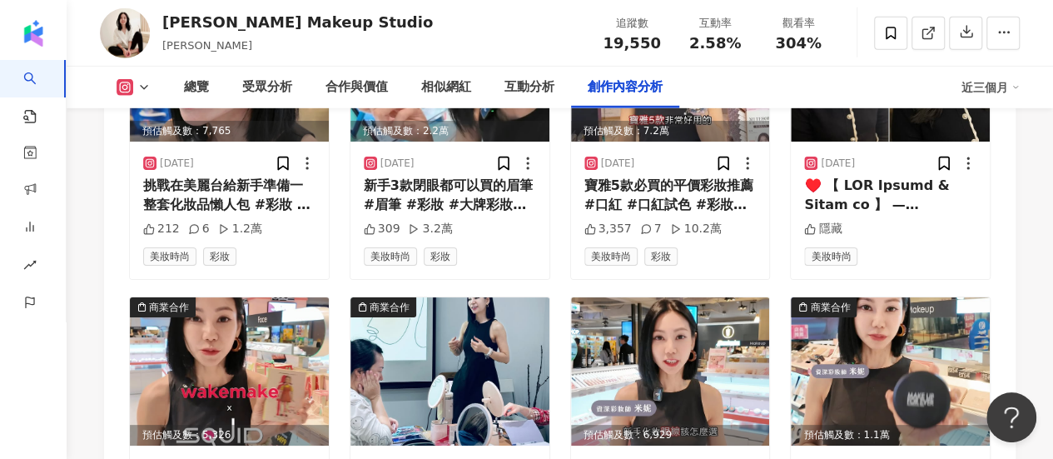
drag, startPoint x: 1060, startPoint y: 56, endPoint x: 41, endPoint y: 17, distance: 1019.8
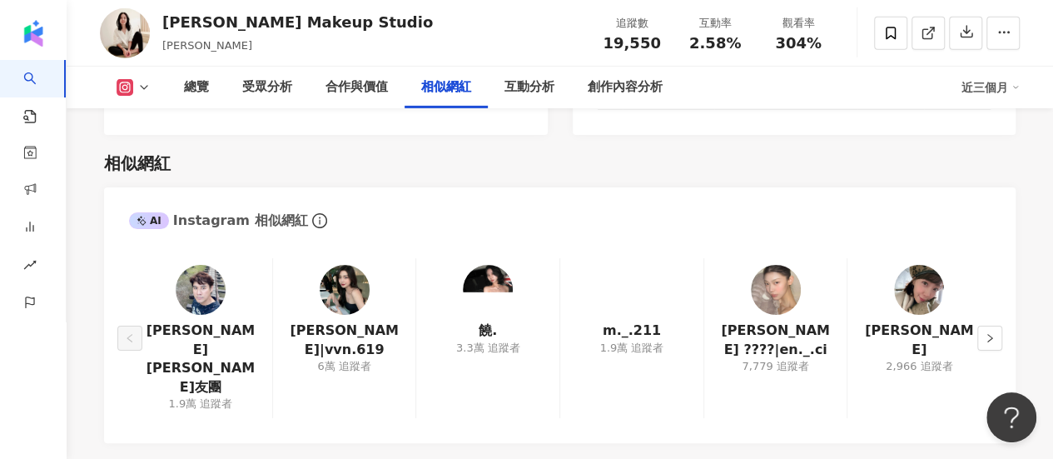
scroll to position [2718, 0]
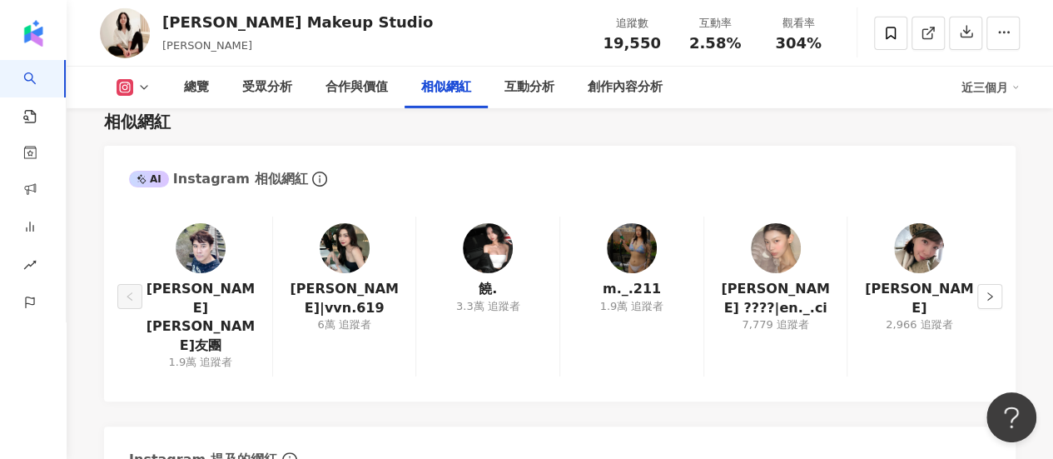
click at [323, 250] on img at bounding box center [345, 248] width 50 height 50
click at [980, 284] on button "button" at bounding box center [989, 296] width 25 height 25
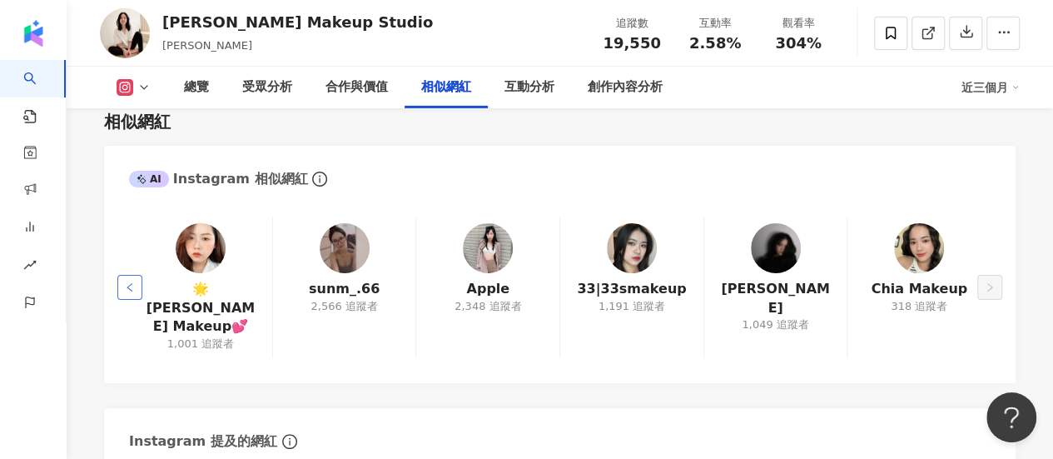
click at [133, 282] on button "button" at bounding box center [129, 287] width 25 height 25
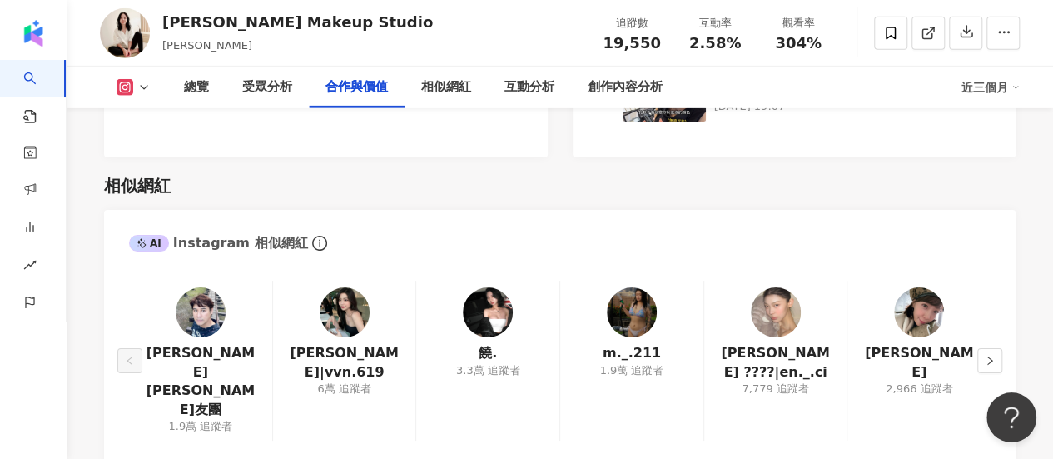
scroll to position [2551, 0]
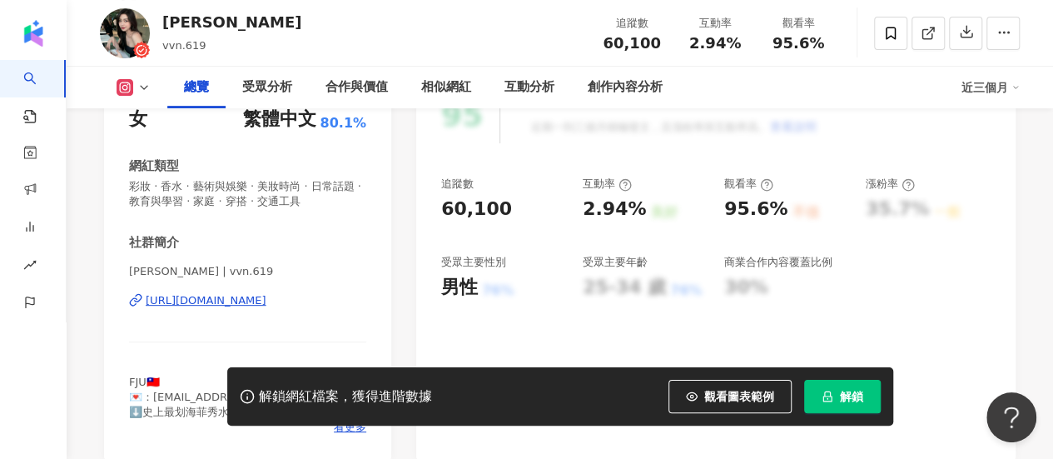
scroll to position [333, 0]
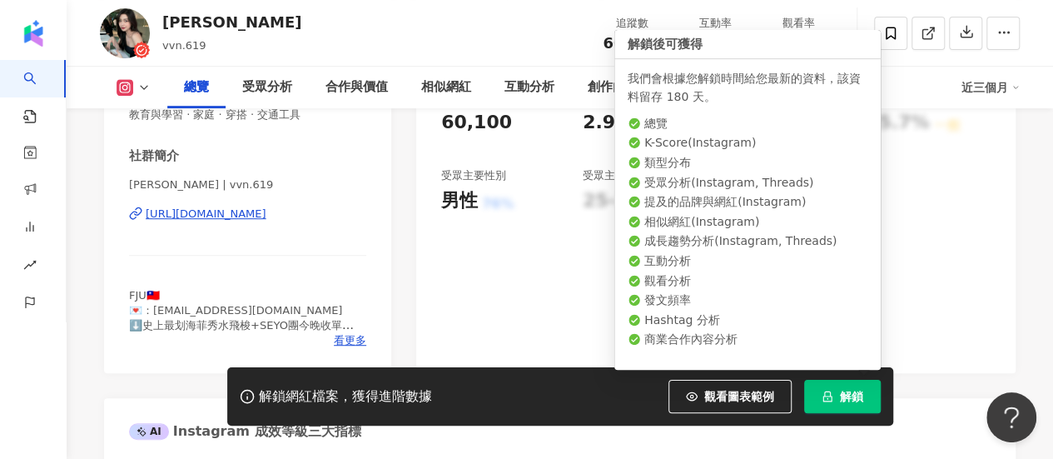
click at [858, 394] on span "解鎖" at bounding box center [851, 396] width 23 height 13
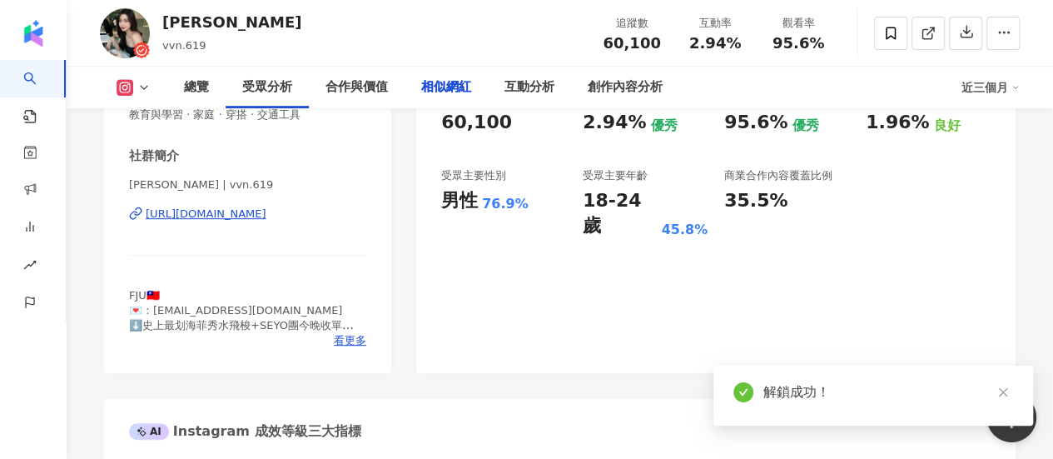
scroll to position [2747, 0]
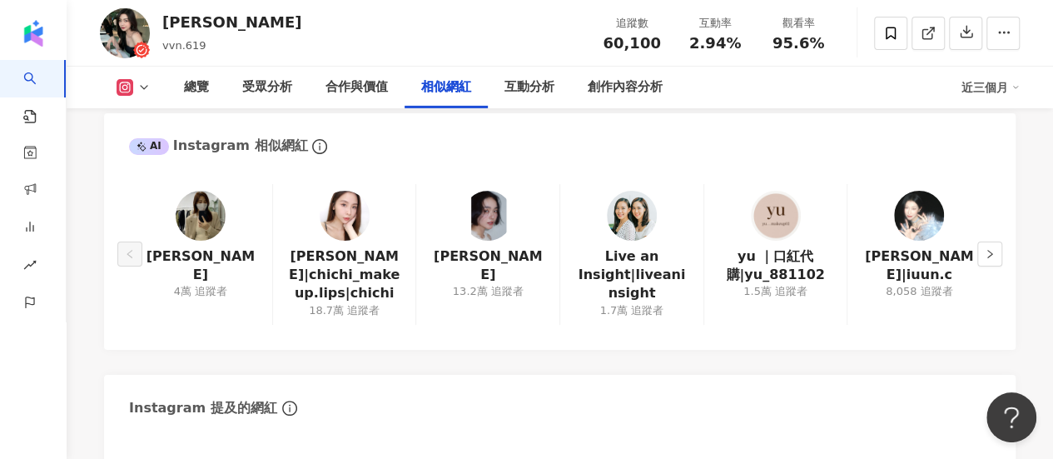
click at [211, 219] on img at bounding box center [201, 216] width 50 height 50
drag, startPoint x: 483, startPoint y: 215, endPoint x: 673, endPoint y: 23, distance: 269.6
click at [483, 215] on img at bounding box center [488, 216] width 50 height 50
click at [336, 223] on img at bounding box center [345, 216] width 50 height 50
click at [991, 255] on icon "right" at bounding box center [989, 254] width 5 height 8
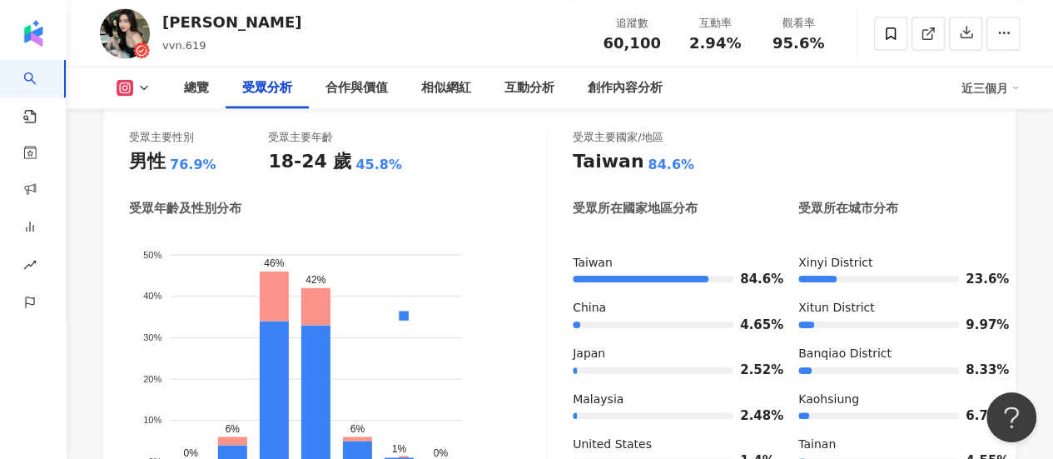
scroll to position [1604, 0]
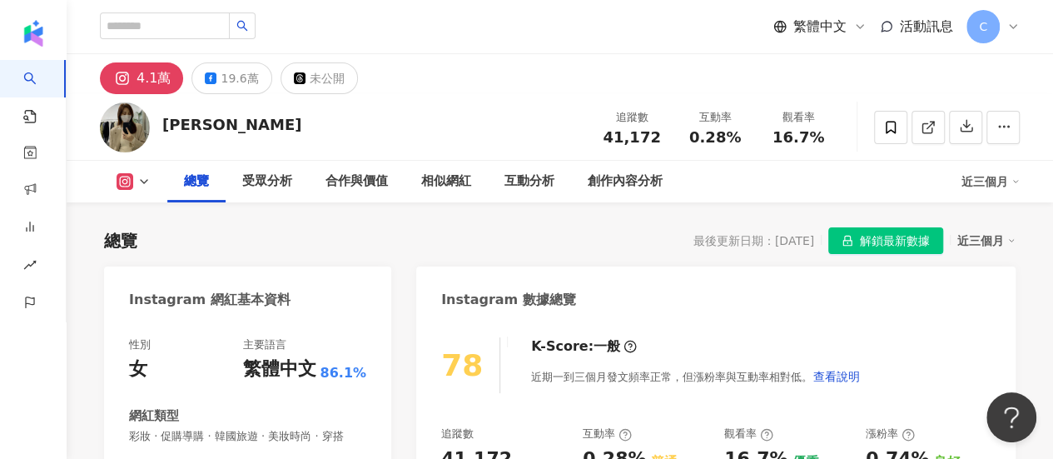
scroll to position [250, 0]
